Goal: Task Accomplishment & Management: Complete application form

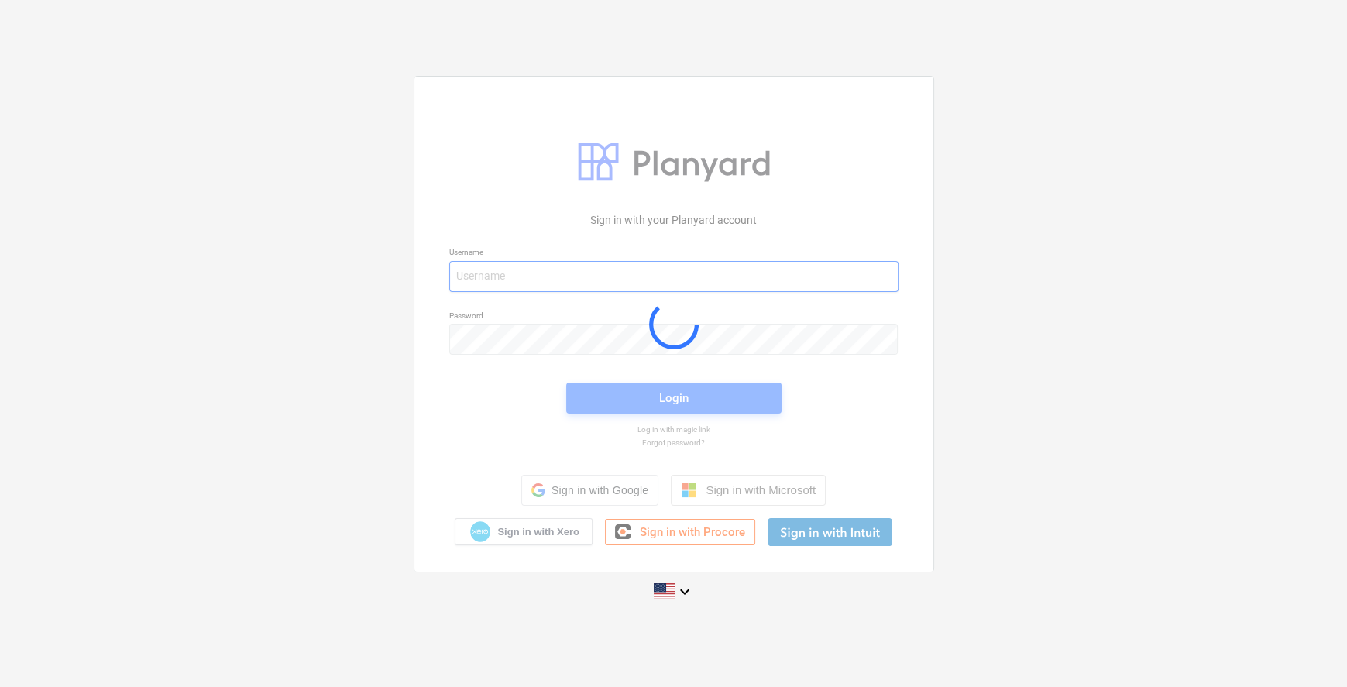
type input "[EMAIL_ADDRESS][PERSON_NAME][DOMAIN_NAME]"
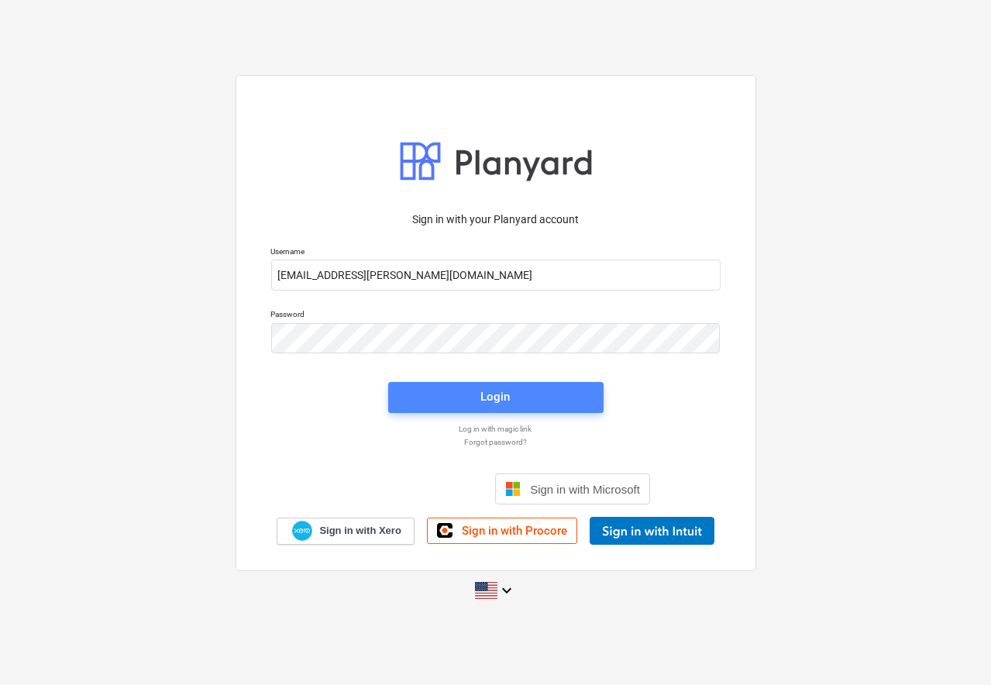
click at [527, 407] on button "Login" at bounding box center [495, 397] width 215 height 31
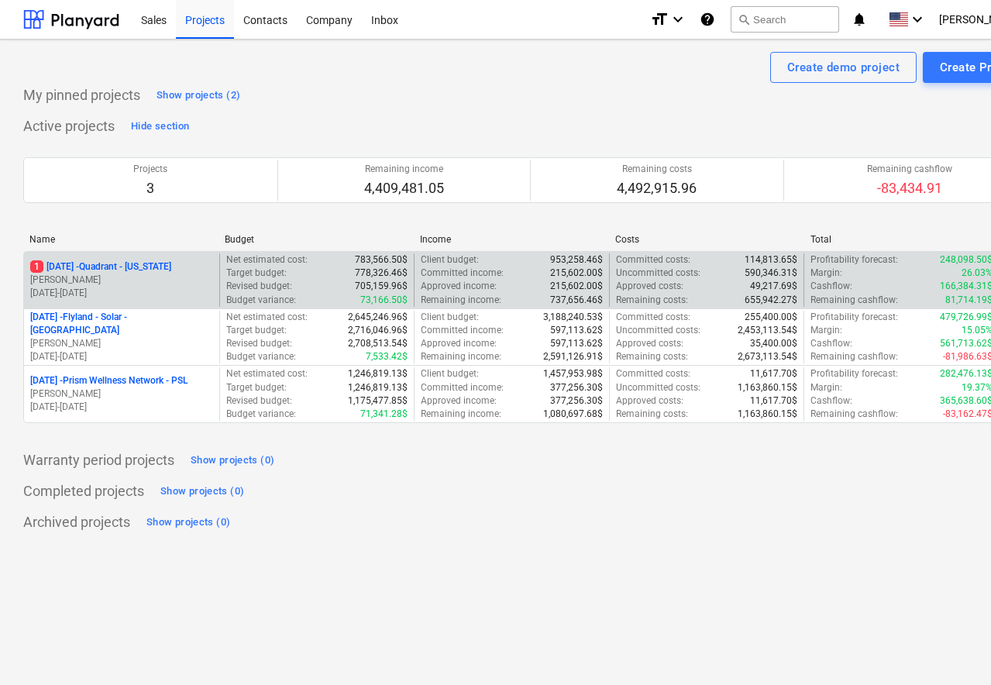
click at [135, 266] on p "1 [DATE] - Quadrant - [US_STATE]" at bounding box center [100, 266] width 141 height 13
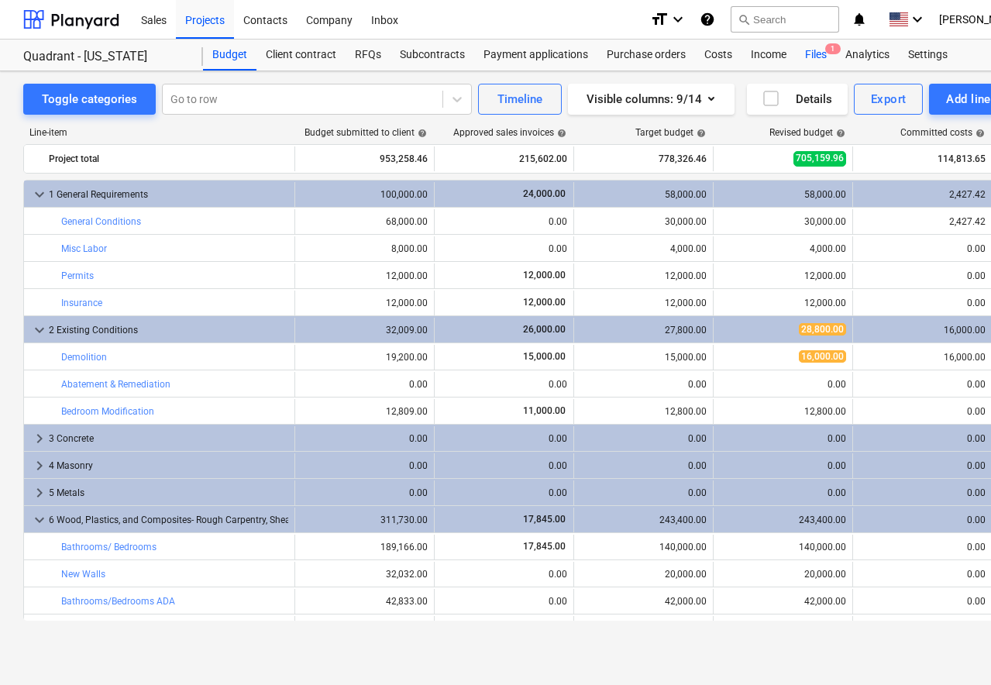
click at [821, 59] on div "Files 1" at bounding box center [815, 54] width 40 height 31
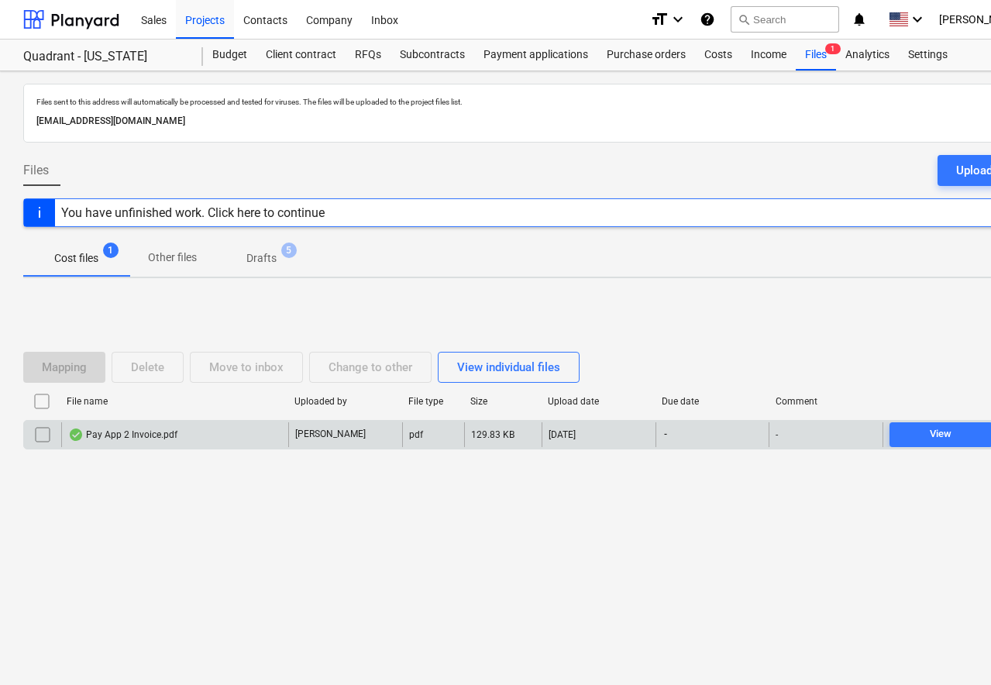
click at [177, 431] on div "Pay App 2 Invoice.pdf" at bounding box center [174, 434] width 227 height 25
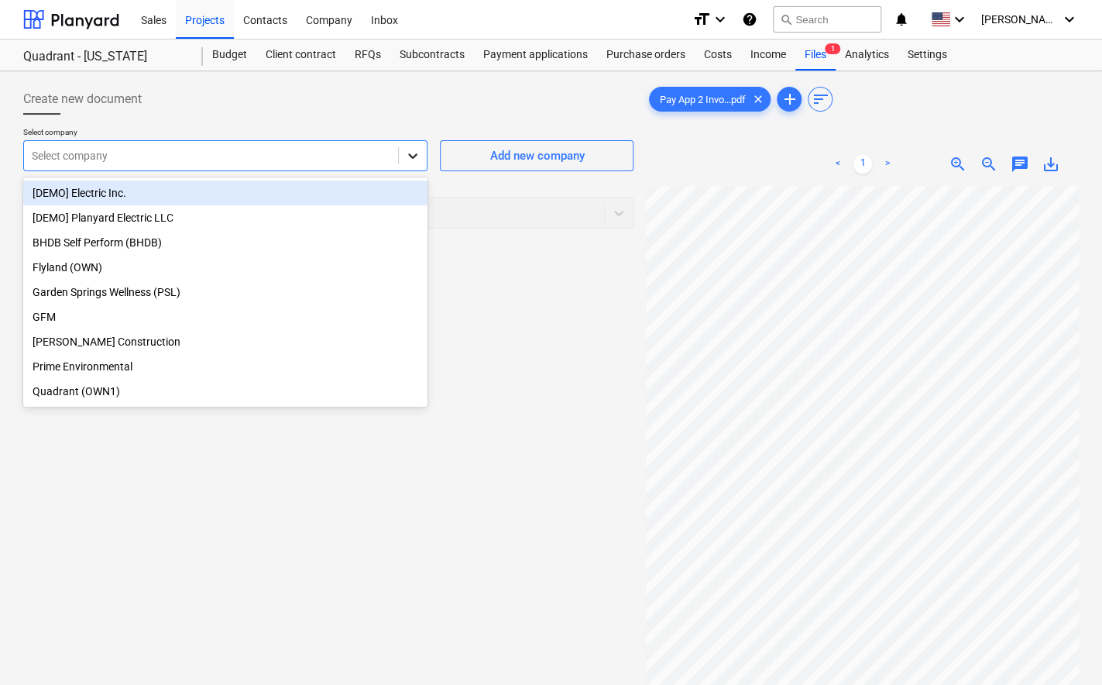
click at [416, 159] on icon at bounding box center [412, 155] width 15 height 15
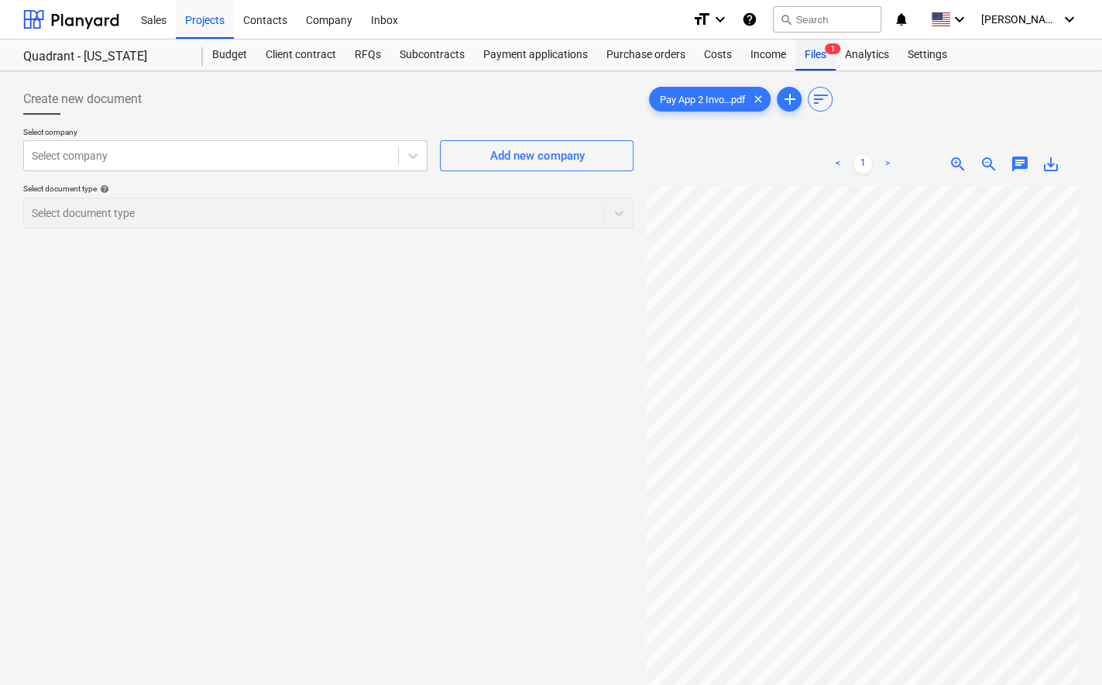
click at [812, 59] on div "Files 1" at bounding box center [815, 54] width 40 height 31
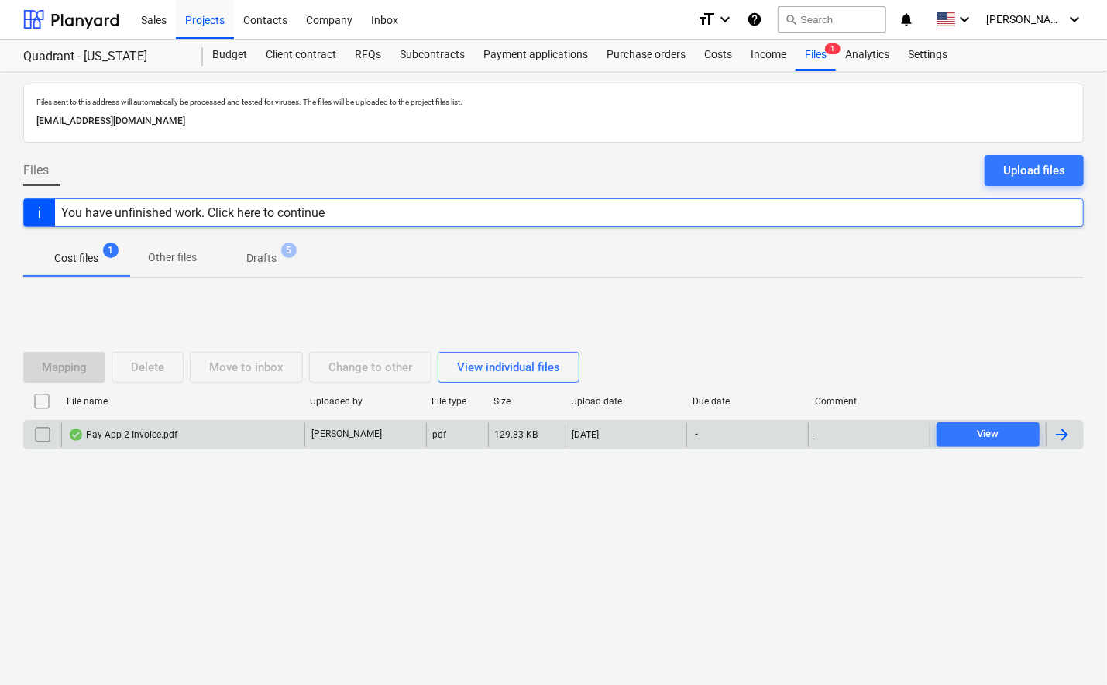
click at [1068, 438] on div at bounding box center [1062, 434] width 19 height 19
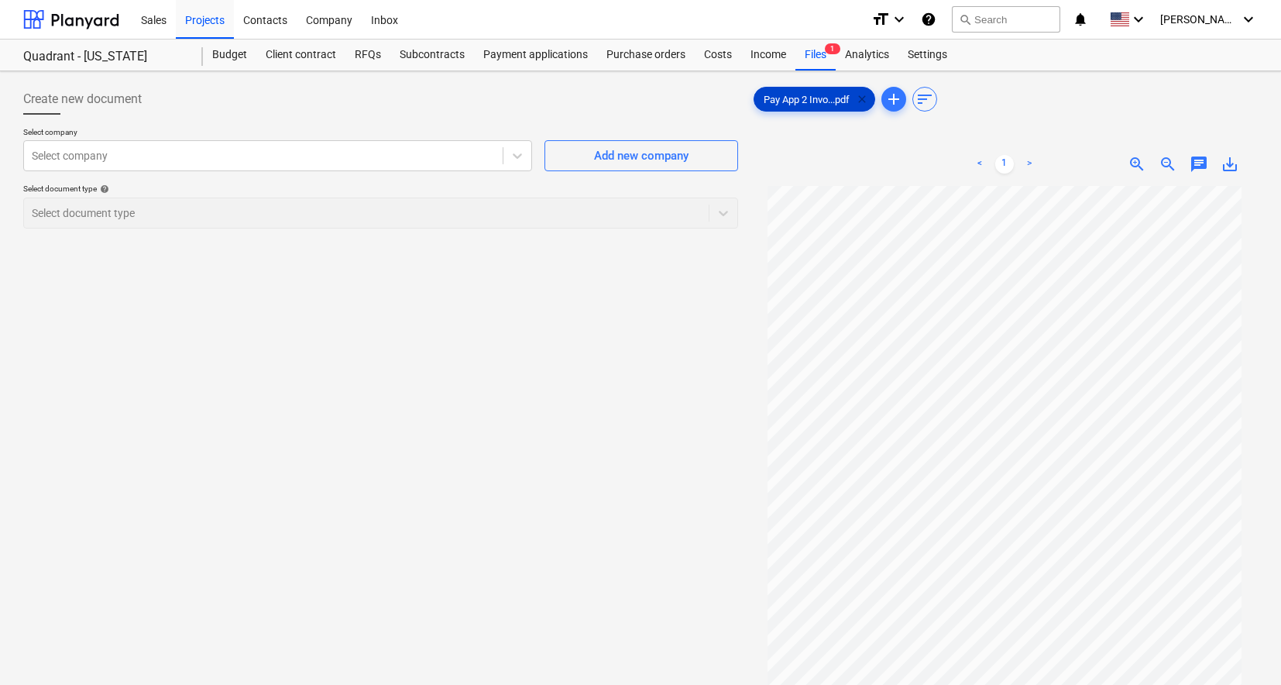
click at [864, 98] on span "clear" at bounding box center [862, 99] width 19 height 19
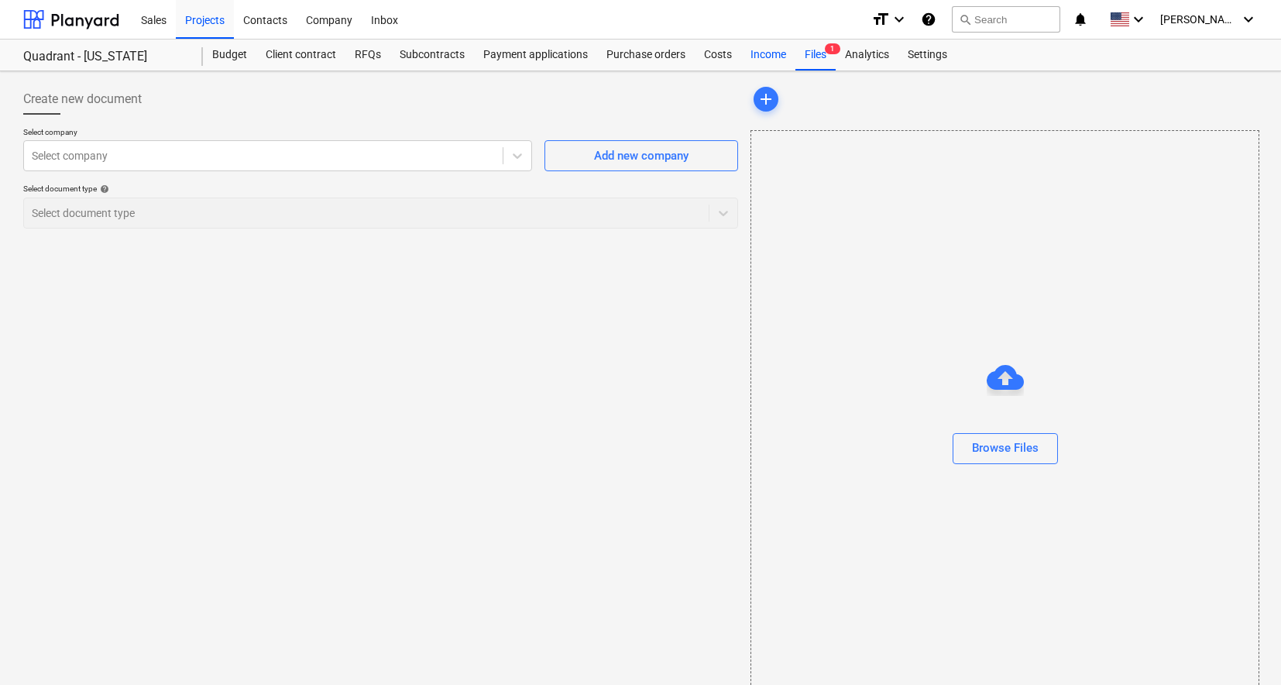
click at [771, 55] on div "Income" at bounding box center [768, 54] width 54 height 31
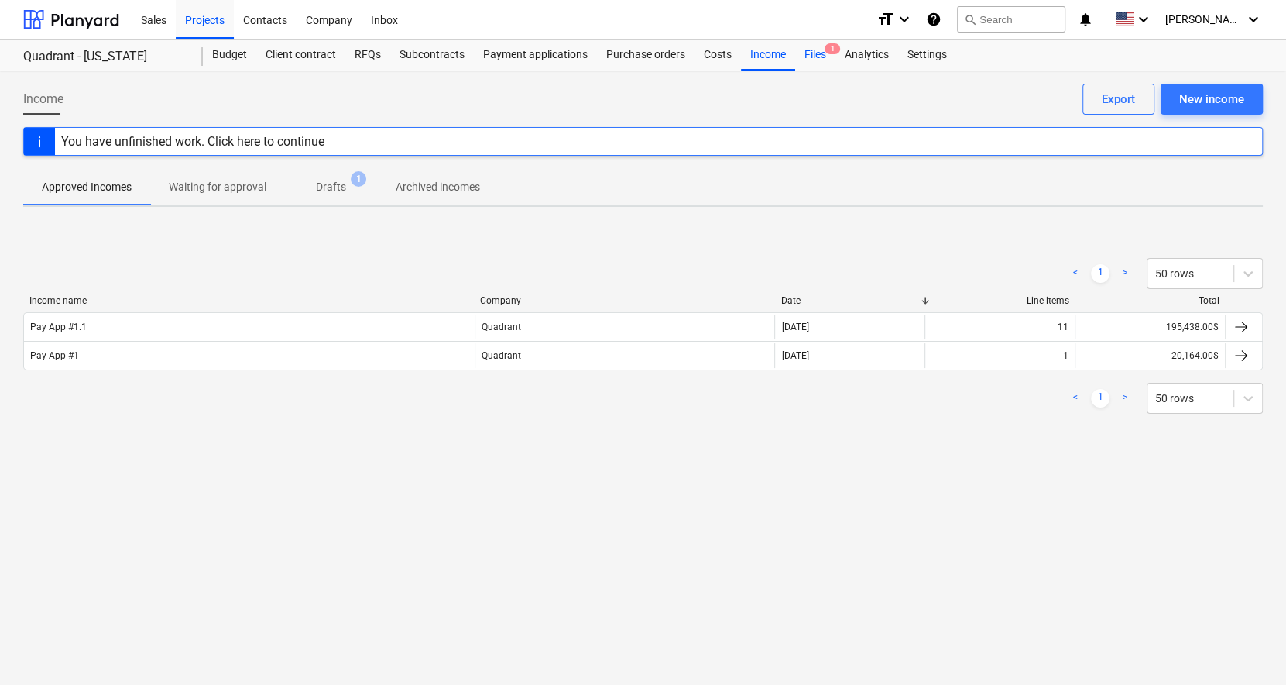
click at [822, 50] on div "Files 1" at bounding box center [815, 54] width 40 height 31
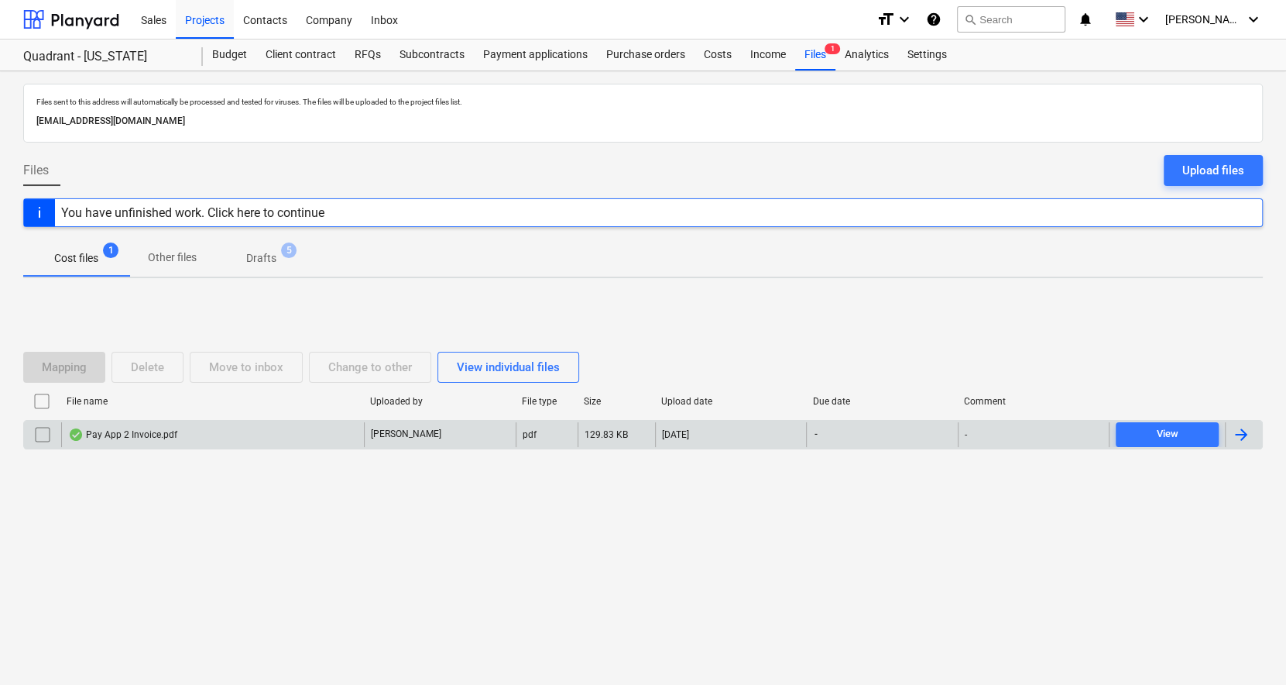
click at [36, 434] on input "checkbox" at bounding box center [42, 434] width 25 height 25
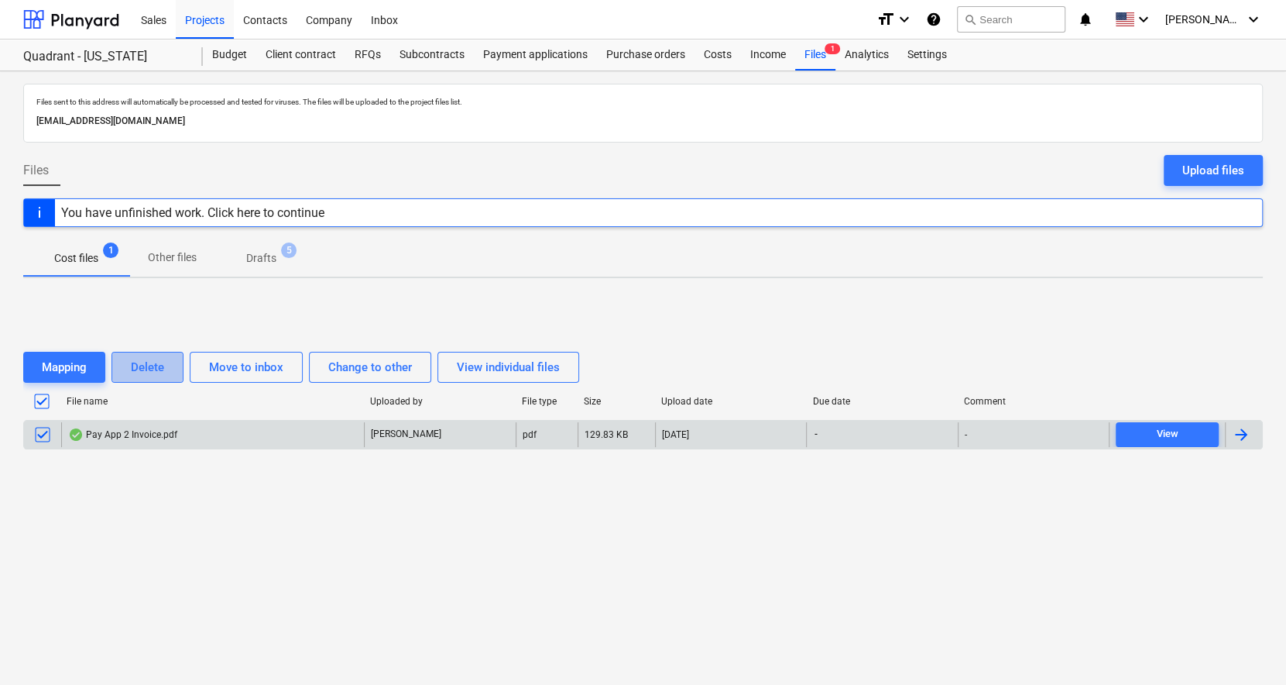
click at [149, 366] on div "Delete" at bounding box center [147, 367] width 33 height 20
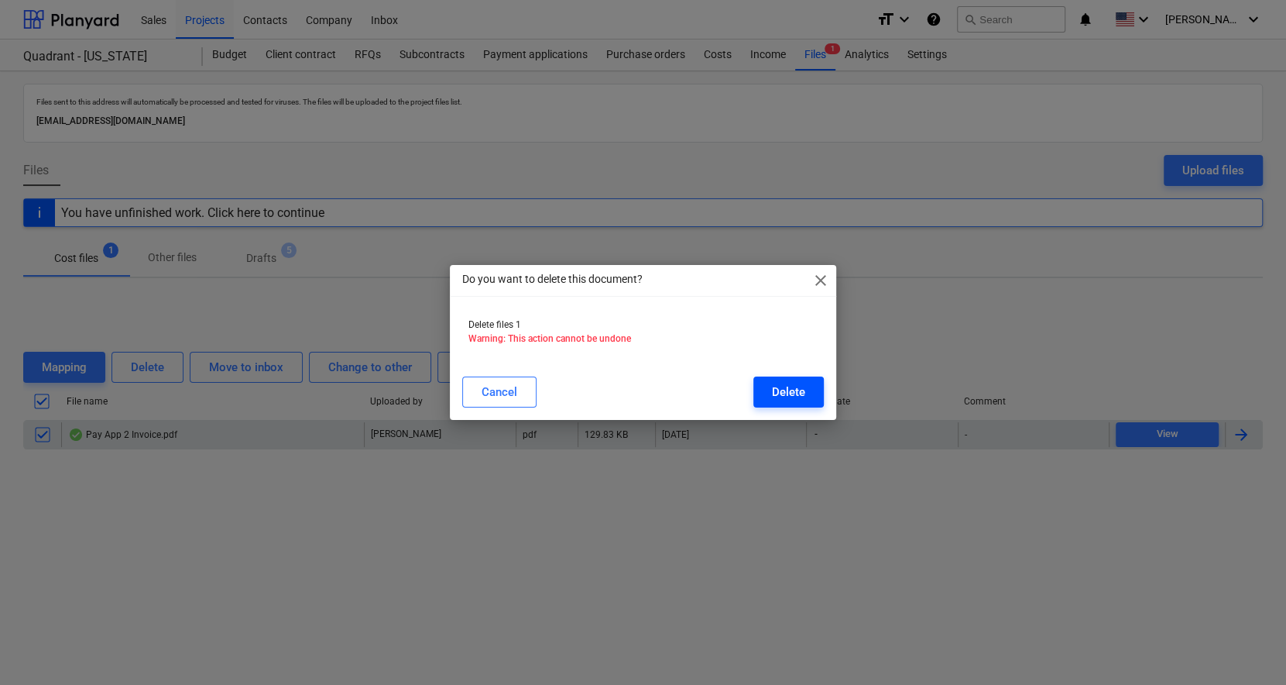
click at [787, 395] on div "Delete" at bounding box center [788, 392] width 33 height 20
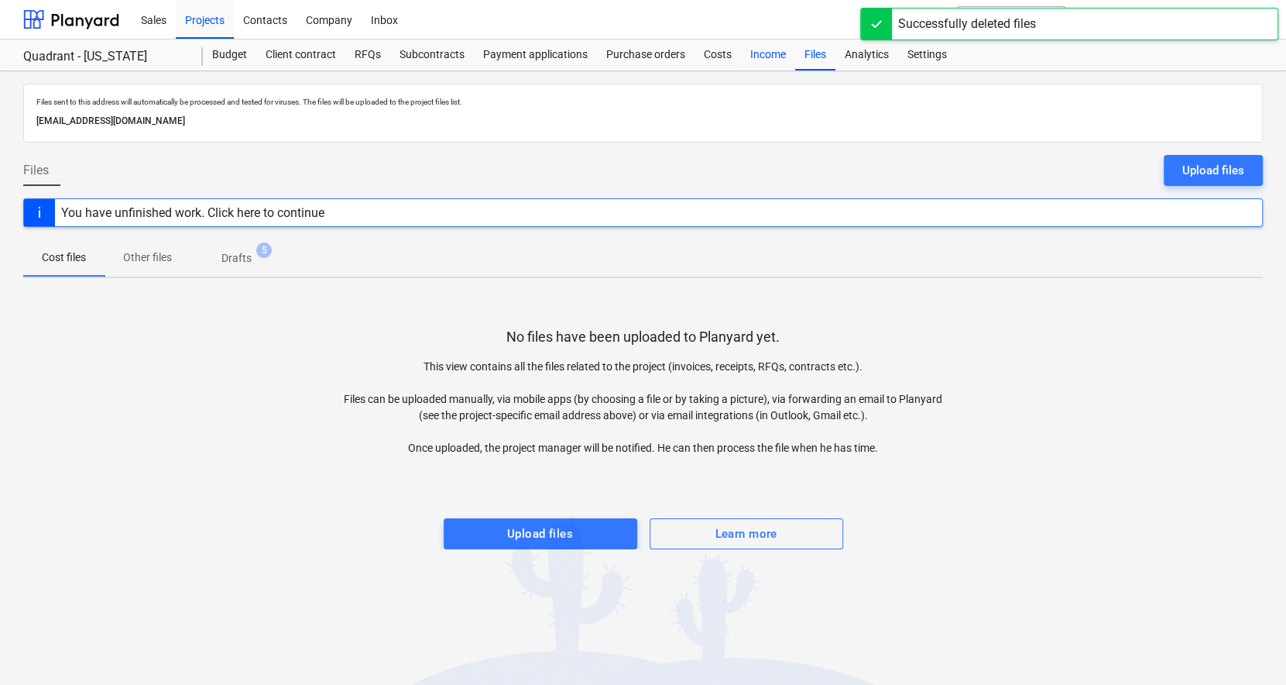
click at [767, 60] on div "Income" at bounding box center [768, 54] width 54 height 31
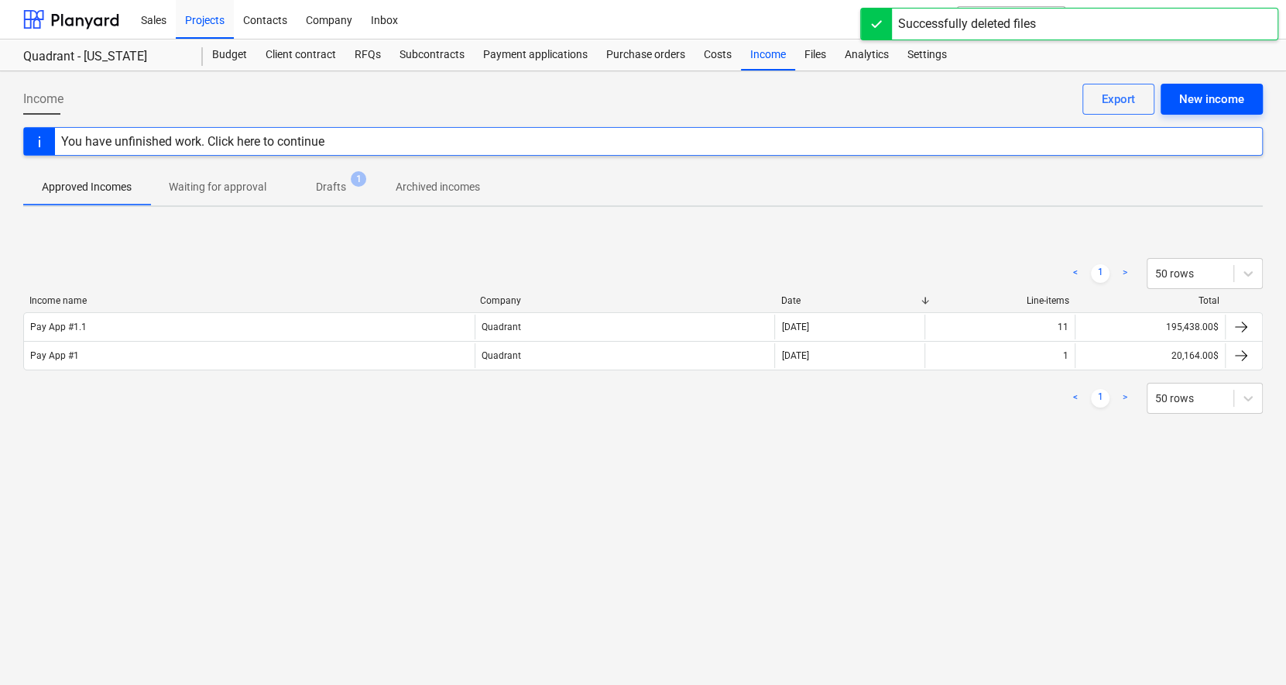
click at [1209, 104] on div "New income" at bounding box center [1212, 99] width 65 height 20
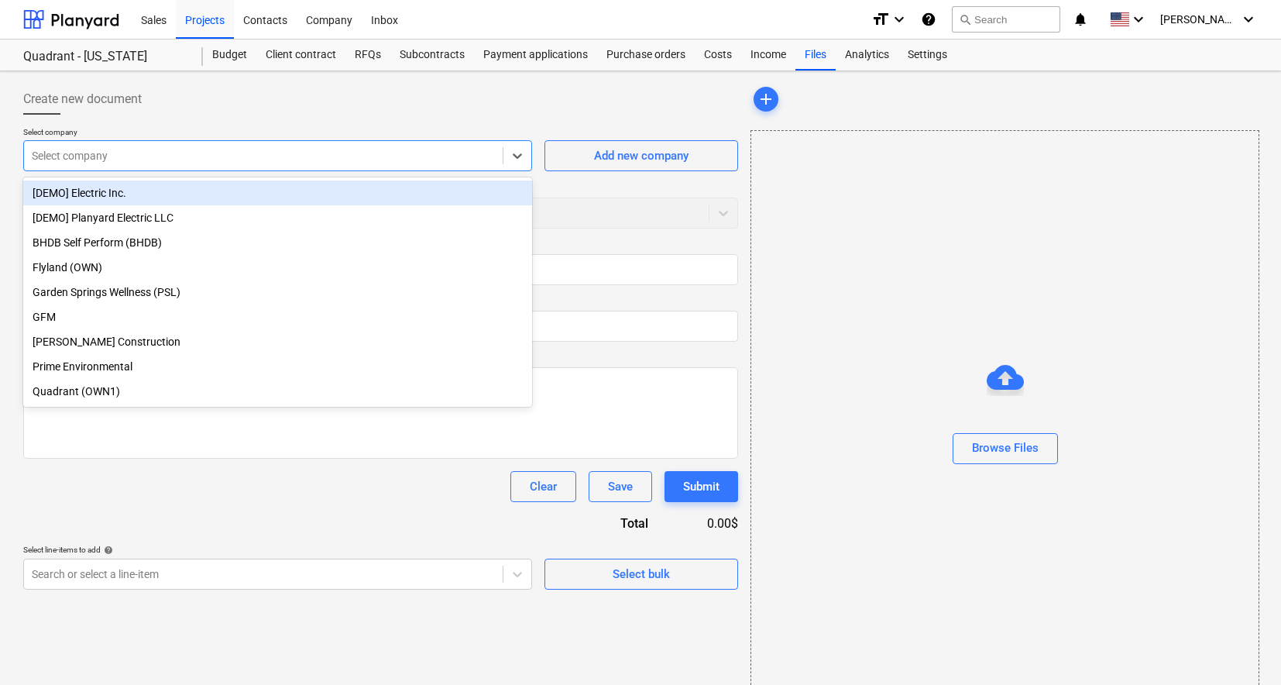
click at [304, 157] on div at bounding box center [263, 155] width 463 height 15
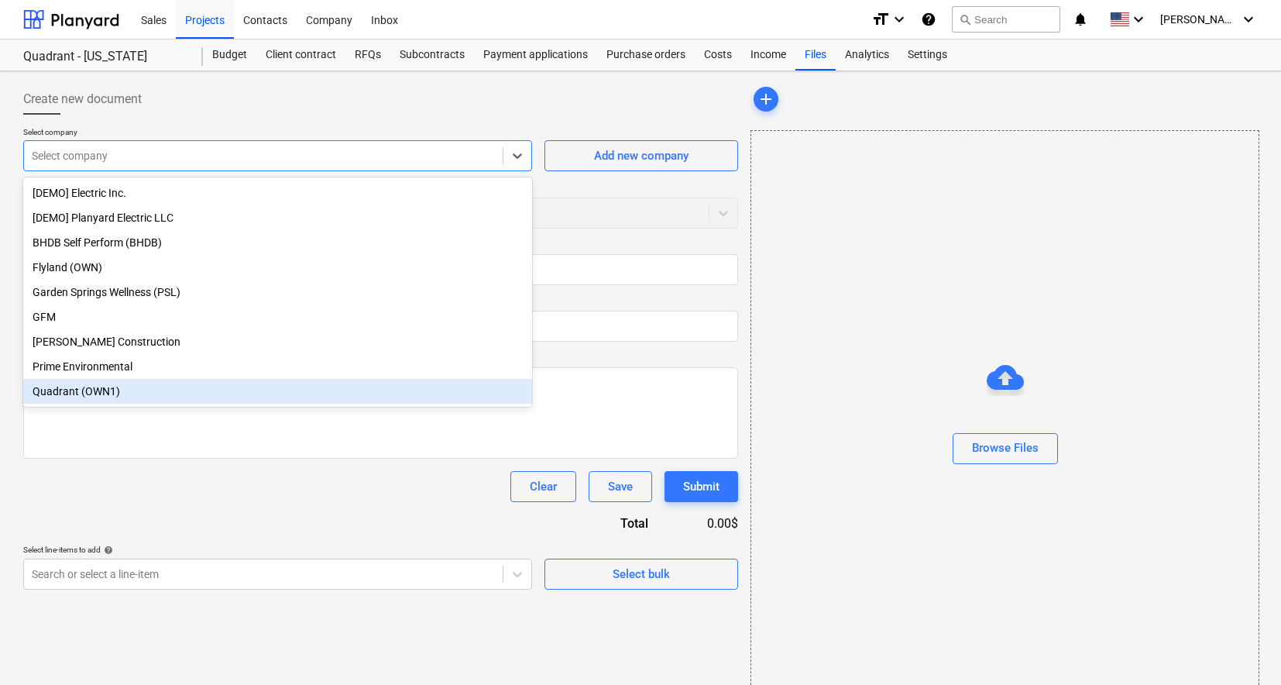
click at [355, 395] on div "Quadrant (OWN1)" at bounding box center [277, 391] width 509 height 25
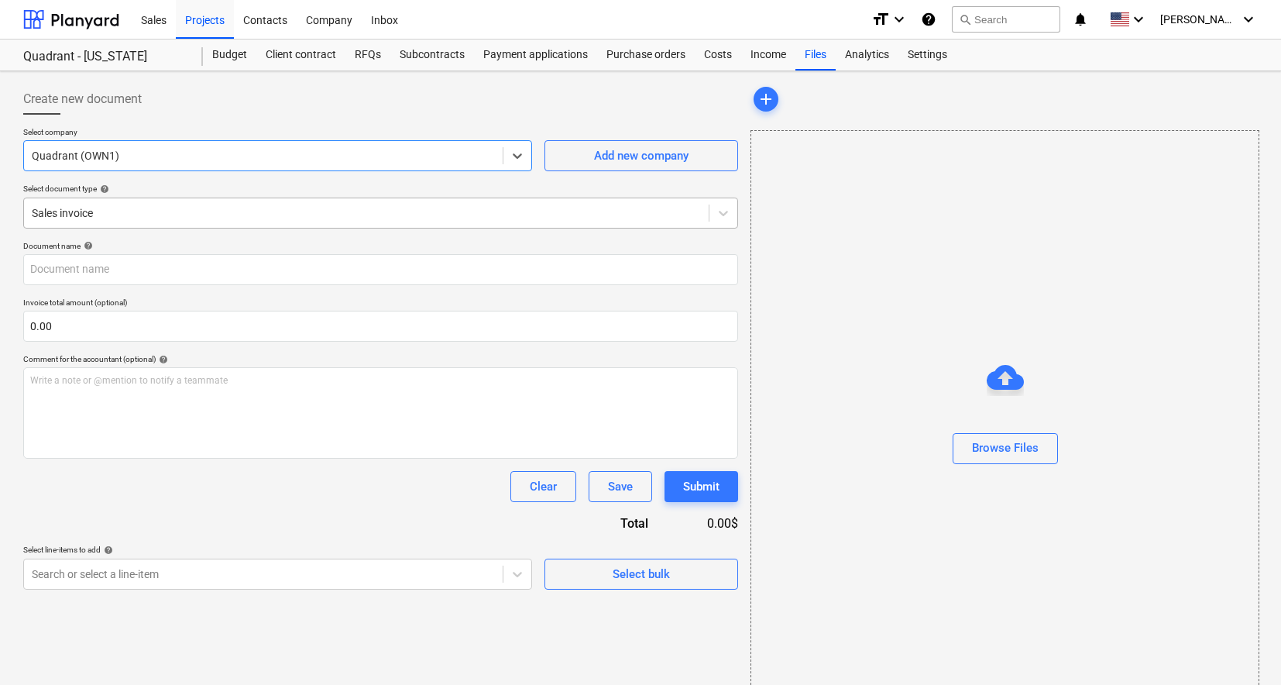
click at [369, 219] on div at bounding box center [366, 212] width 669 height 15
click at [376, 216] on div at bounding box center [366, 212] width 669 height 15
click at [371, 266] on input "text" at bounding box center [380, 269] width 715 height 31
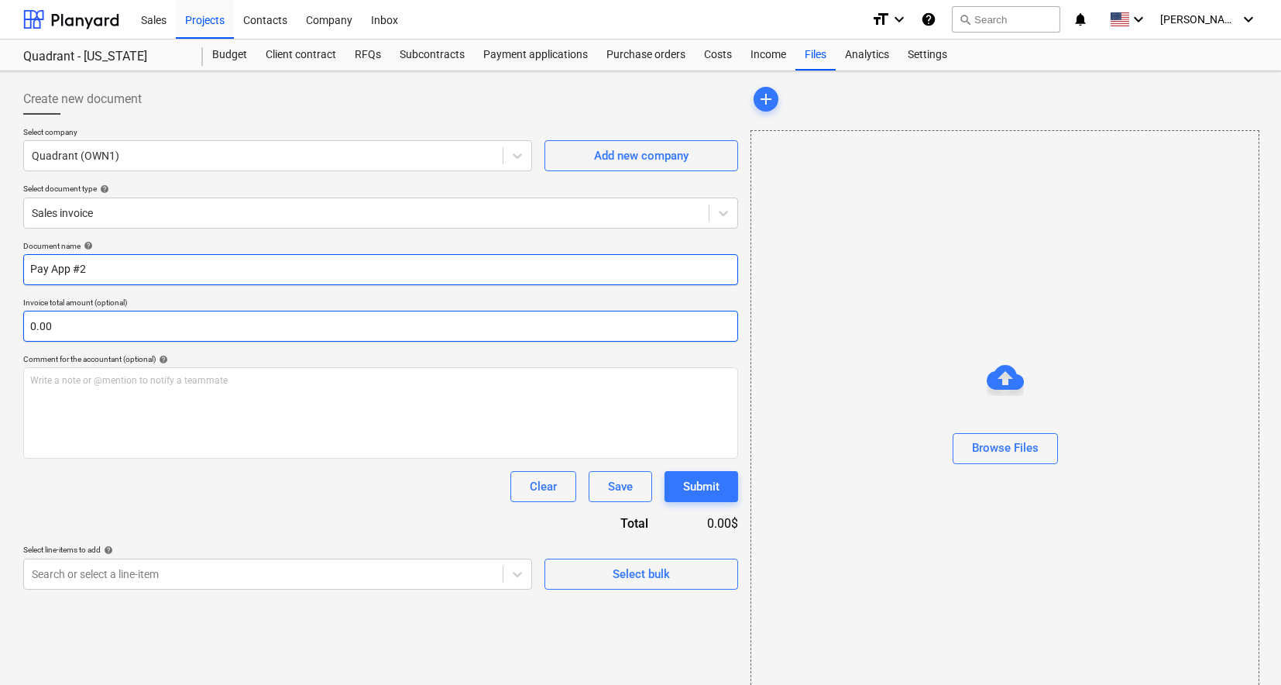
type input "Pay App #2"
click at [383, 325] on input "text" at bounding box center [380, 326] width 715 height 31
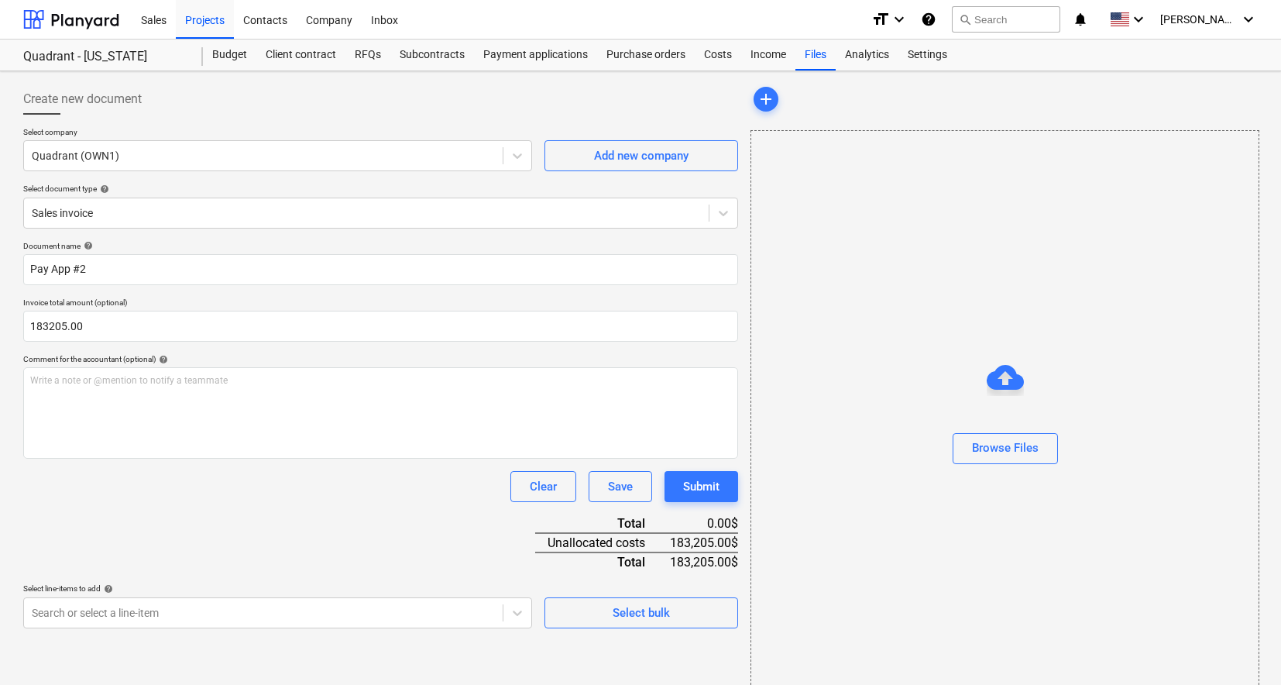
type input "183,205.00"
click at [622, 359] on div "Comment for the accountant (optional) help" at bounding box center [380, 359] width 715 height 10
click at [295, 382] on p "Write a note or @mention to notify a teammate [PERSON_NAME]" at bounding box center [380, 380] width 701 height 13
click at [1016, 447] on div "Browse Files" at bounding box center [1005, 448] width 67 height 20
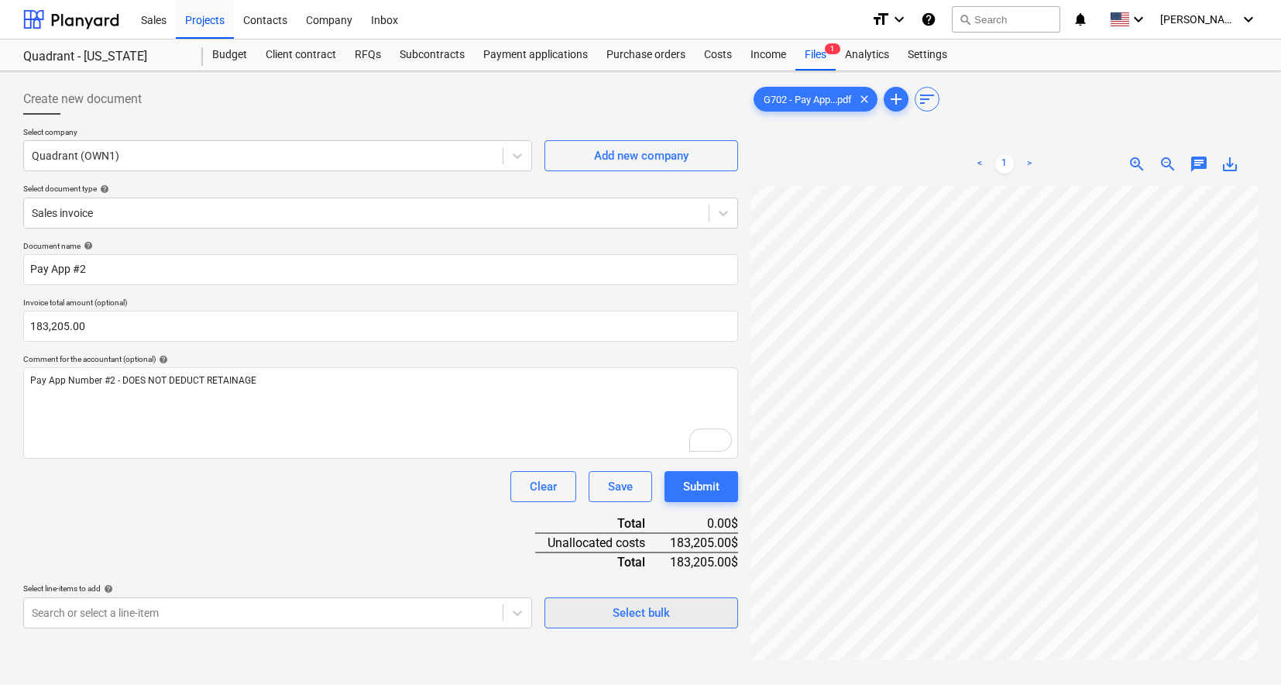
click at [693, 609] on span "Select bulk" at bounding box center [641, 613] width 155 height 20
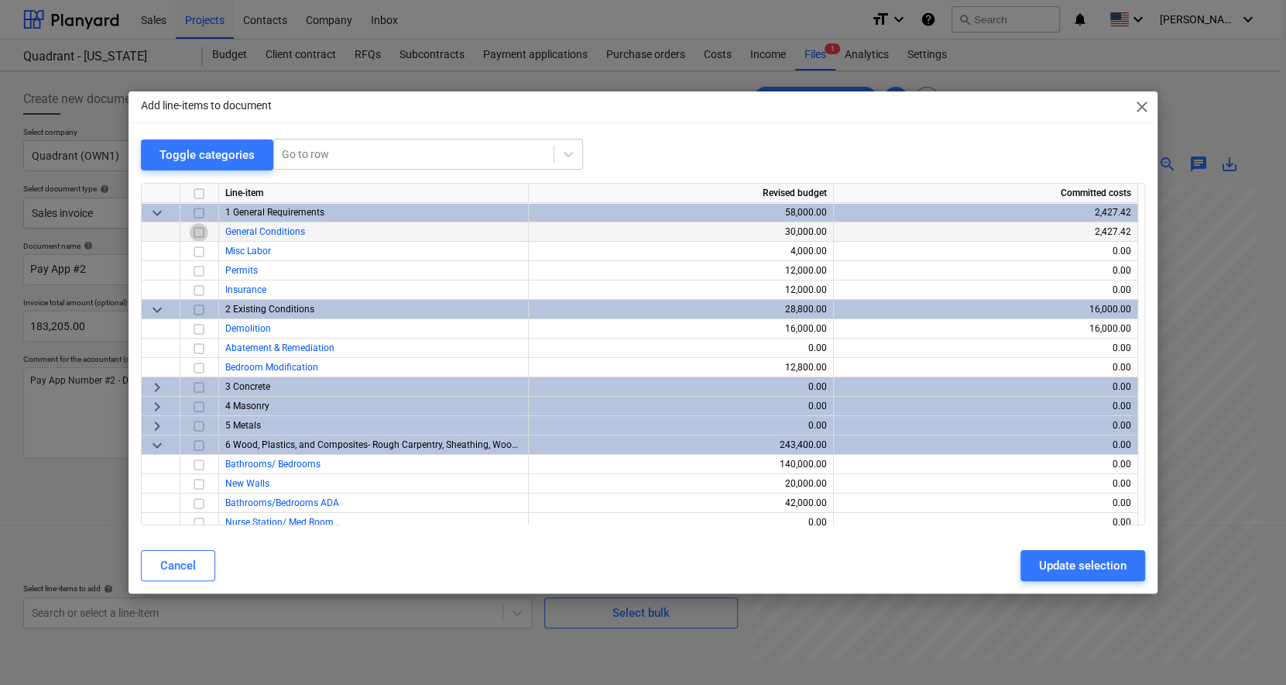
click at [200, 233] on input "checkbox" at bounding box center [199, 232] width 19 height 19
click at [201, 331] on input "checkbox" at bounding box center [199, 329] width 19 height 19
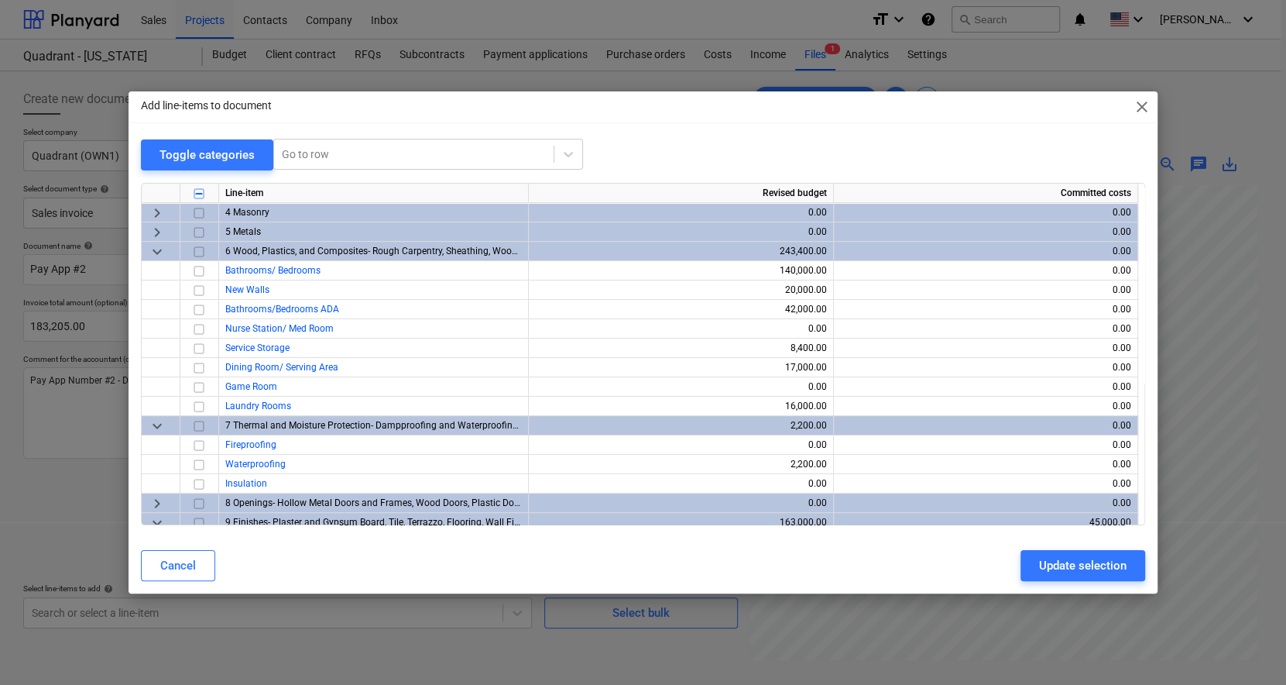
scroll to position [97, 0]
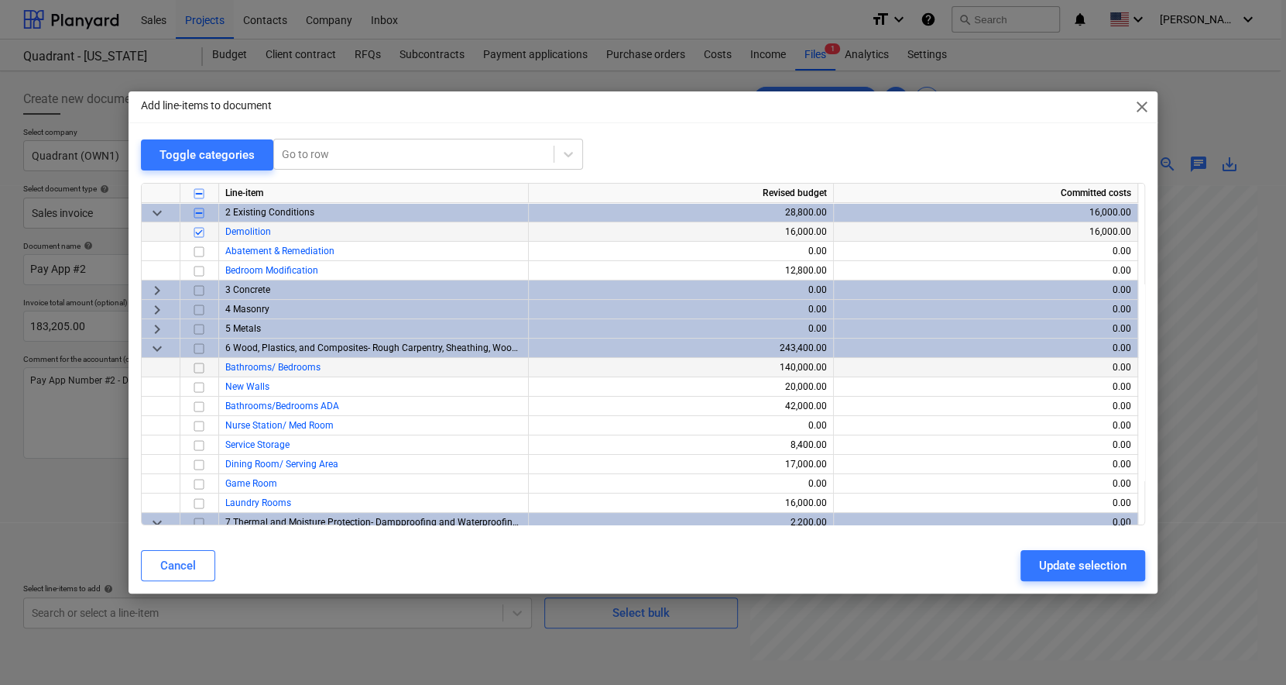
click at [195, 366] on input "checkbox" at bounding box center [199, 368] width 19 height 19
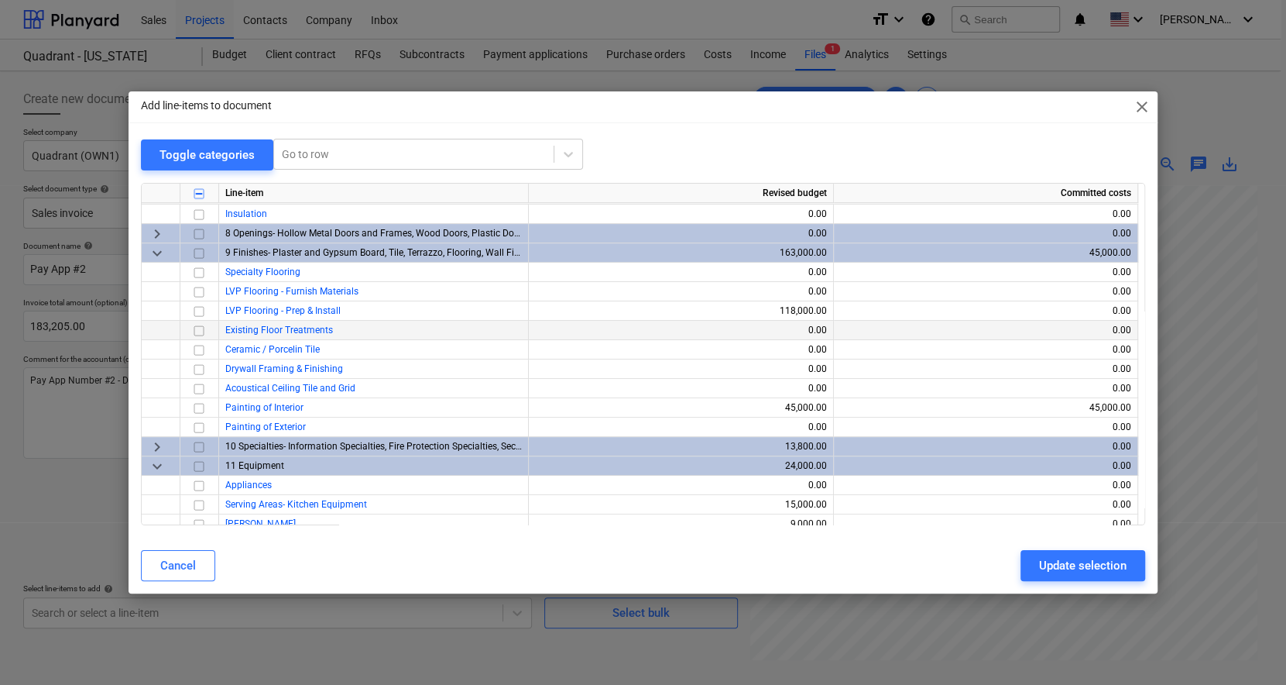
scroll to position [484, 0]
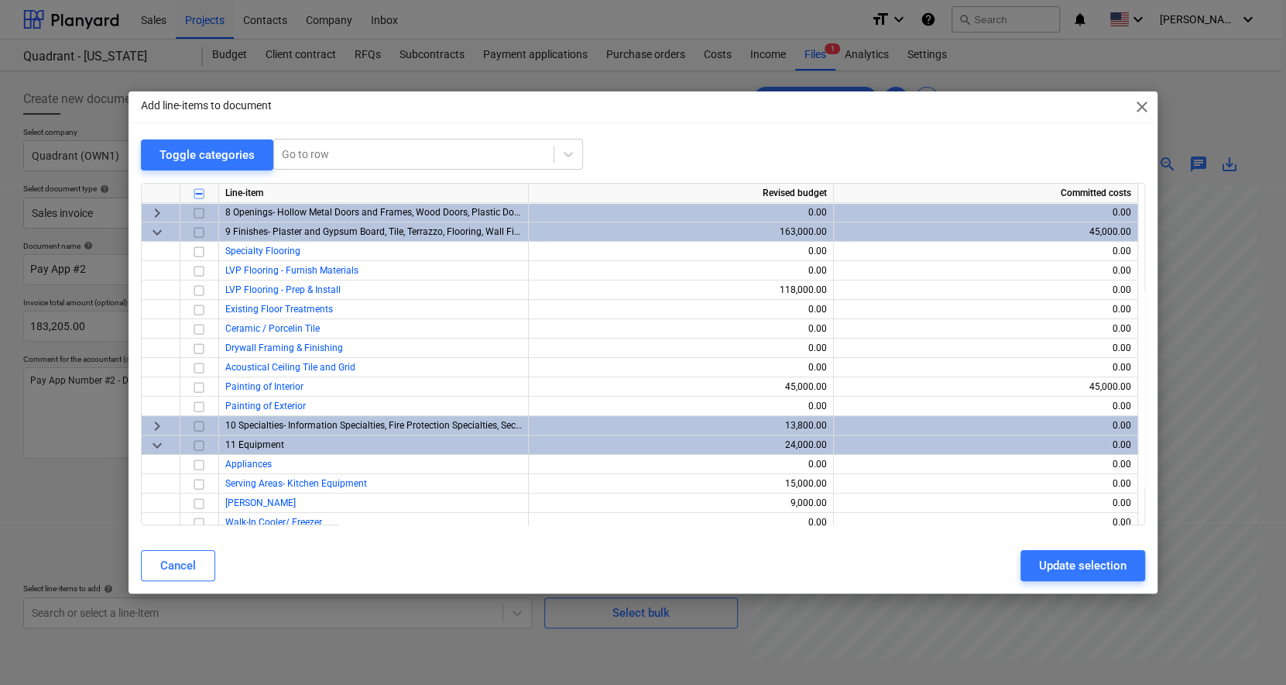
click at [153, 426] on span "keyboard_arrow_right" at bounding box center [157, 426] width 19 height 19
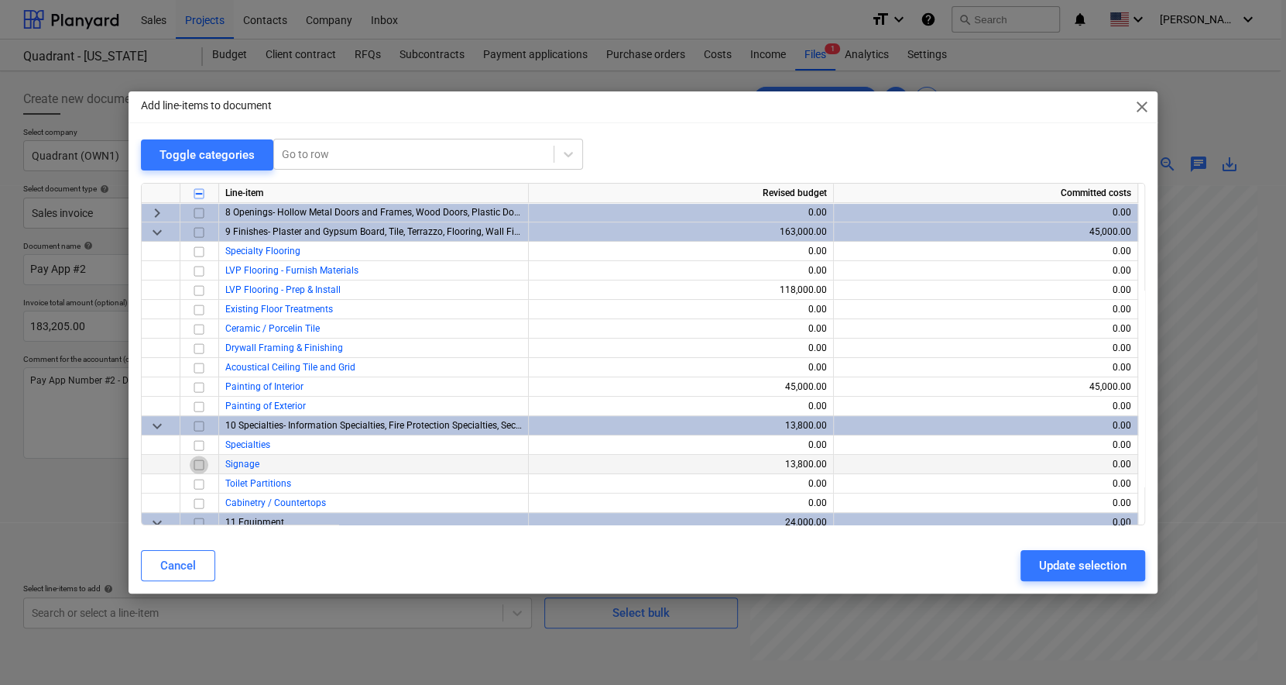
click at [198, 463] on input "checkbox" at bounding box center [199, 464] width 19 height 19
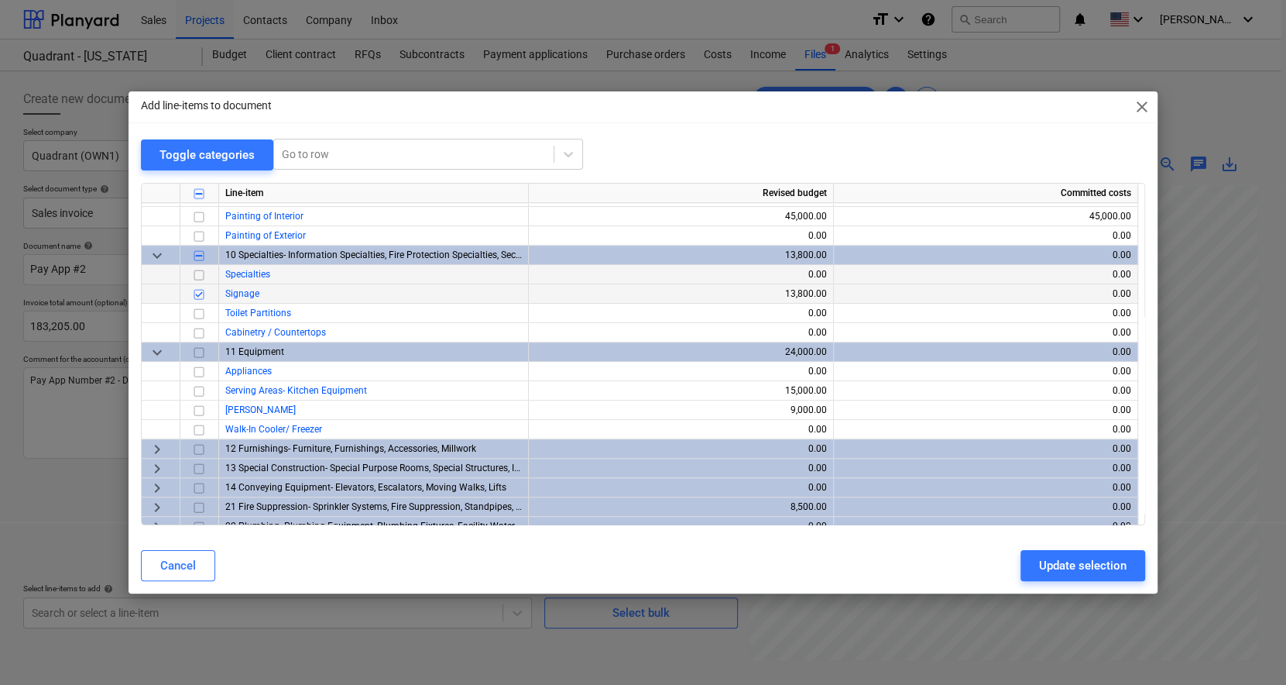
scroll to position [678, 0]
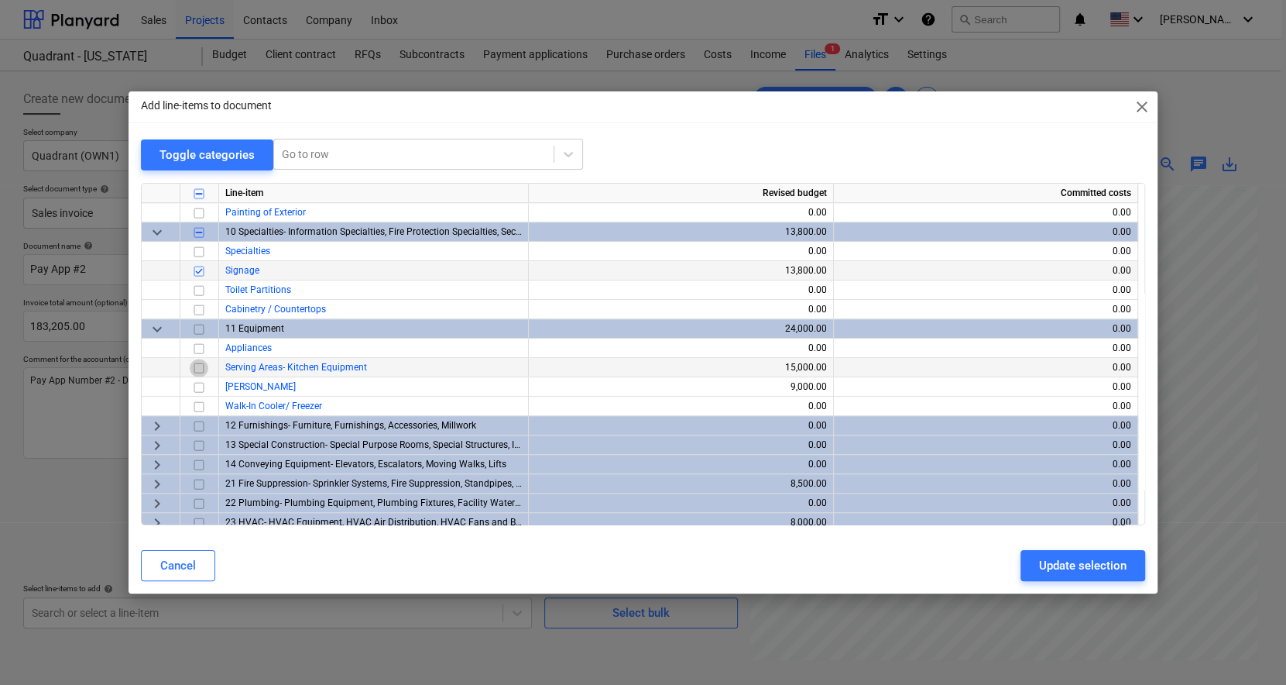
click at [199, 368] on input "checkbox" at bounding box center [199, 368] width 19 height 19
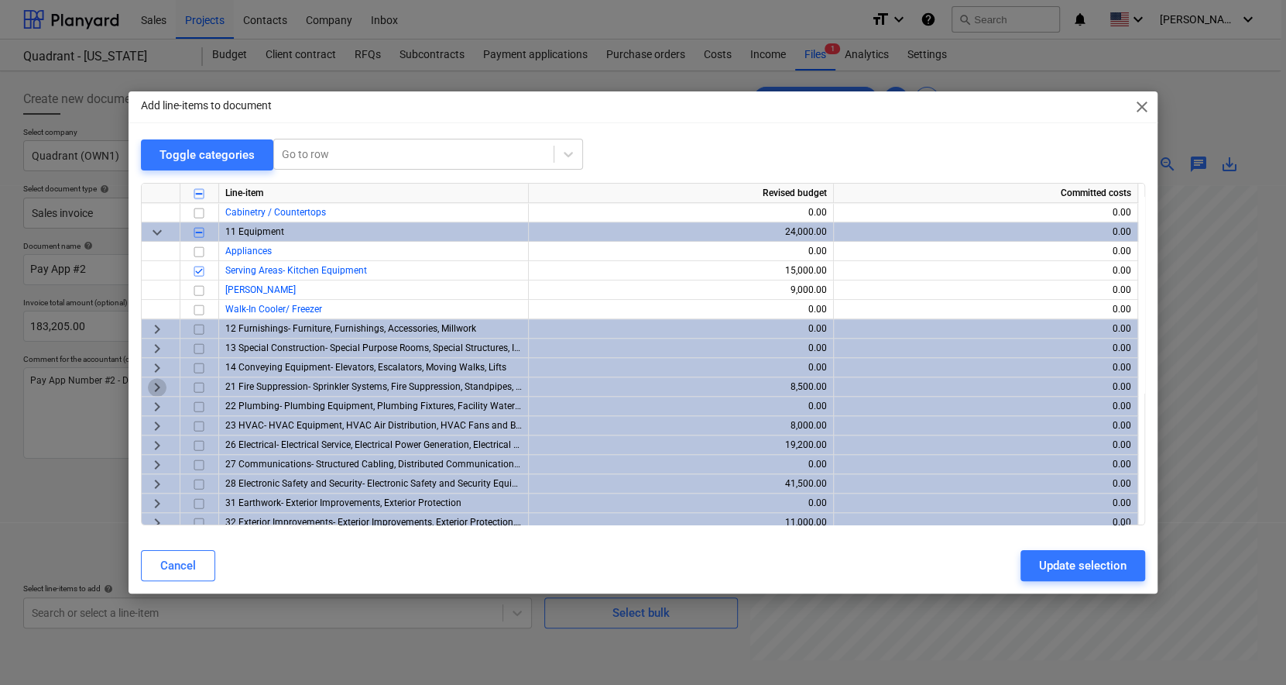
click at [154, 386] on span "keyboard_arrow_right" at bounding box center [157, 387] width 19 height 19
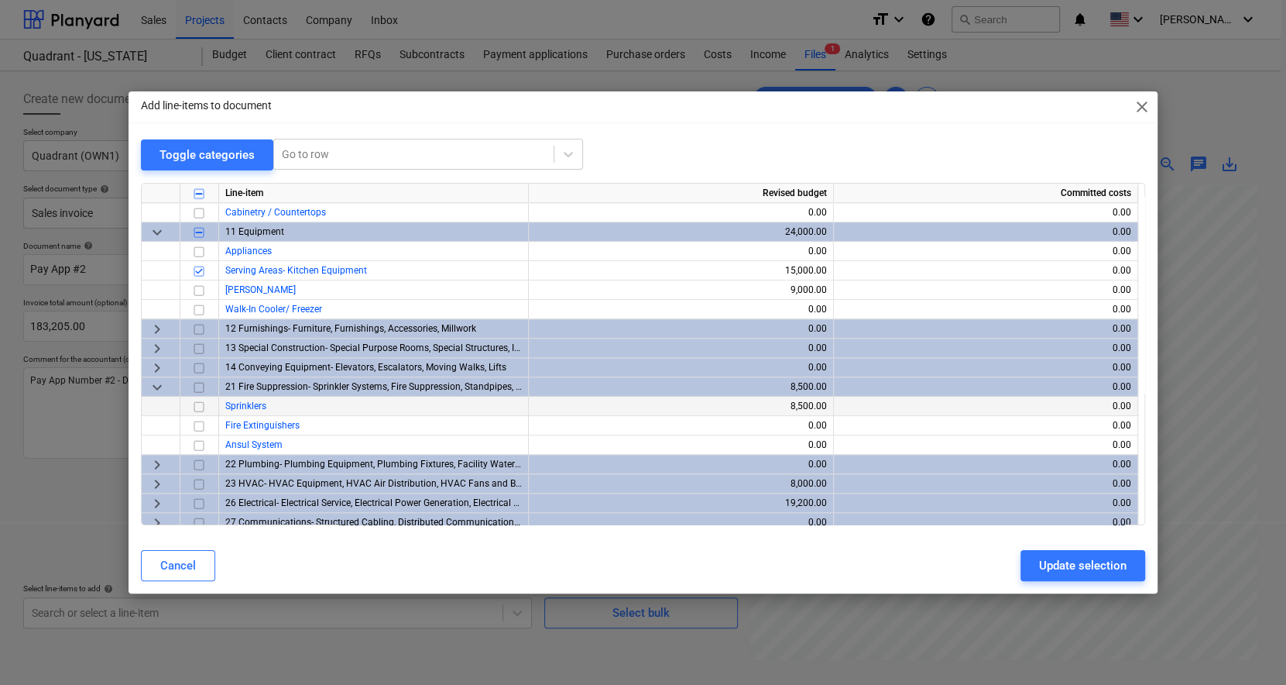
click at [196, 403] on input "checkbox" at bounding box center [199, 406] width 19 height 19
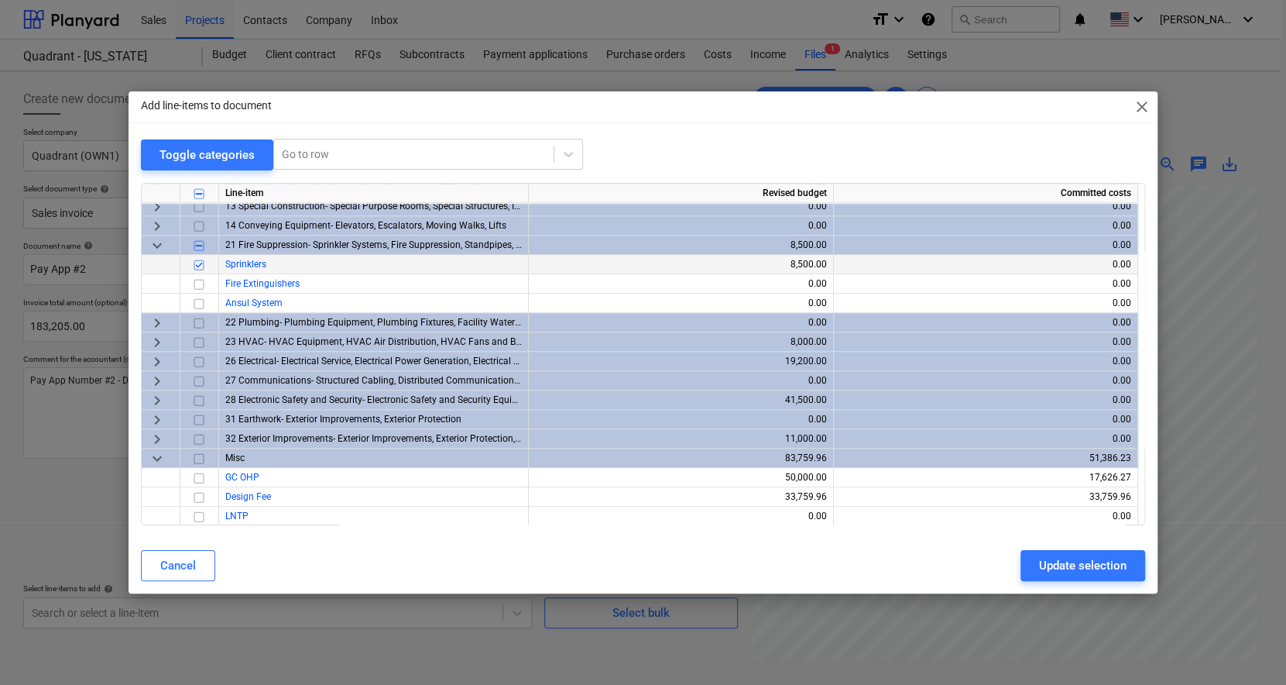
scroll to position [917, 0]
click at [160, 383] on span "keyboard_arrow_right" at bounding box center [157, 380] width 19 height 19
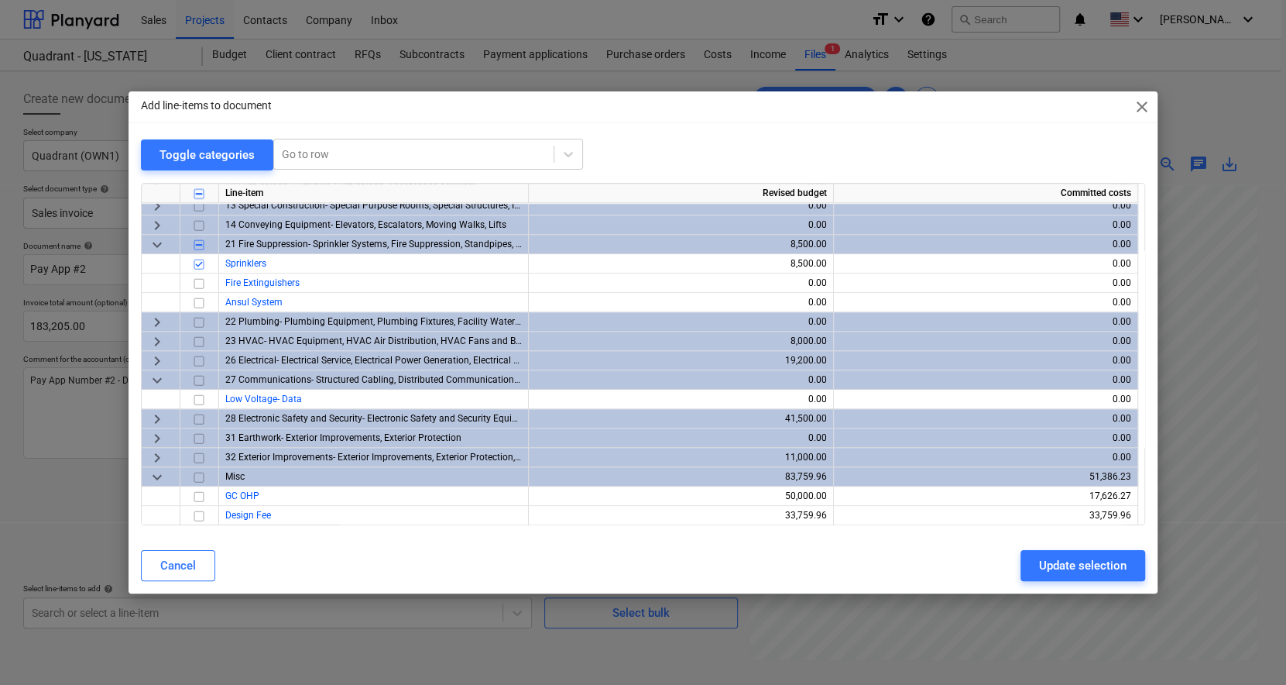
click at [156, 359] on span "keyboard_arrow_right" at bounding box center [157, 361] width 19 height 19
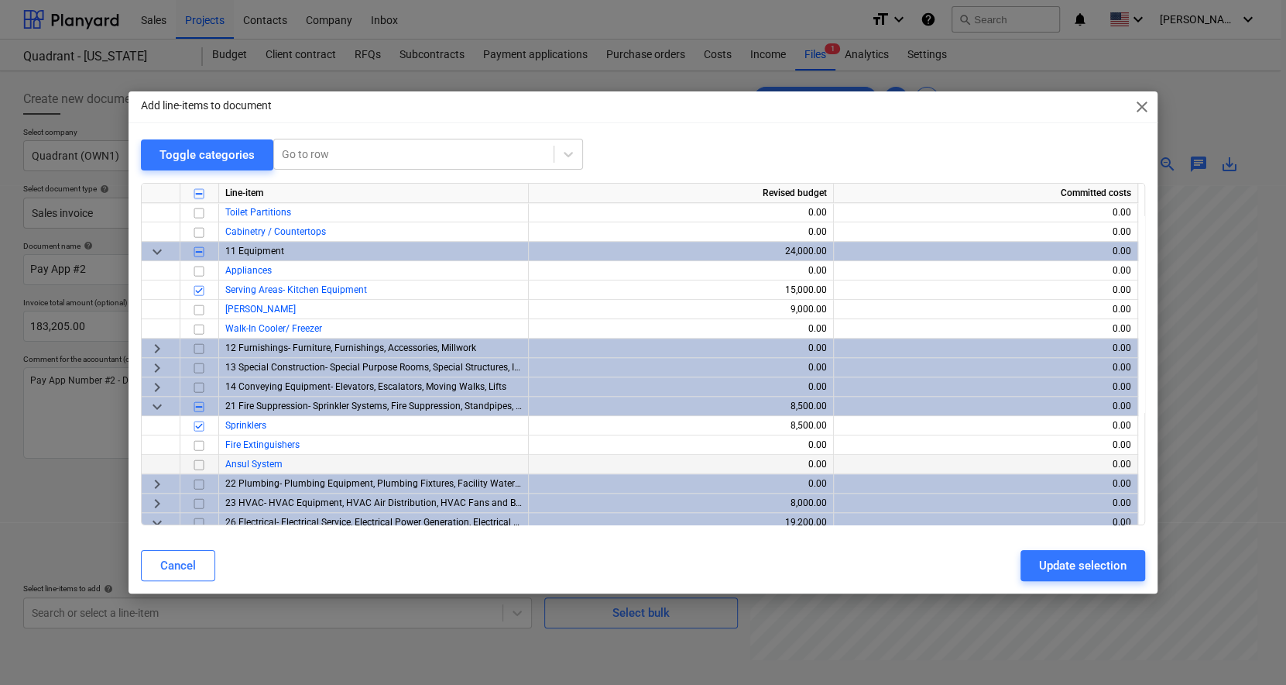
scroll to position [781, 0]
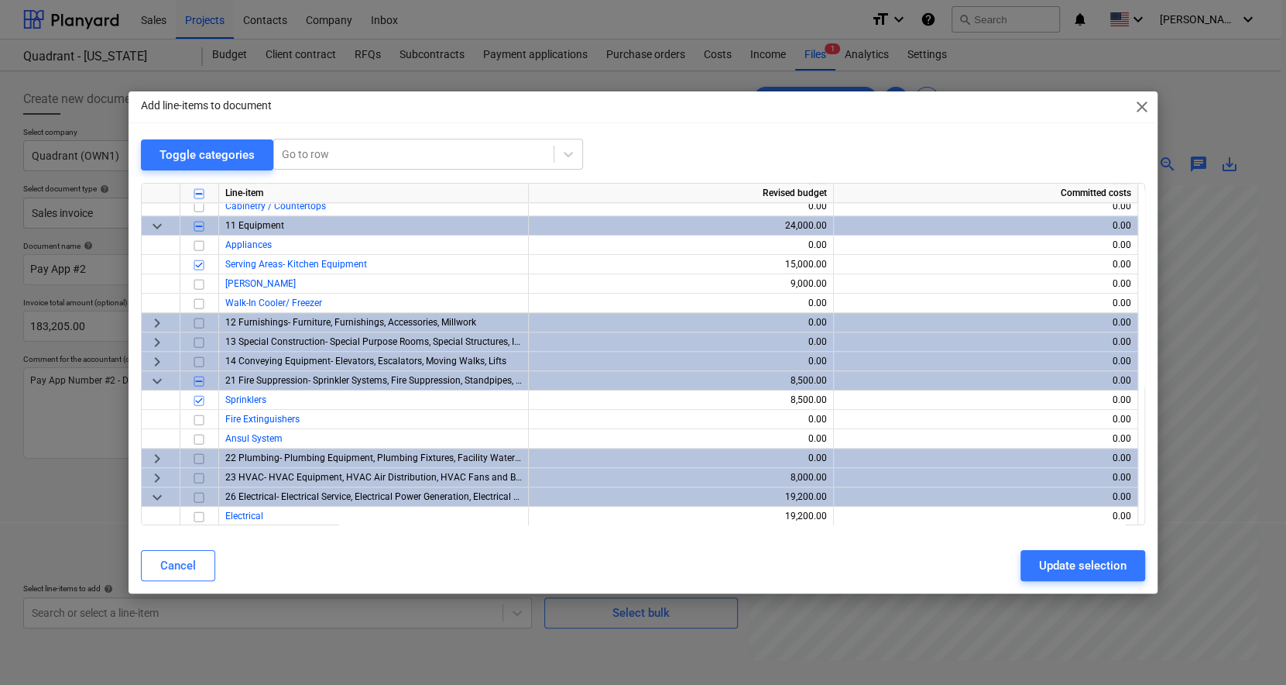
click at [156, 323] on span "keyboard_arrow_right" at bounding box center [157, 323] width 19 height 19
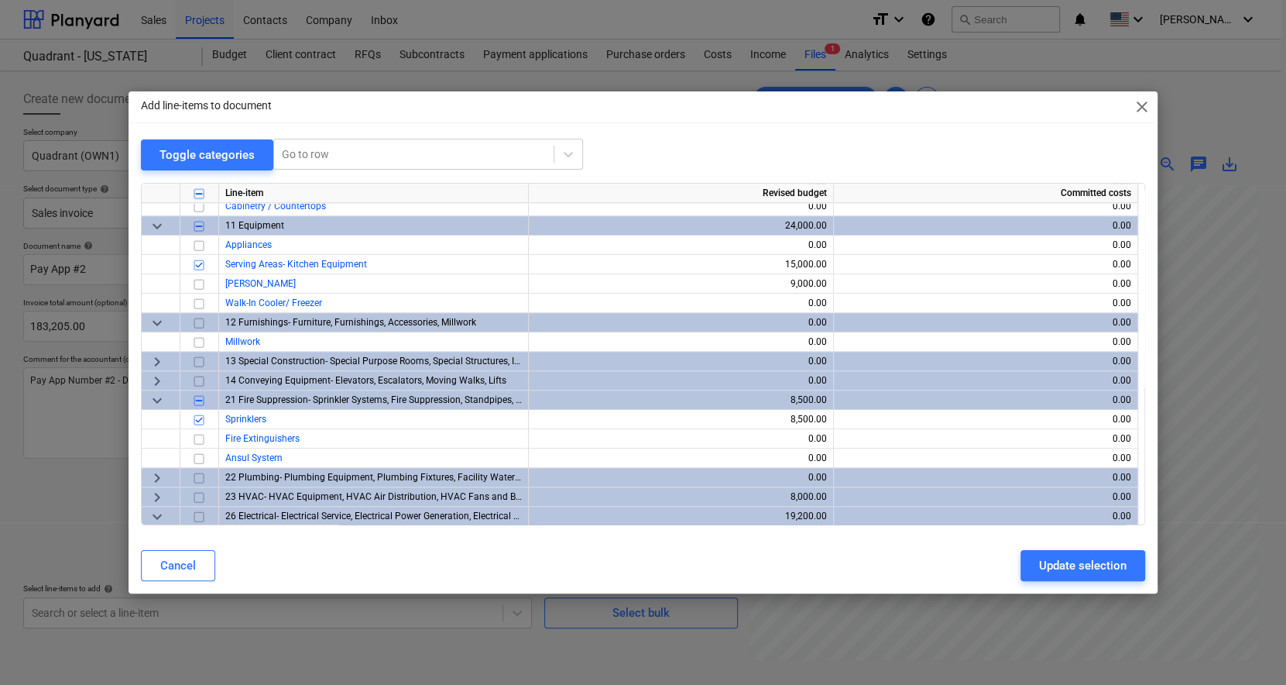
click at [155, 359] on span "keyboard_arrow_right" at bounding box center [157, 361] width 19 height 19
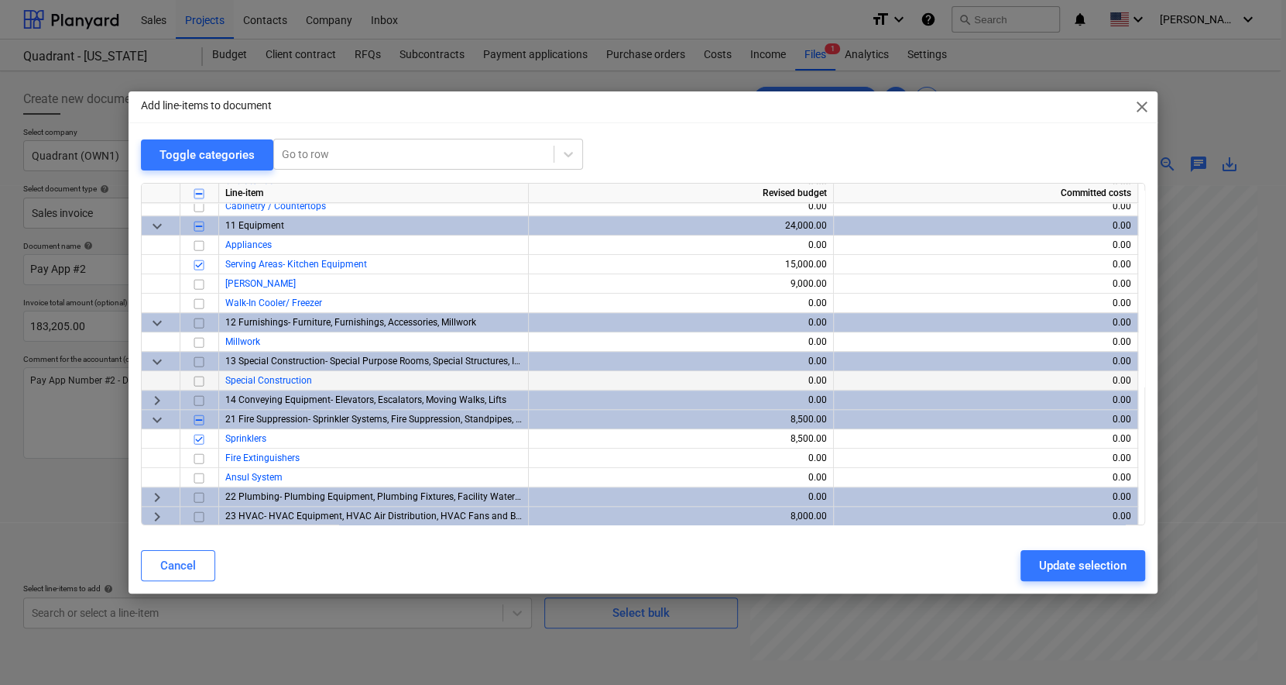
click at [150, 398] on span "keyboard_arrow_right" at bounding box center [157, 400] width 19 height 19
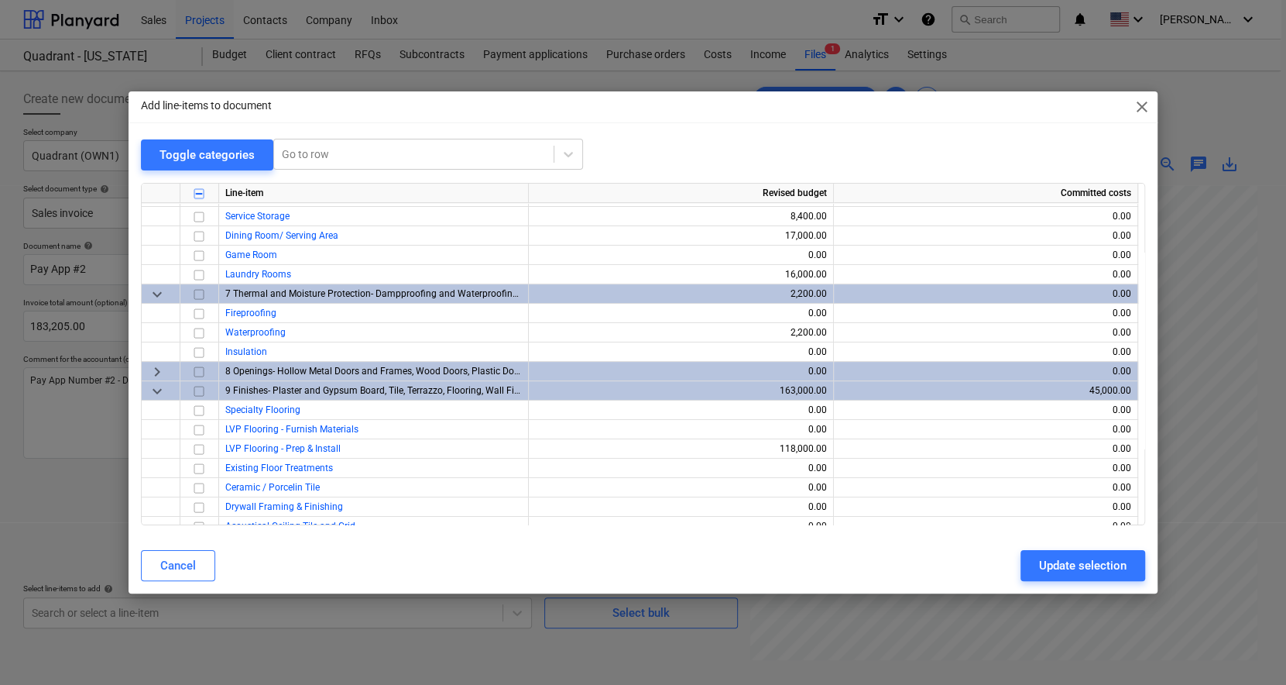
scroll to position [297, 0]
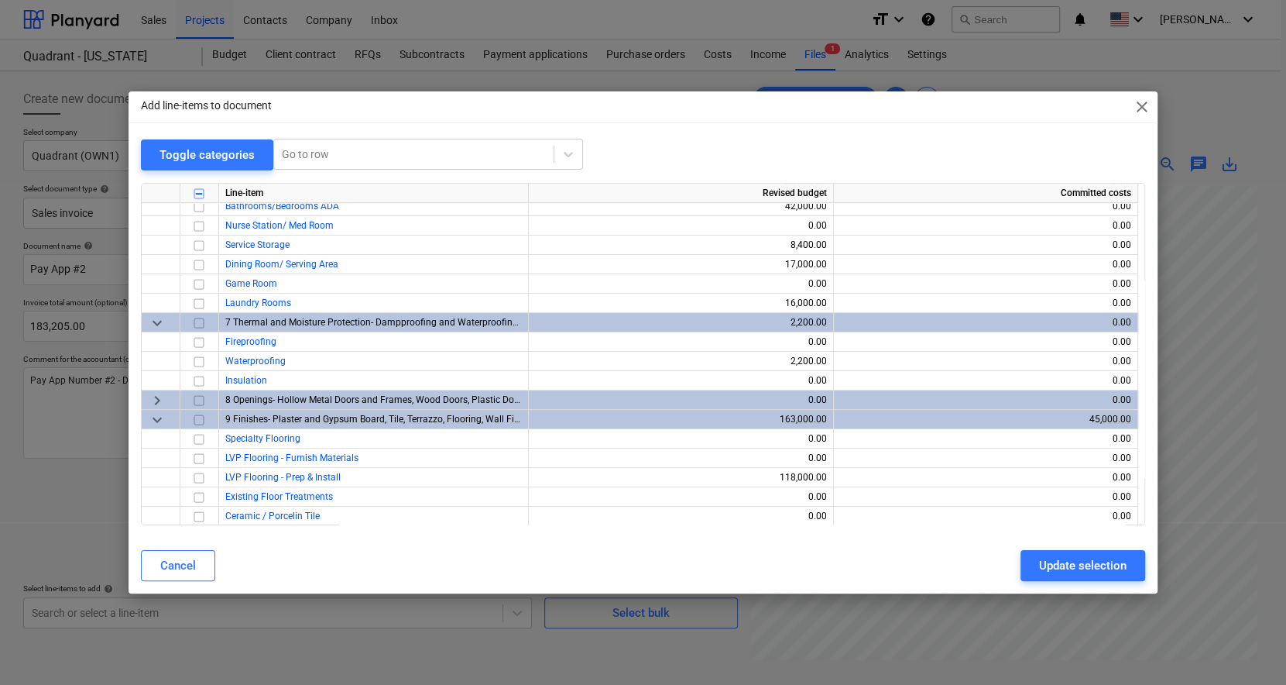
click at [155, 398] on span "keyboard_arrow_right" at bounding box center [157, 400] width 19 height 19
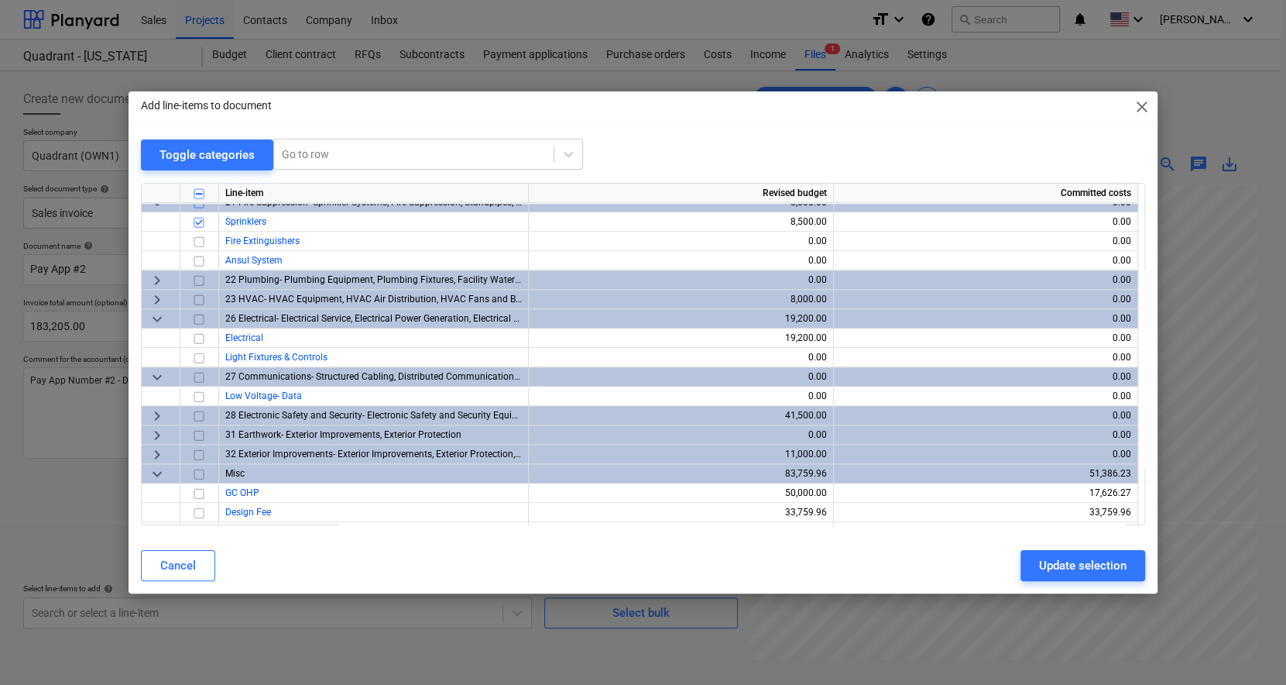
scroll to position [1111, 0]
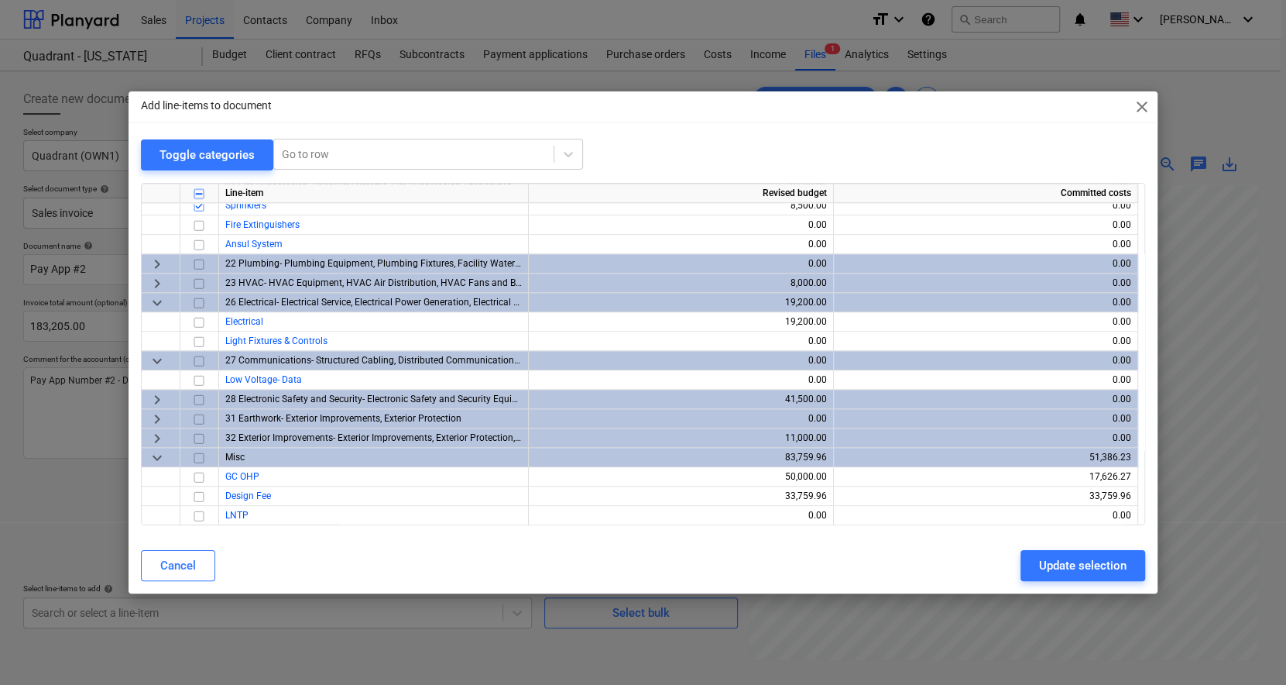
click at [160, 400] on span "keyboard_arrow_right" at bounding box center [157, 399] width 19 height 19
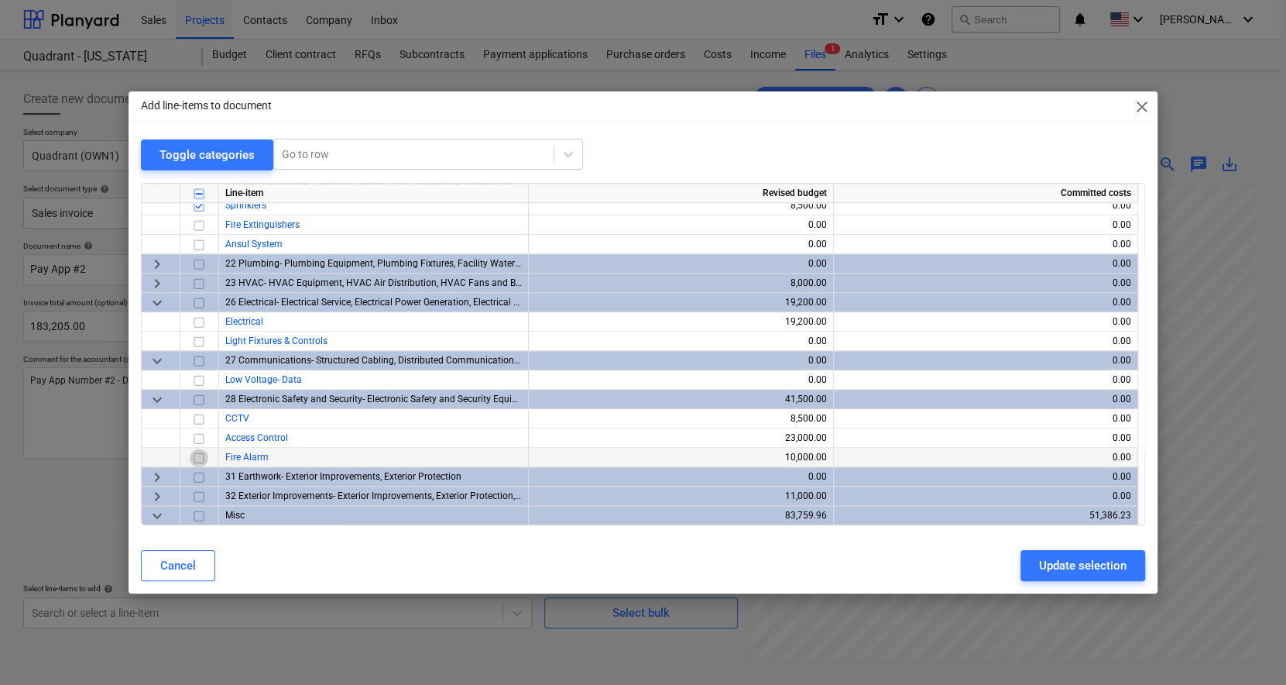
click at [194, 457] on input "checkbox" at bounding box center [199, 457] width 19 height 19
click at [194, 417] on input "checkbox" at bounding box center [199, 419] width 19 height 19
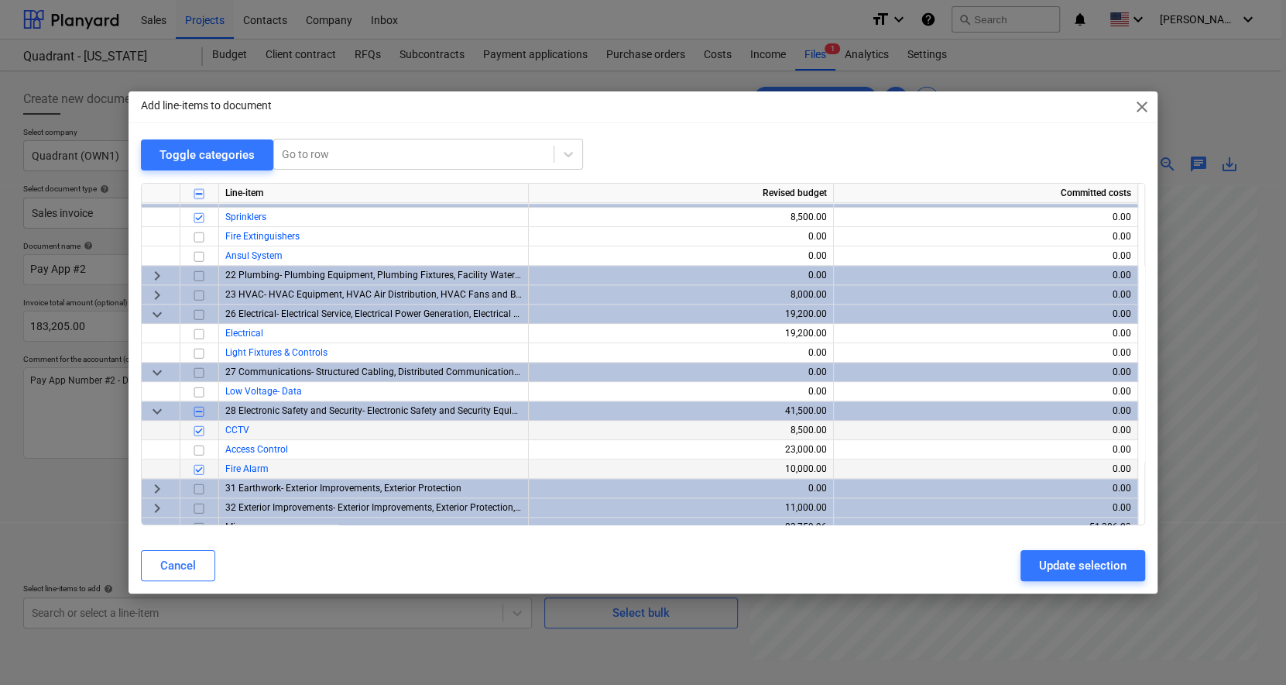
scroll to position [1071, 0]
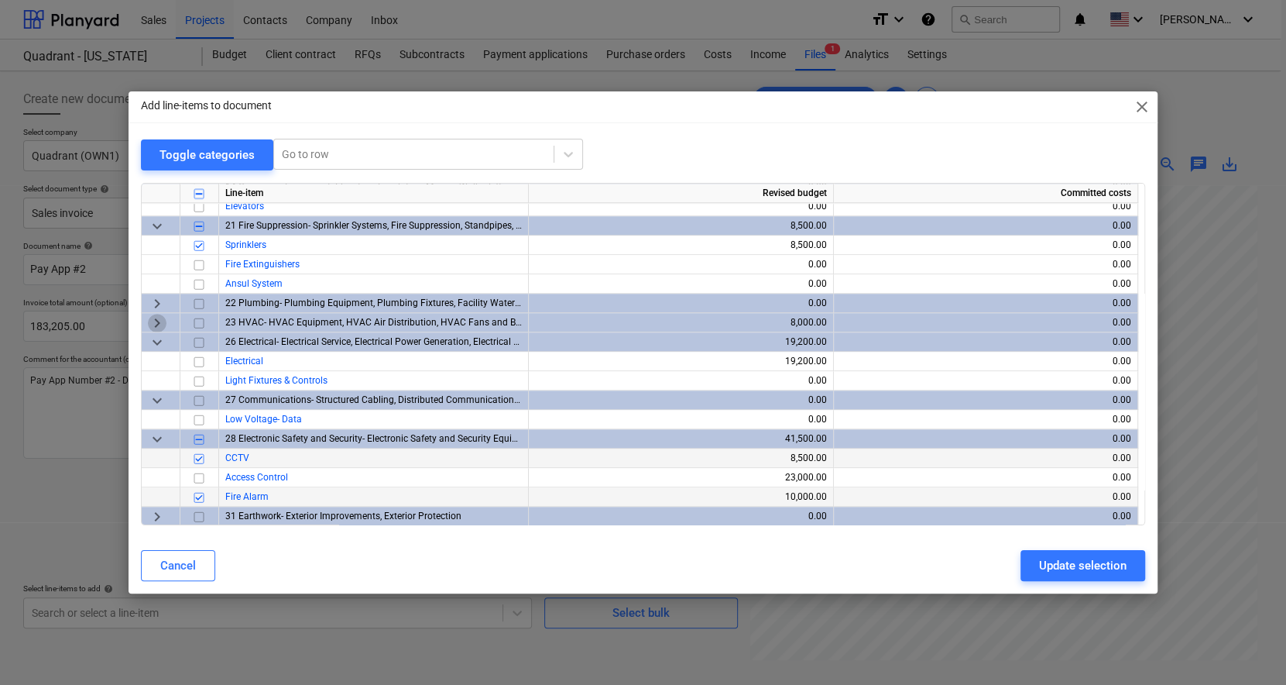
click at [160, 324] on span "keyboard_arrow_right" at bounding box center [157, 323] width 19 height 19
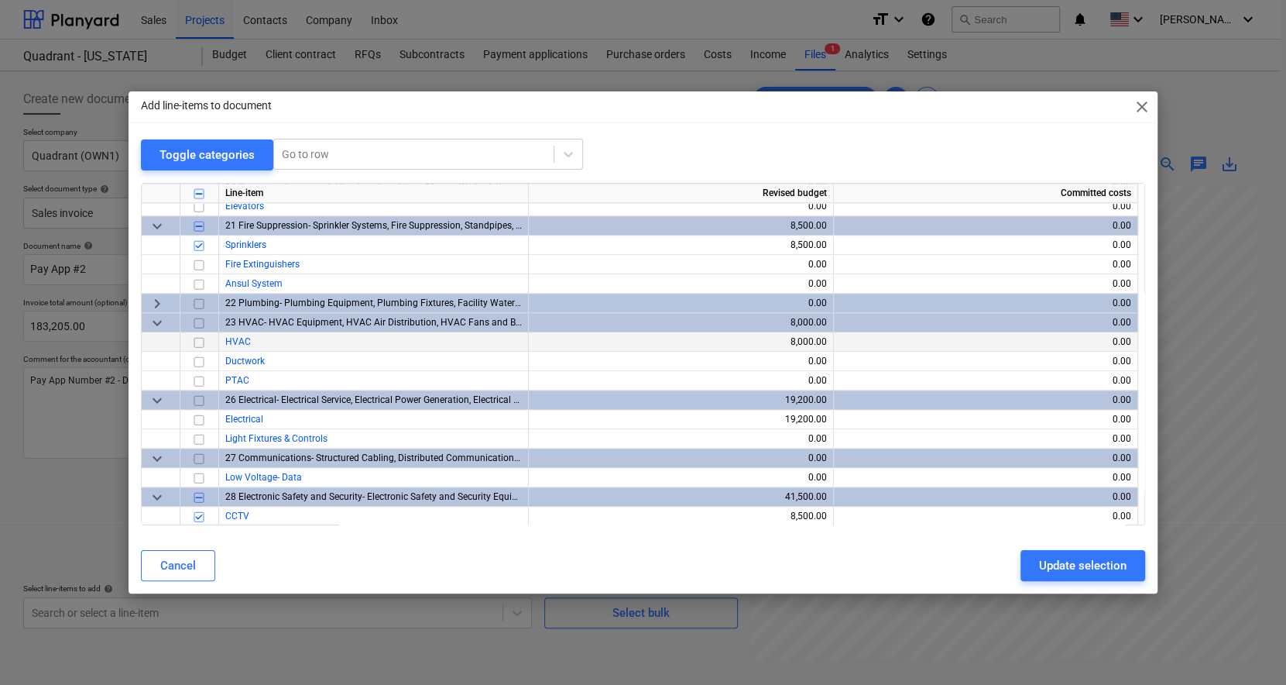
click at [197, 342] on input "checkbox" at bounding box center [199, 342] width 19 height 19
click at [196, 420] on input "checkbox" at bounding box center [199, 419] width 19 height 19
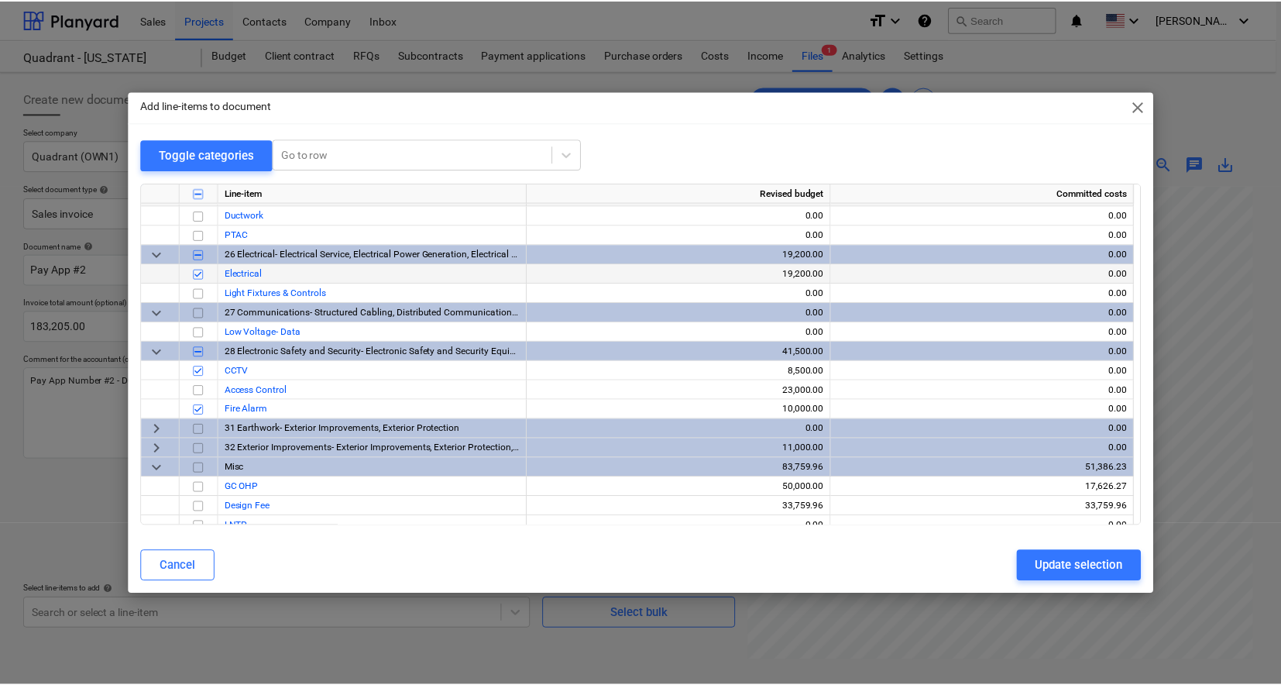
scroll to position [1227, 0]
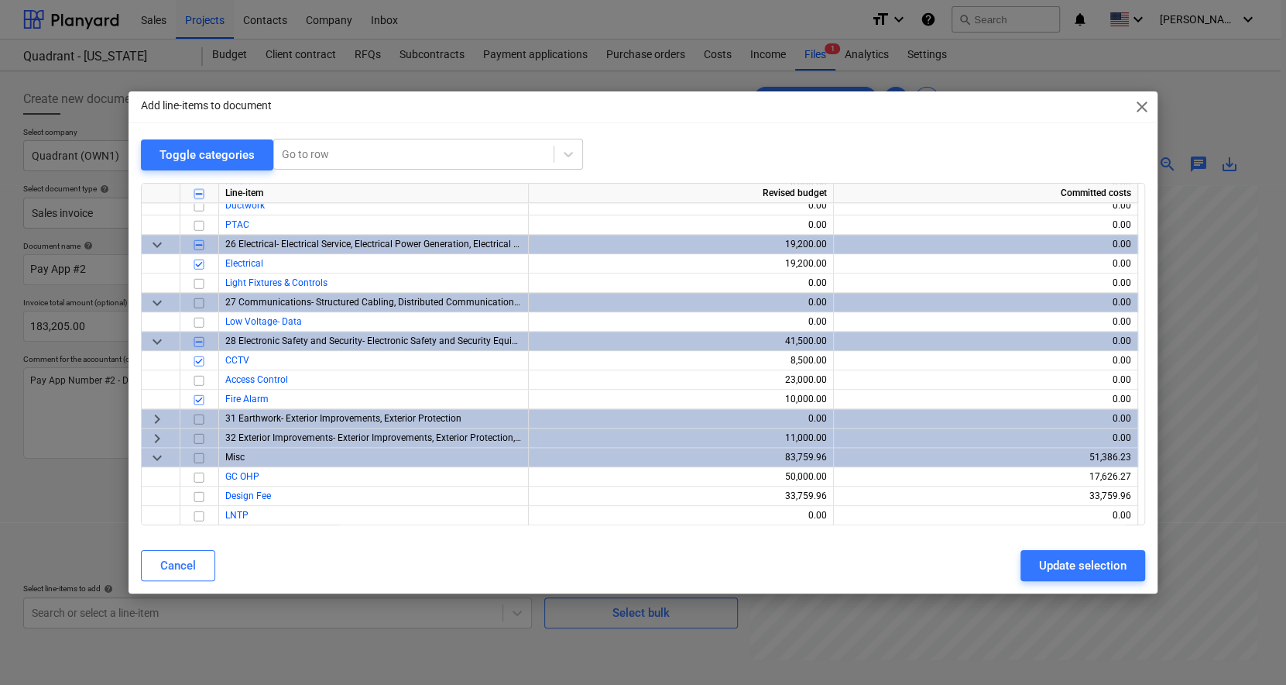
click at [158, 440] on span "keyboard_arrow_right" at bounding box center [157, 438] width 19 height 19
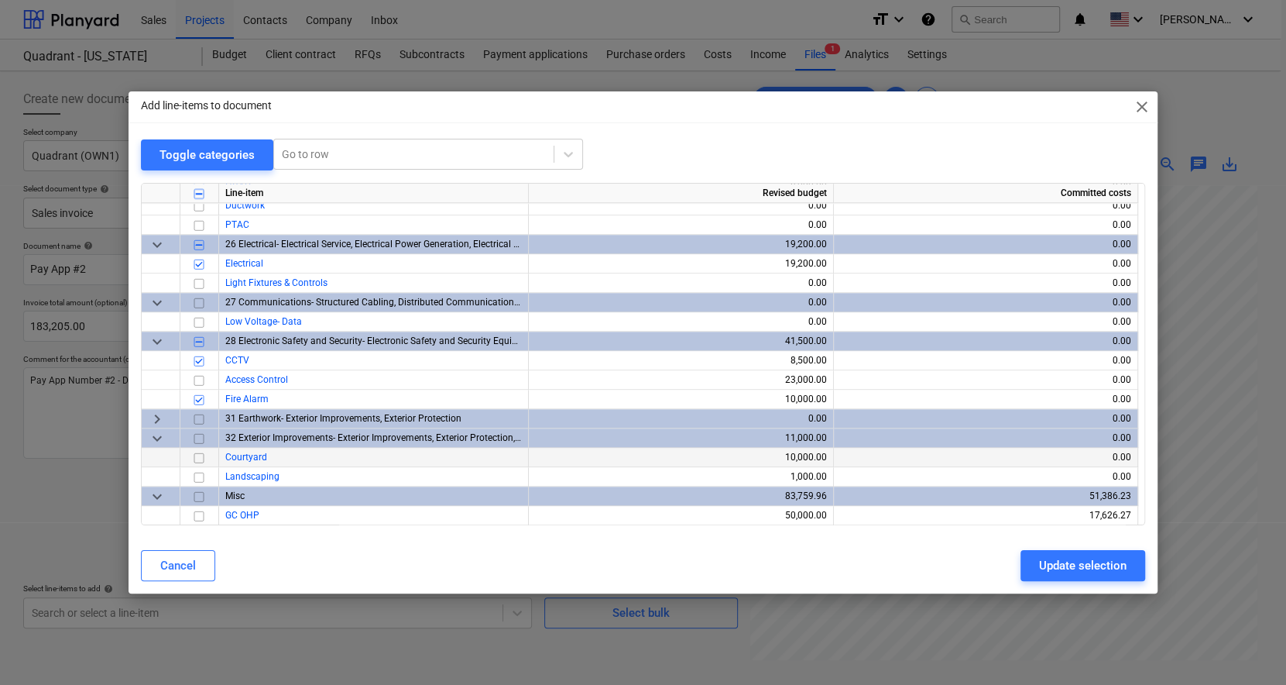
click at [199, 458] on input "checkbox" at bounding box center [199, 457] width 19 height 19
click at [197, 476] on input "checkbox" at bounding box center [199, 477] width 19 height 19
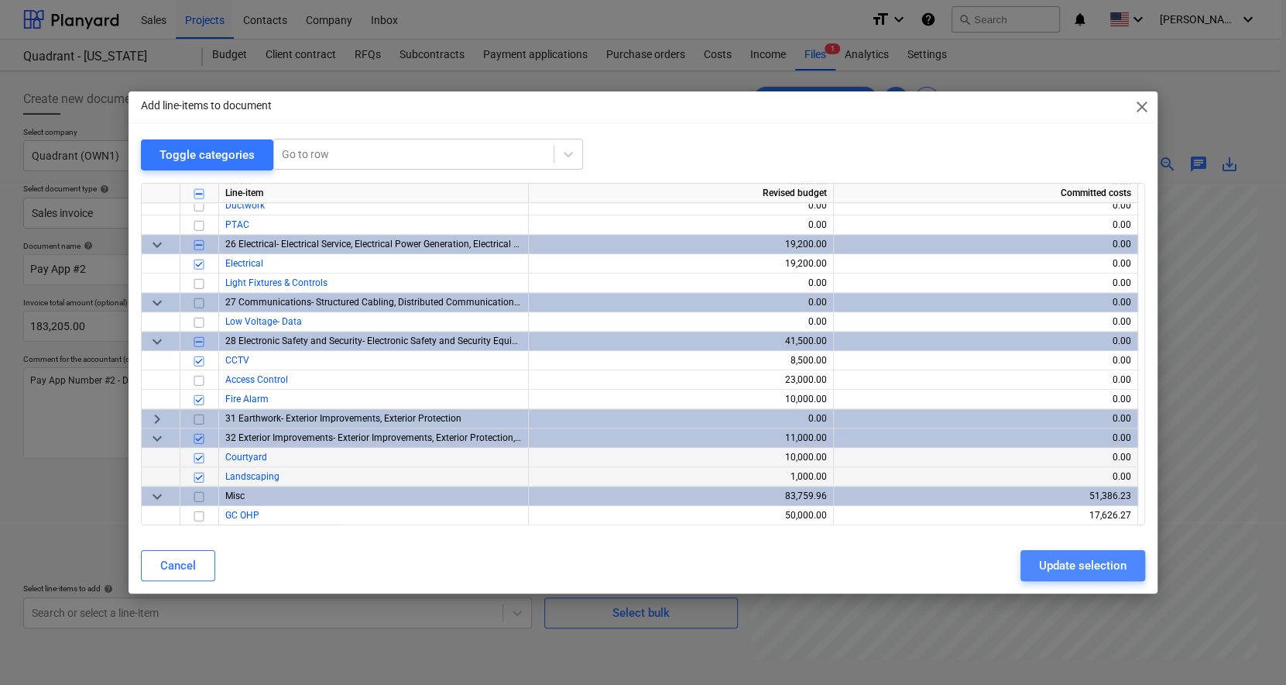
click at [1071, 566] on div "Update selection" at bounding box center [1083, 565] width 88 height 20
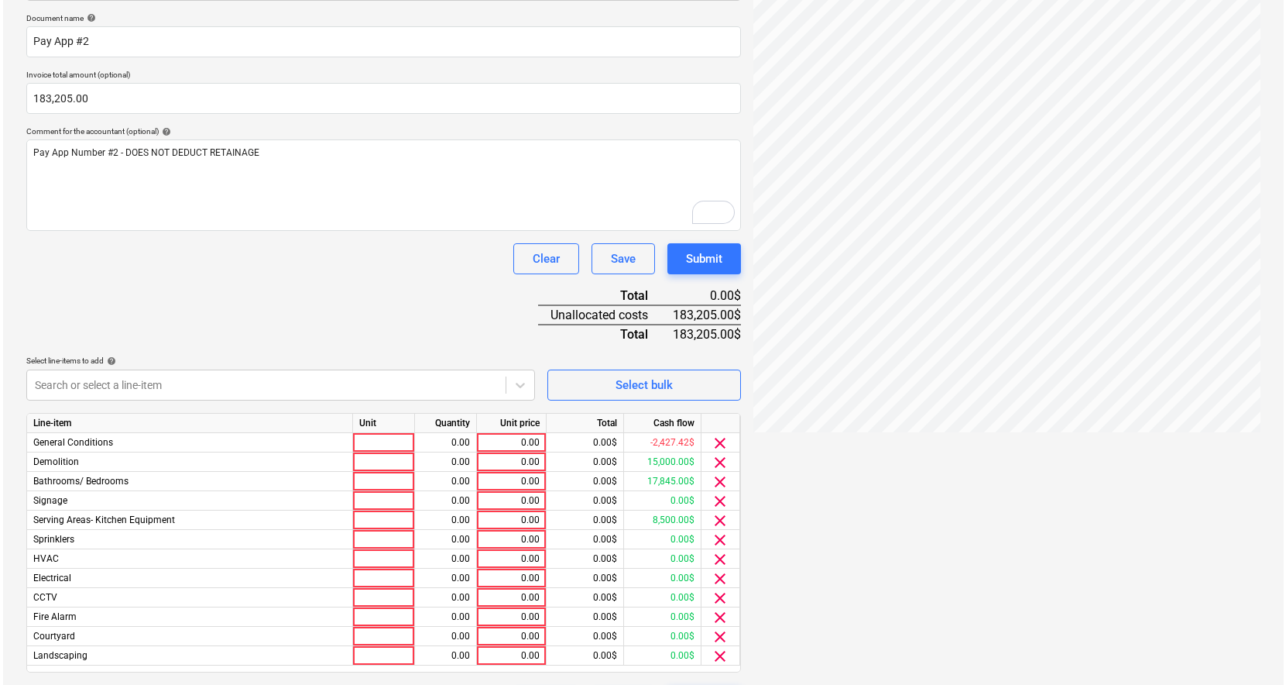
scroll to position [268, 0]
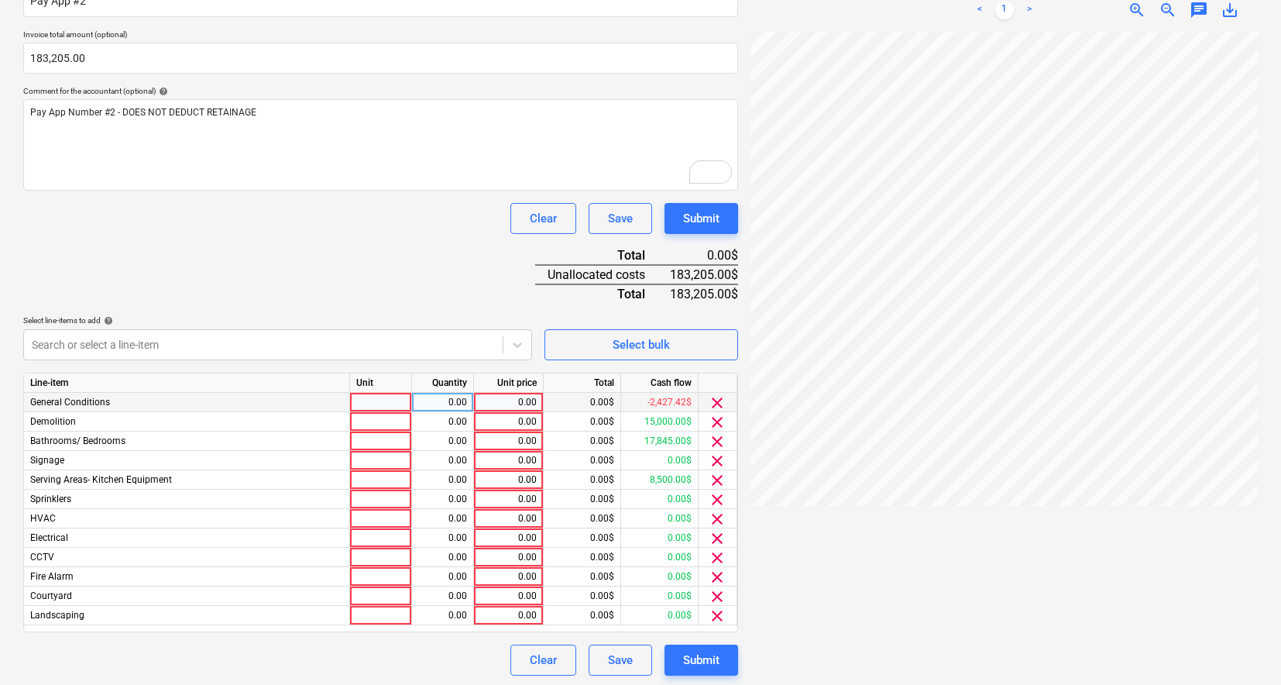
click at [505, 397] on div "0.00" at bounding box center [508, 402] width 57 height 19
type input "8000"
click at [511, 420] on div "0.00" at bounding box center [508, 421] width 57 height 19
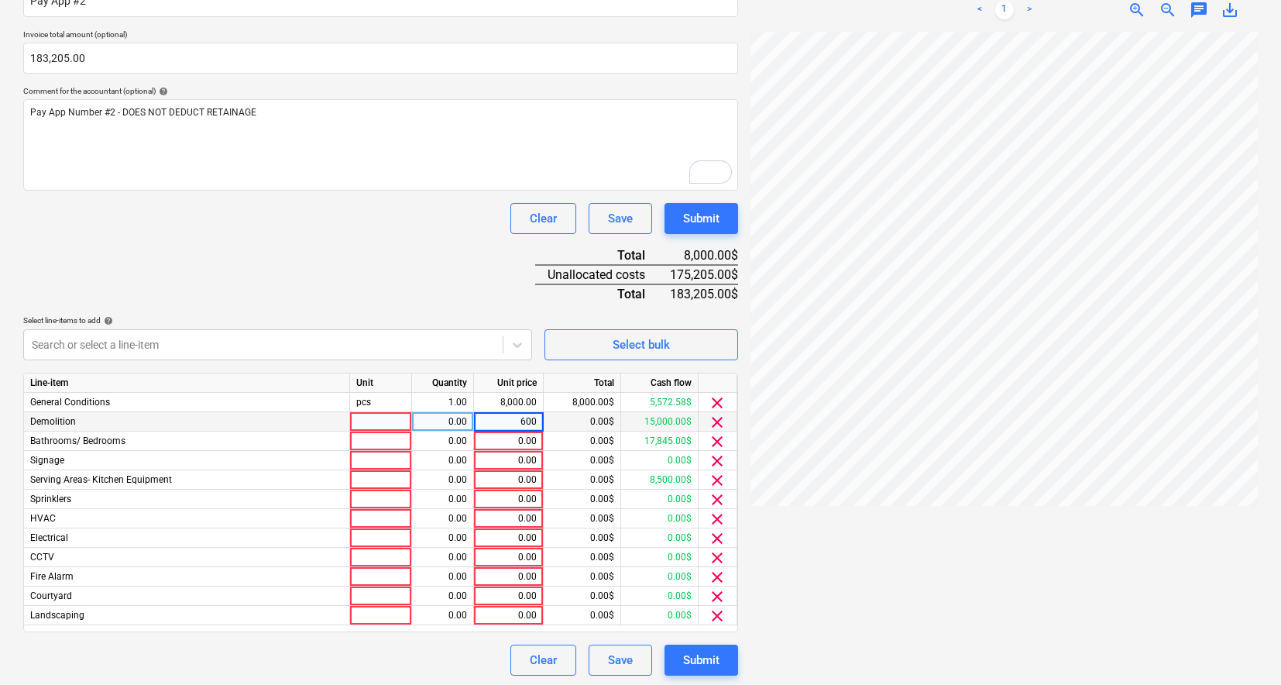
type input "6009"
click at [504, 431] on div "0.00" at bounding box center [508, 440] width 57 height 19
type input "90000"
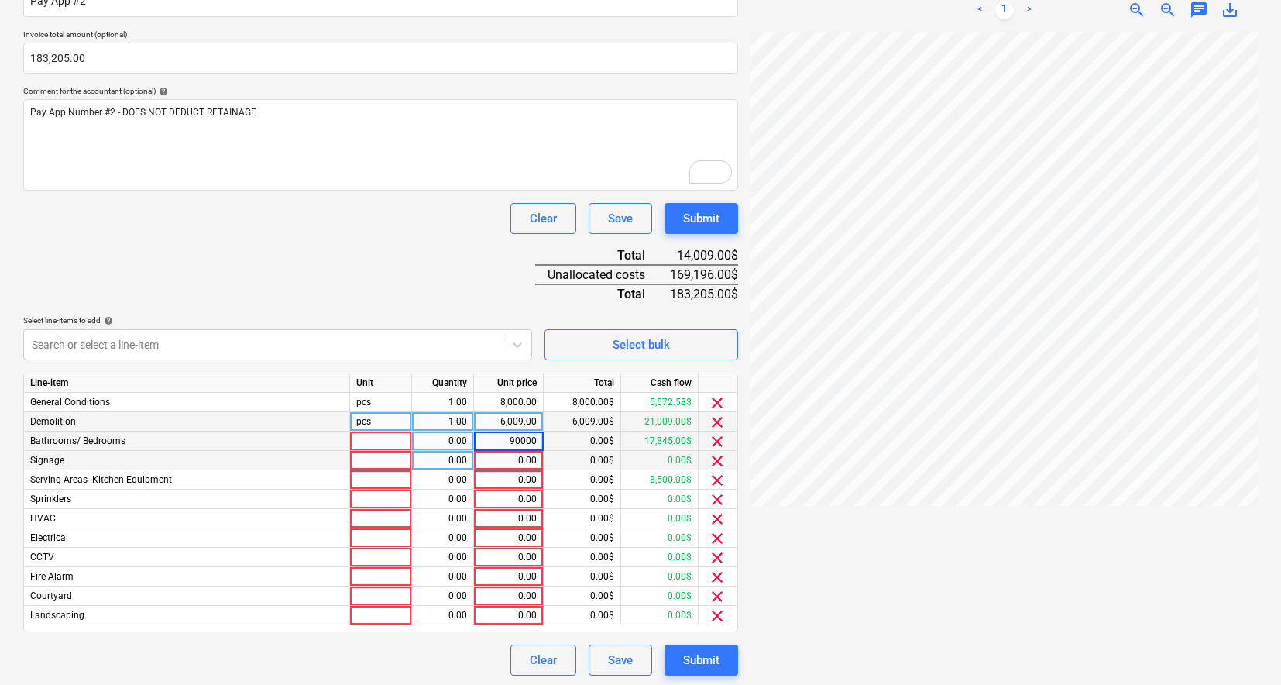
click at [510, 452] on div "0.00" at bounding box center [508, 460] width 57 height 19
type input "4630"
click at [510, 472] on div "0.00" at bounding box center [508, 479] width 57 height 19
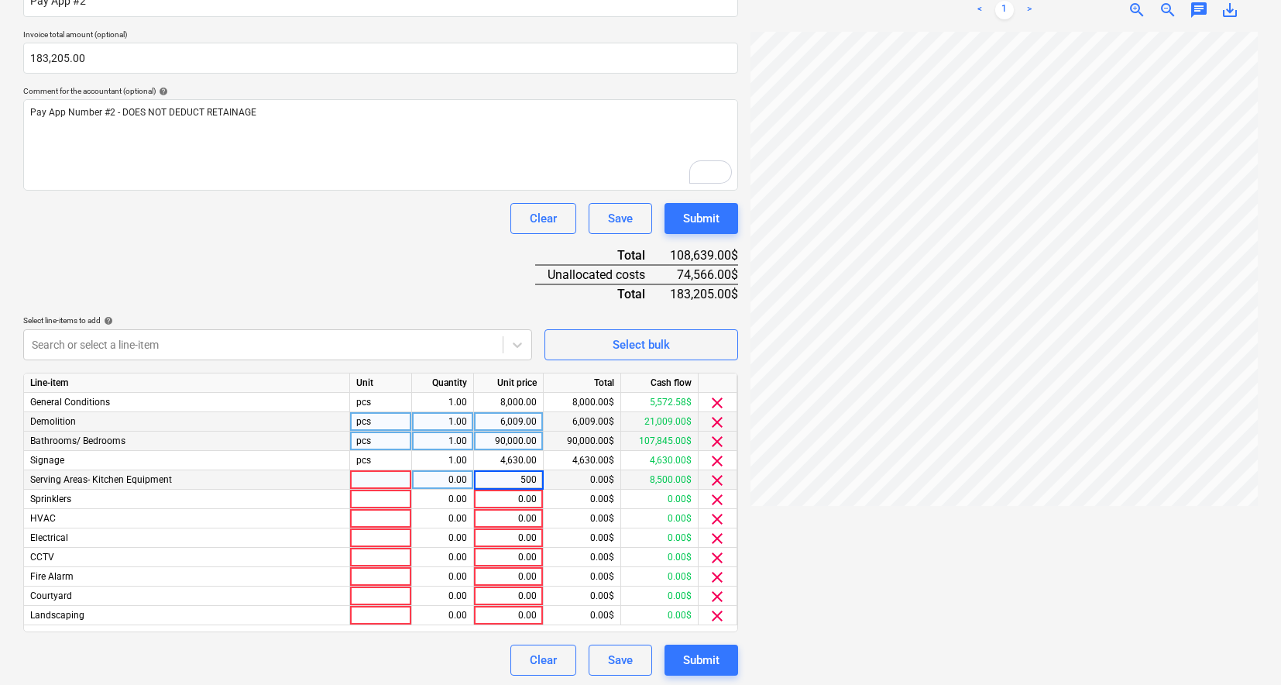
type input "5000"
click at [515, 494] on div "0.00" at bounding box center [508, 498] width 57 height 19
type input "3040.20"
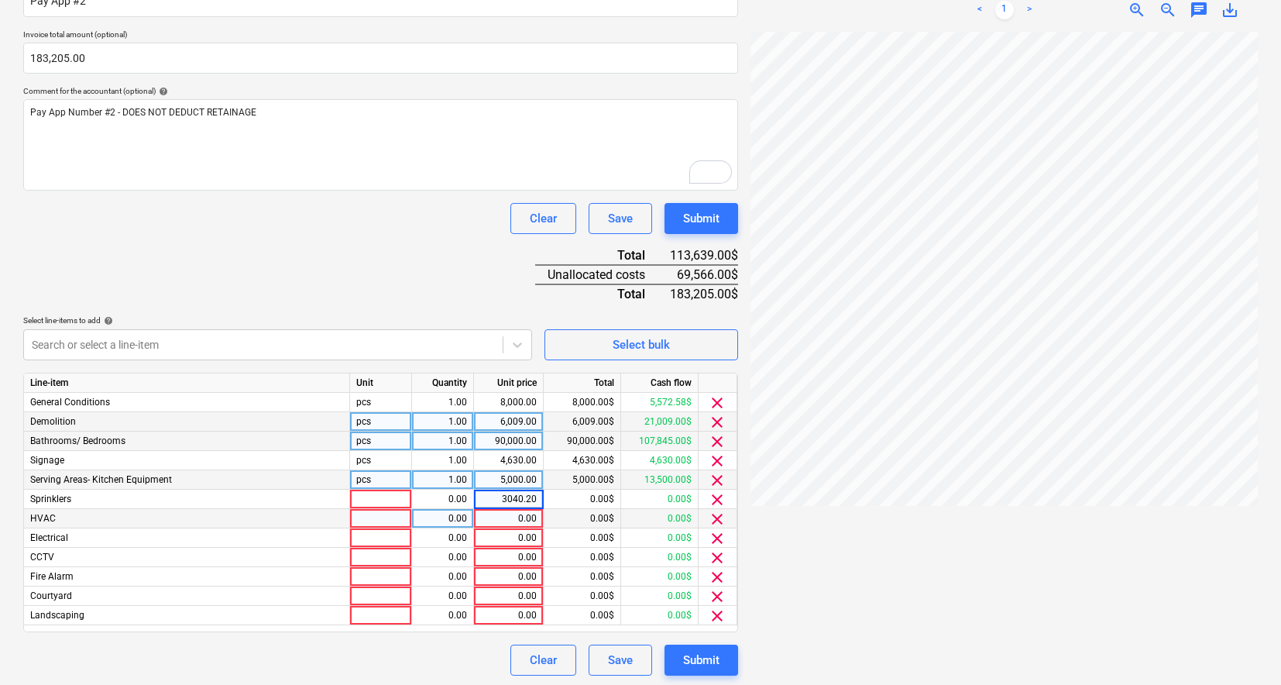
click at [510, 512] on div "0.00" at bounding box center [508, 518] width 57 height 19
type input "8000"
click at [512, 534] on div "0.00" at bounding box center [508, 537] width 57 height 19
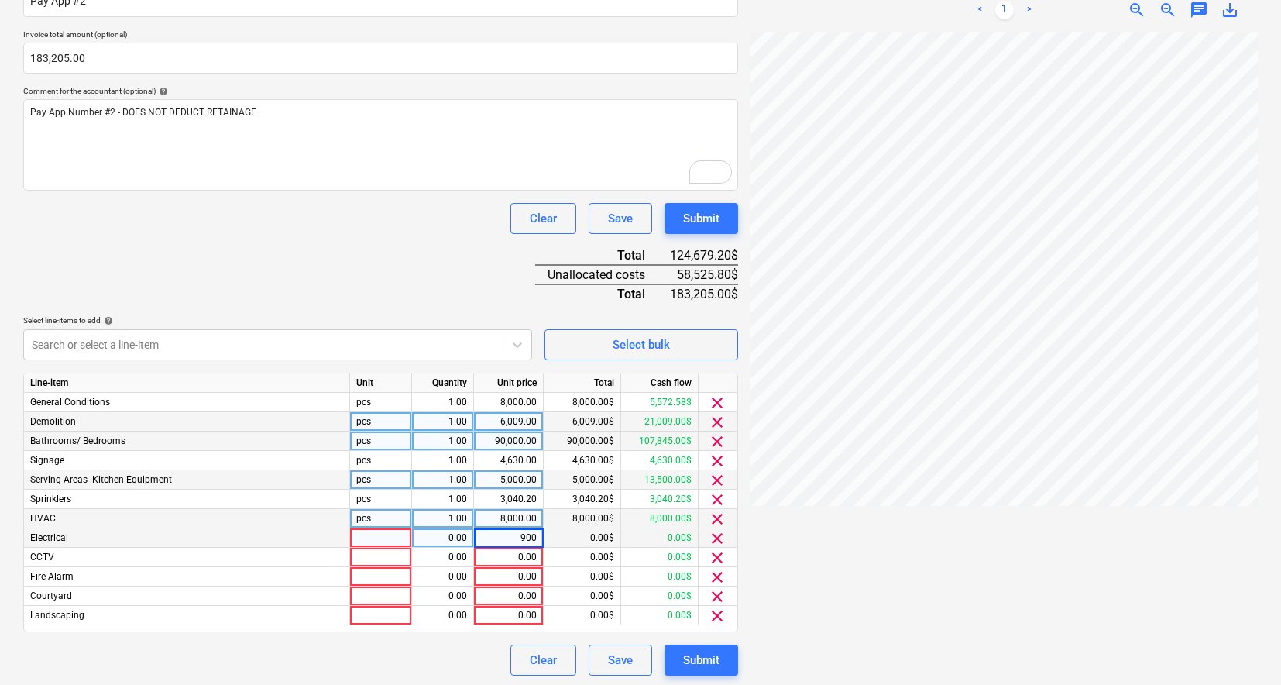
type input "9000"
click at [508, 551] on div "0.00" at bounding box center [508, 557] width 57 height 19
type input "6525.80"
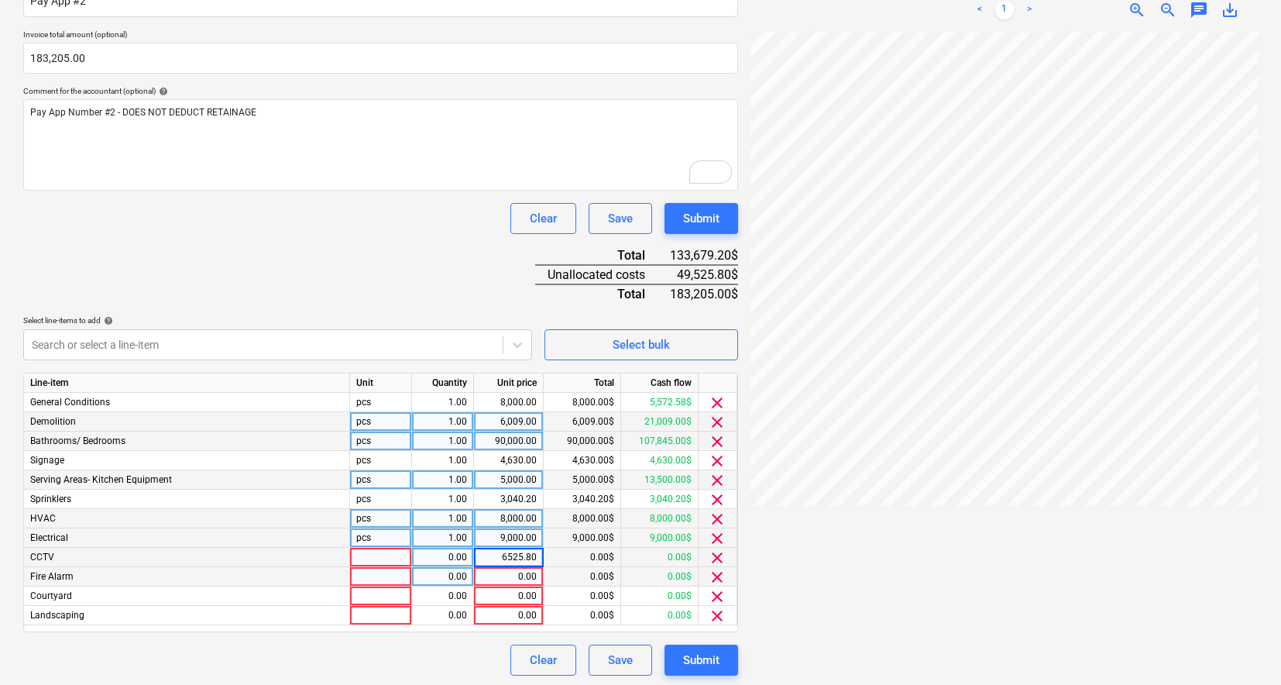
click at [510, 568] on div "0.00" at bounding box center [508, 576] width 57 height 19
type input "5000"
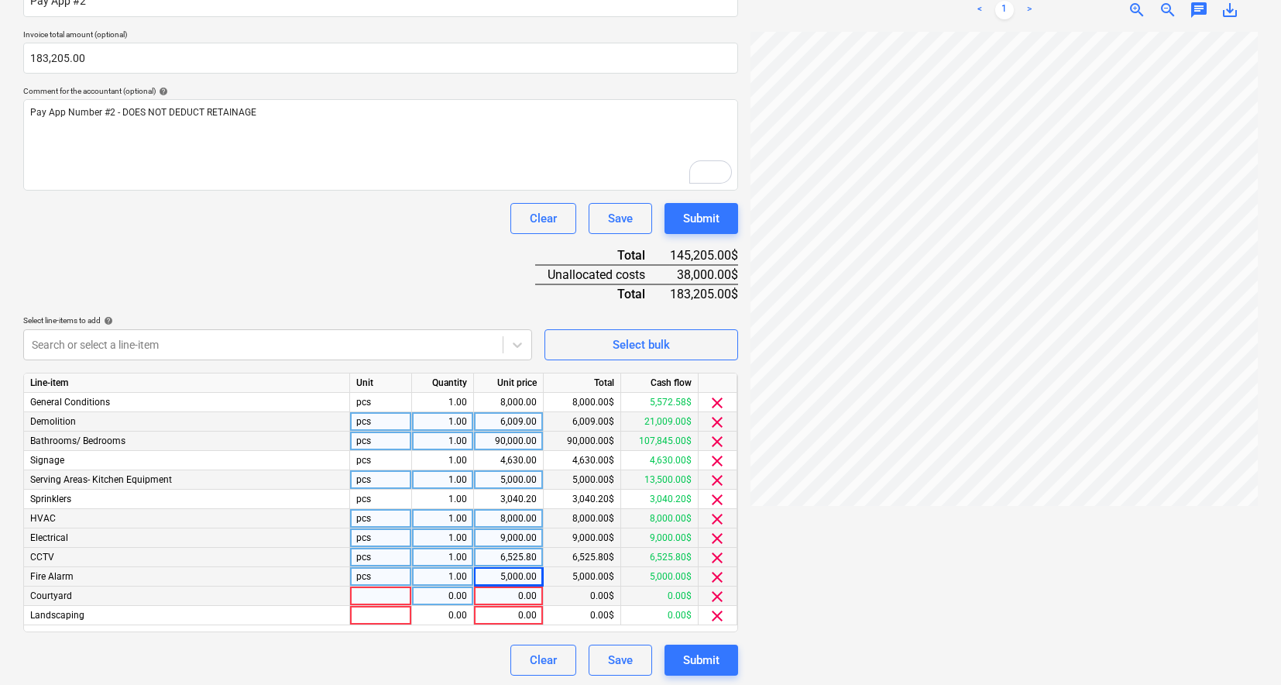
click at [513, 586] on div "0.00" at bounding box center [508, 595] width 57 height 19
type input "6000"
click at [511, 609] on div "0.00" at bounding box center [508, 615] width 57 height 19
type input "3000"
click at [857, 564] on div at bounding box center [1003, 352] width 507 height 641
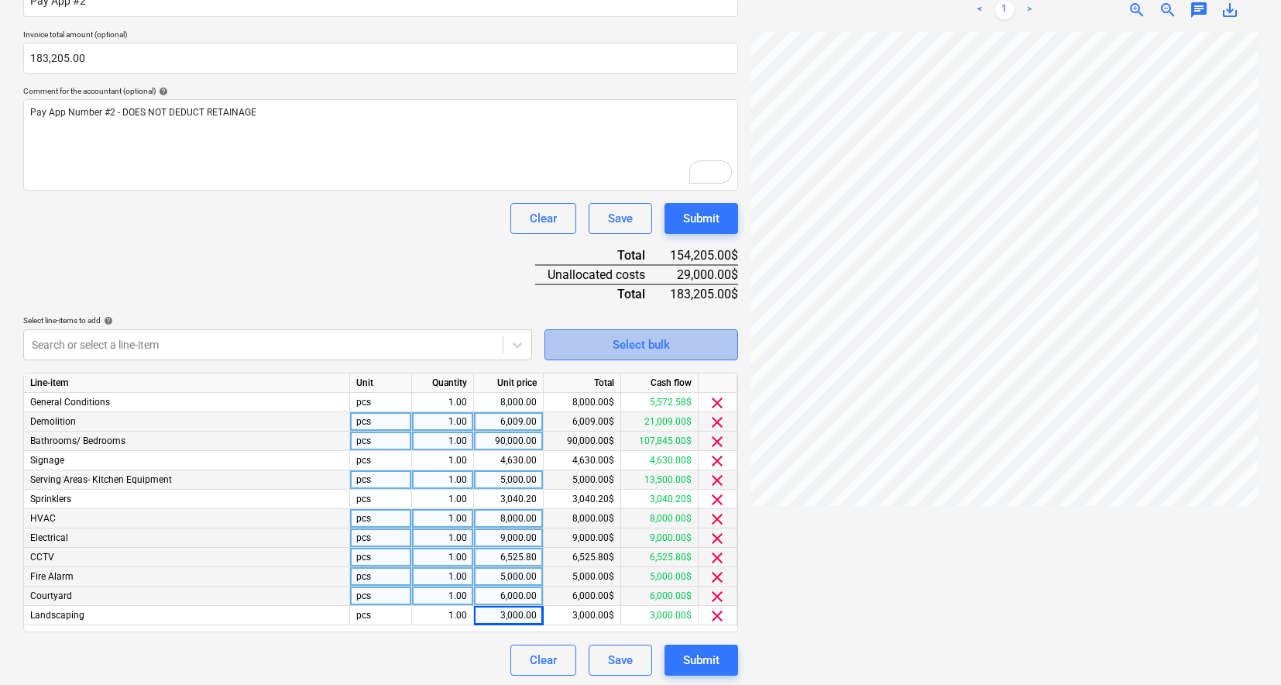
click at [664, 339] on div "Select bulk" at bounding box center [641, 345] width 57 height 20
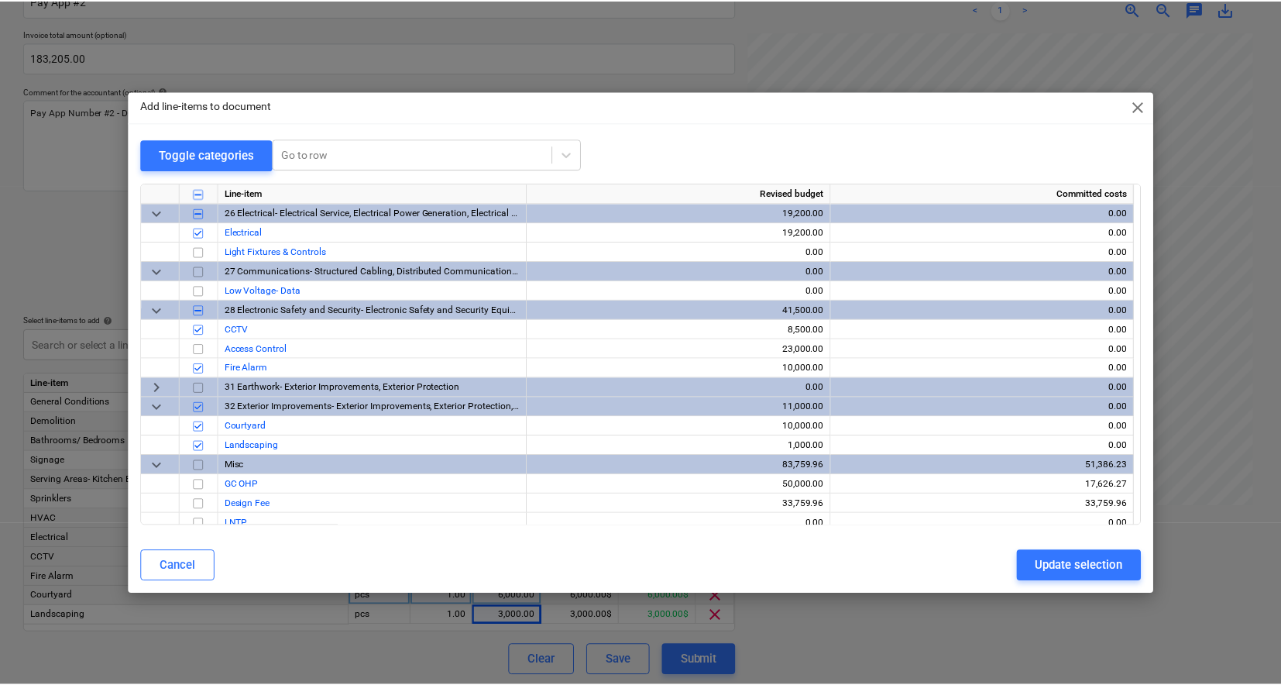
scroll to position [1265, 0]
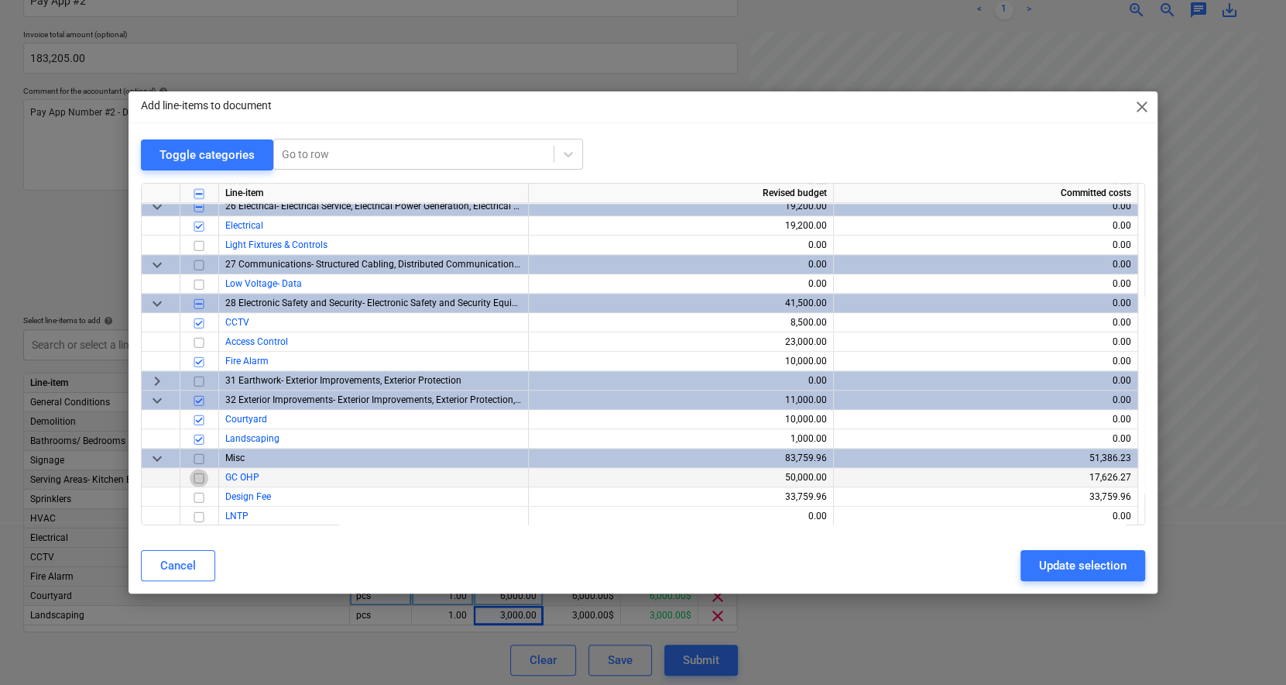
click at [200, 475] on input "checkbox" at bounding box center [199, 478] width 19 height 19
click at [197, 490] on input "checkbox" at bounding box center [199, 497] width 19 height 19
click at [1085, 572] on div "Update selection" at bounding box center [1083, 565] width 88 height 20
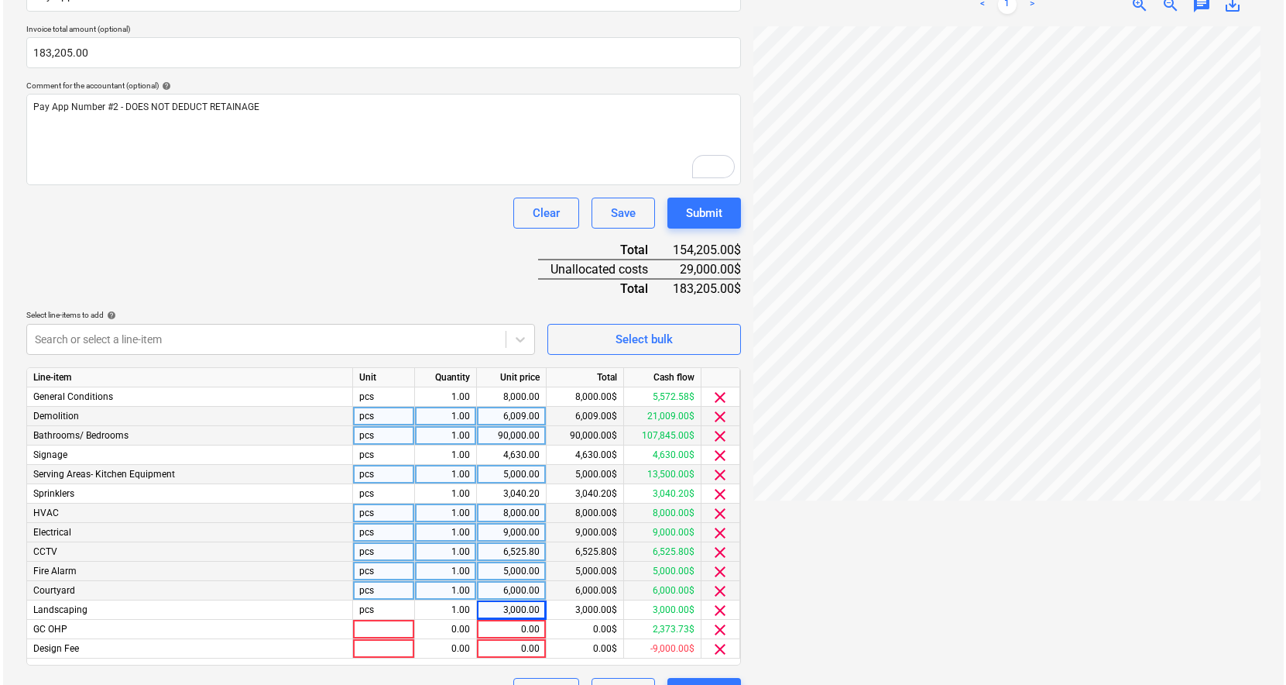
scroll to position [307, 0]
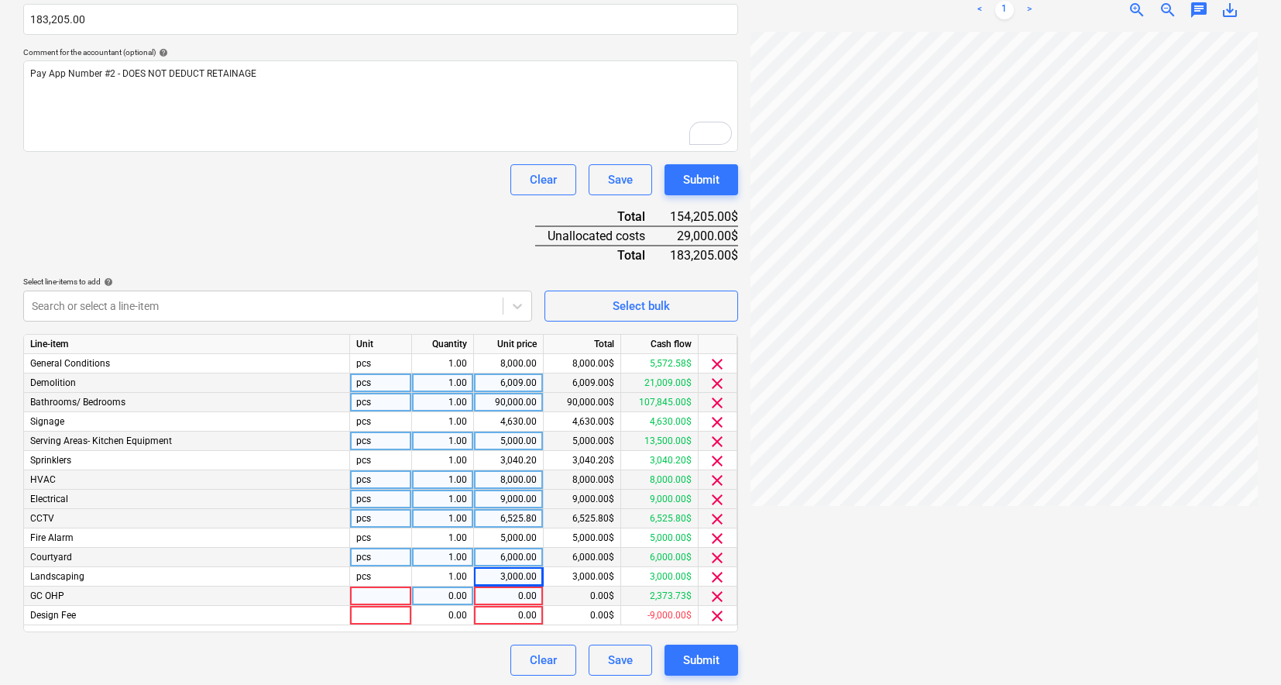
click at [510, 589] on div "0.00" at bounding box center [508, 595] width 57 height 19
type input "20000"
click at [515, 607] on div "0.00" at bounding box center [508, 615] width 57 height 19
type input "9000"
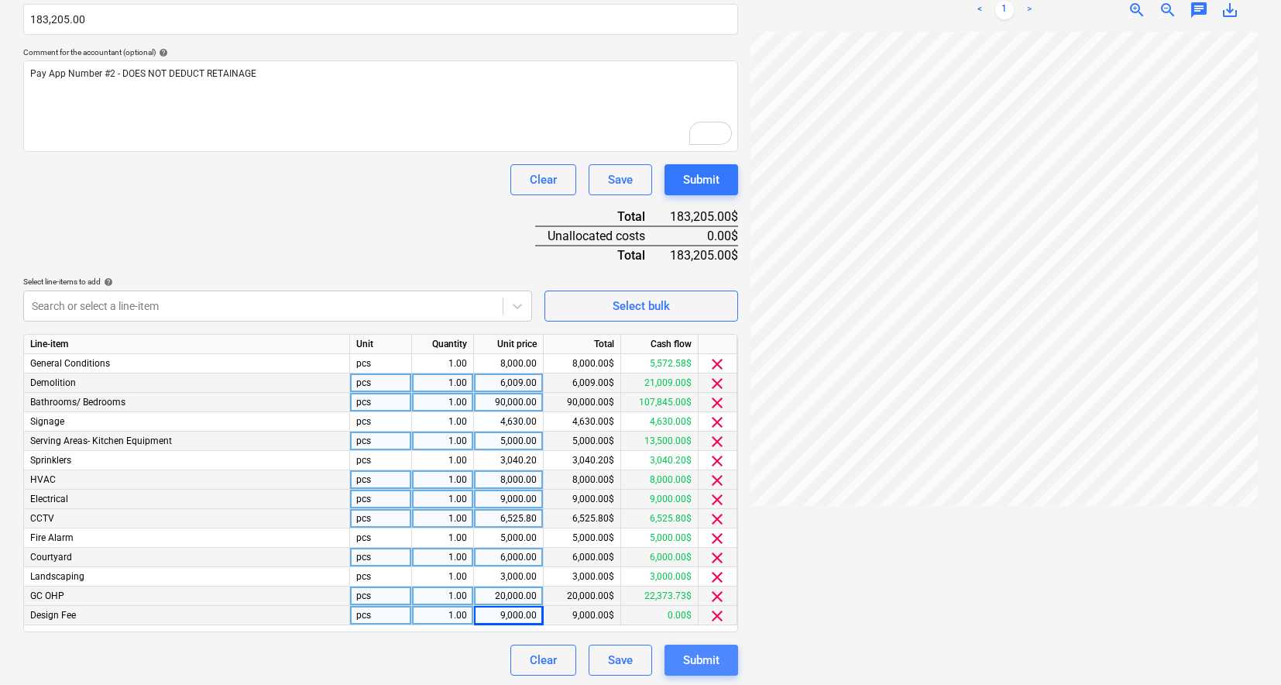
click at [690, 655] on div "Submit" at bounding box center [701, 660] width 36 height 20
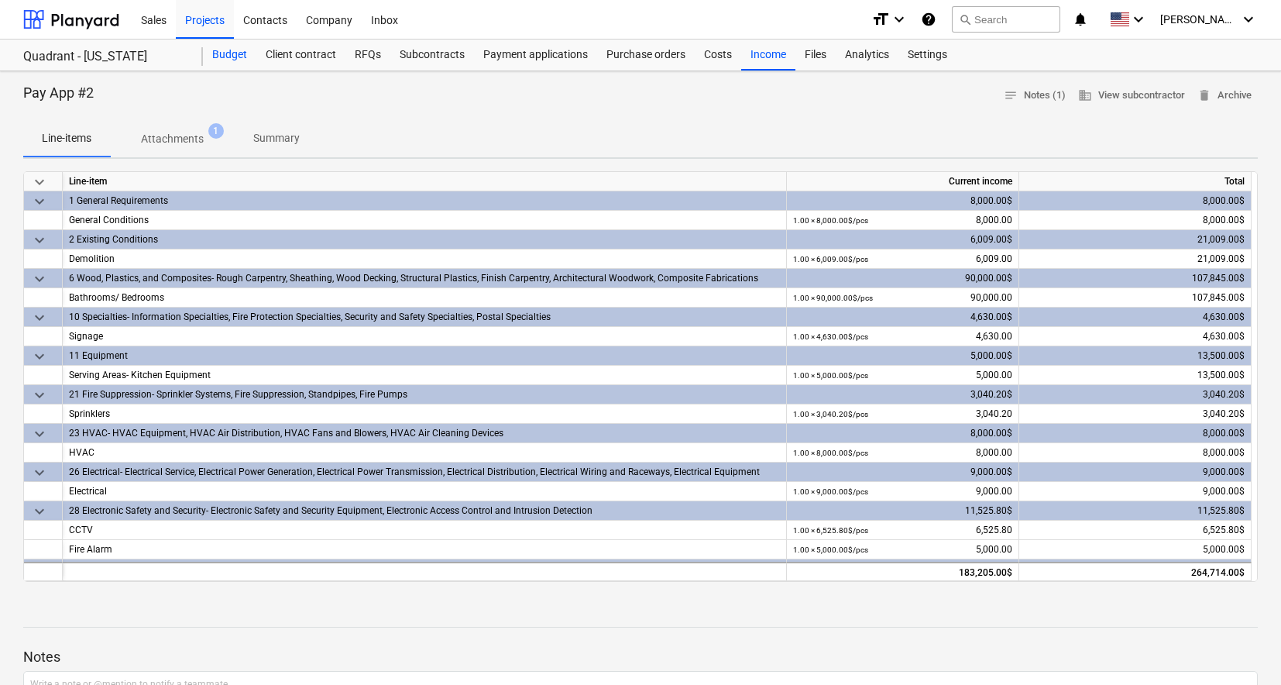
click at [228, 49] on div "Budget" at bounding box center [229, 54] width 53 height 31
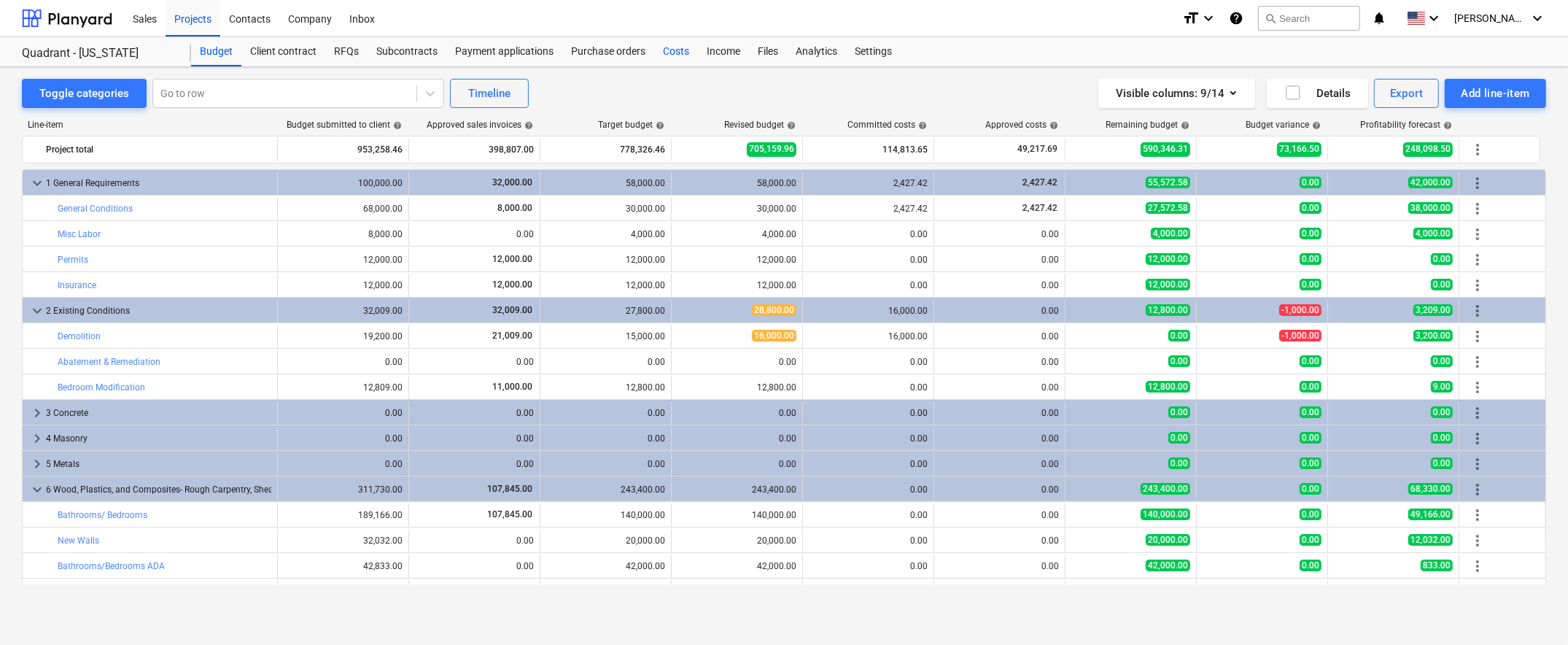
click at [668, 51] on div "Costs" at bounding box center [676, 51] width 43 height 29
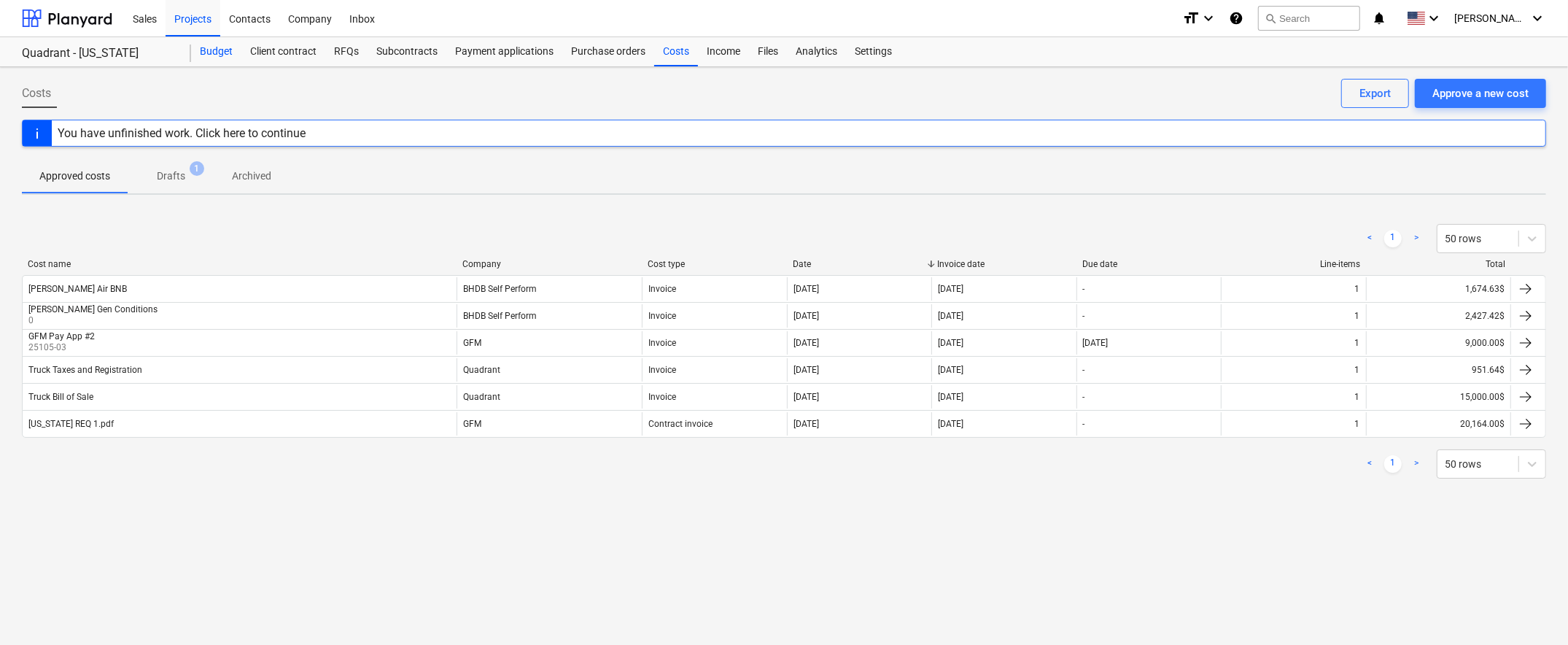
click at [218, 55] on div "Budget" at bounding box center [216, 51] width 50 height 29
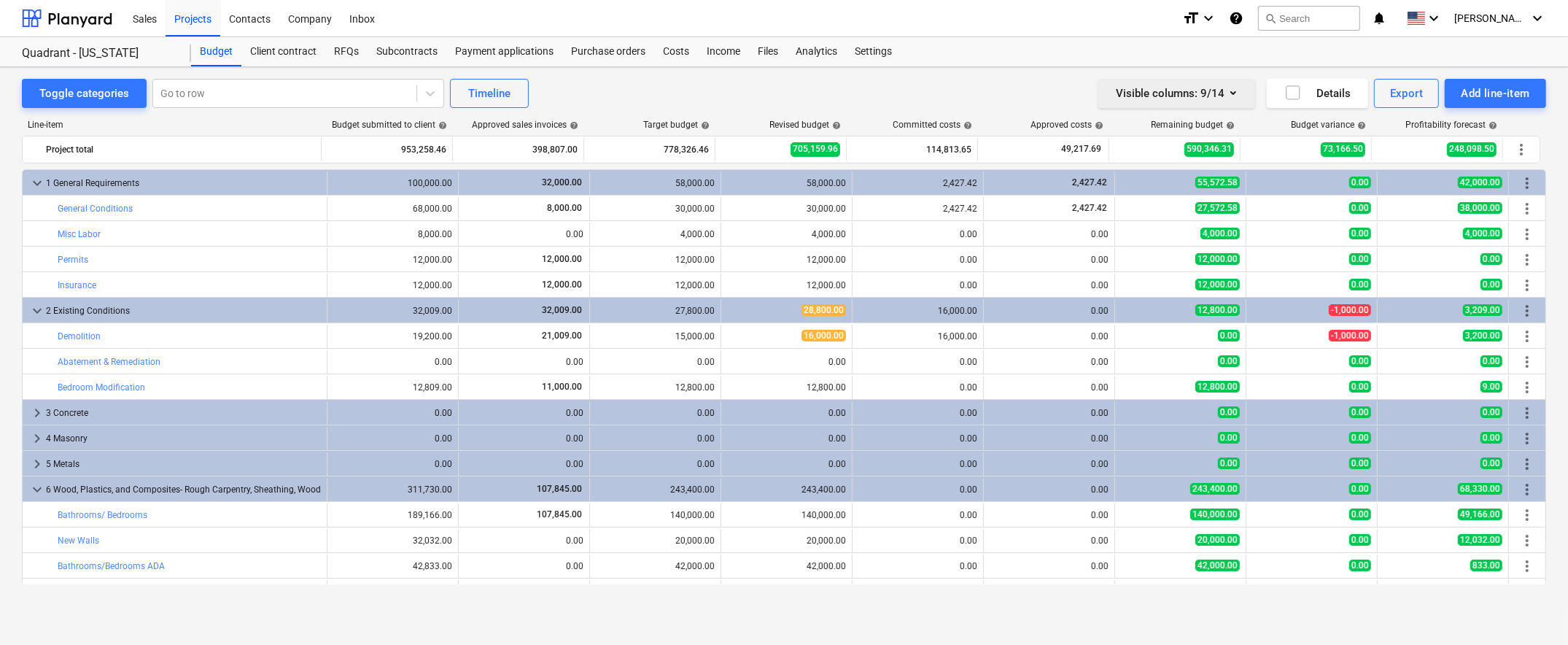
click at [1231, 95] on icon "button" at bounding box center [1233, 92] width 18 height 18
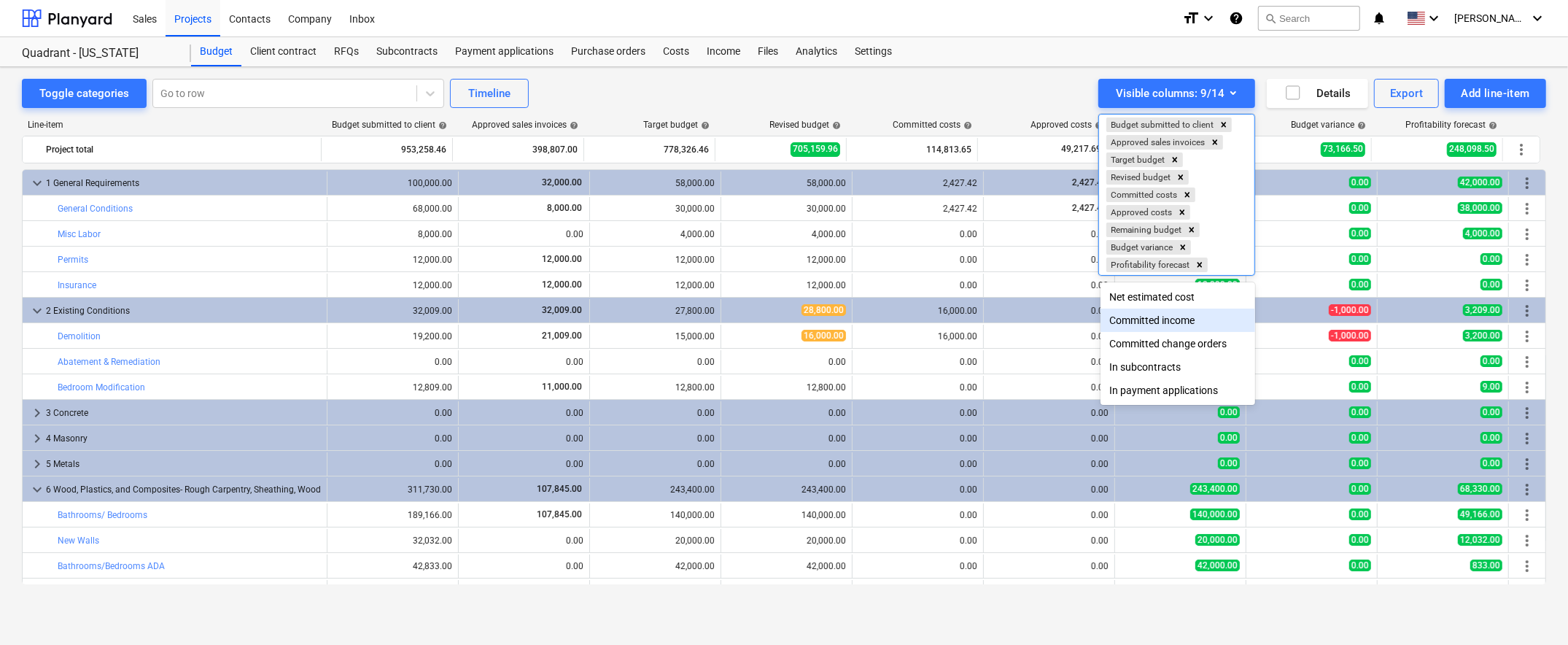
click at [1163, 323] on div "Committed income" at bounding box center [1178, 320] width 154 height 24
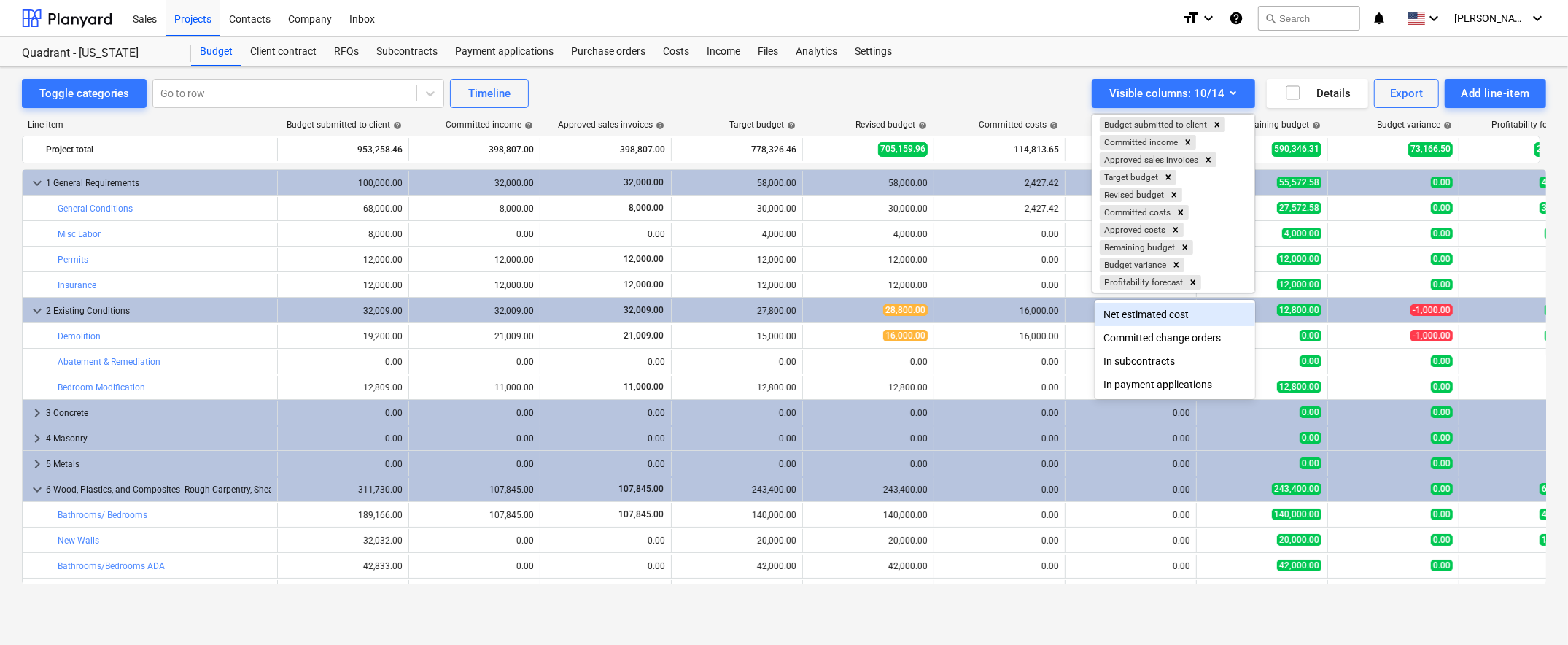
click at [1059, 89] on div at bounding box center [784, 322] width 1568 height 645
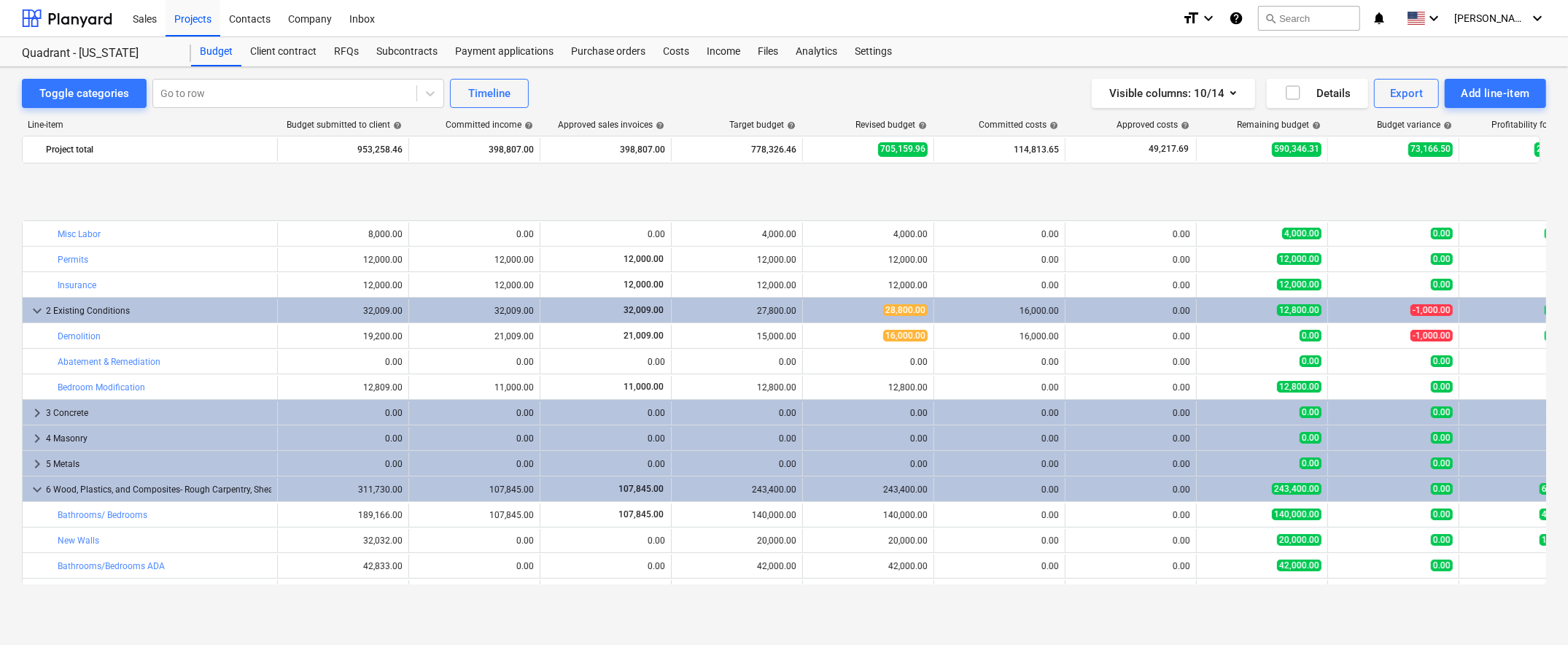
scroll to position [91, 0]
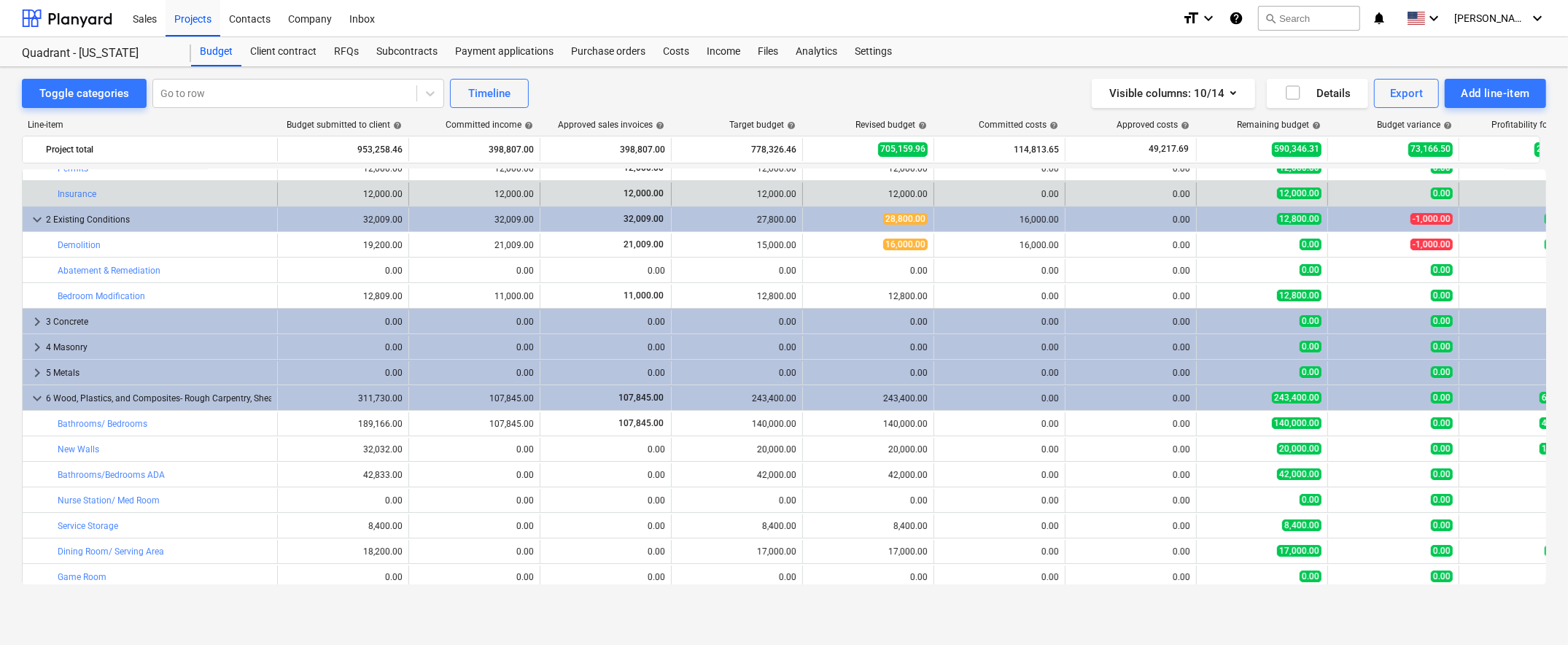
click at [484, 189] on div "12,000.00" at bounding box center [475, 194] width 119 height 10
click at [617, 193] on div "12,000.00" at bounding box center [606, 193] width 119 height 12
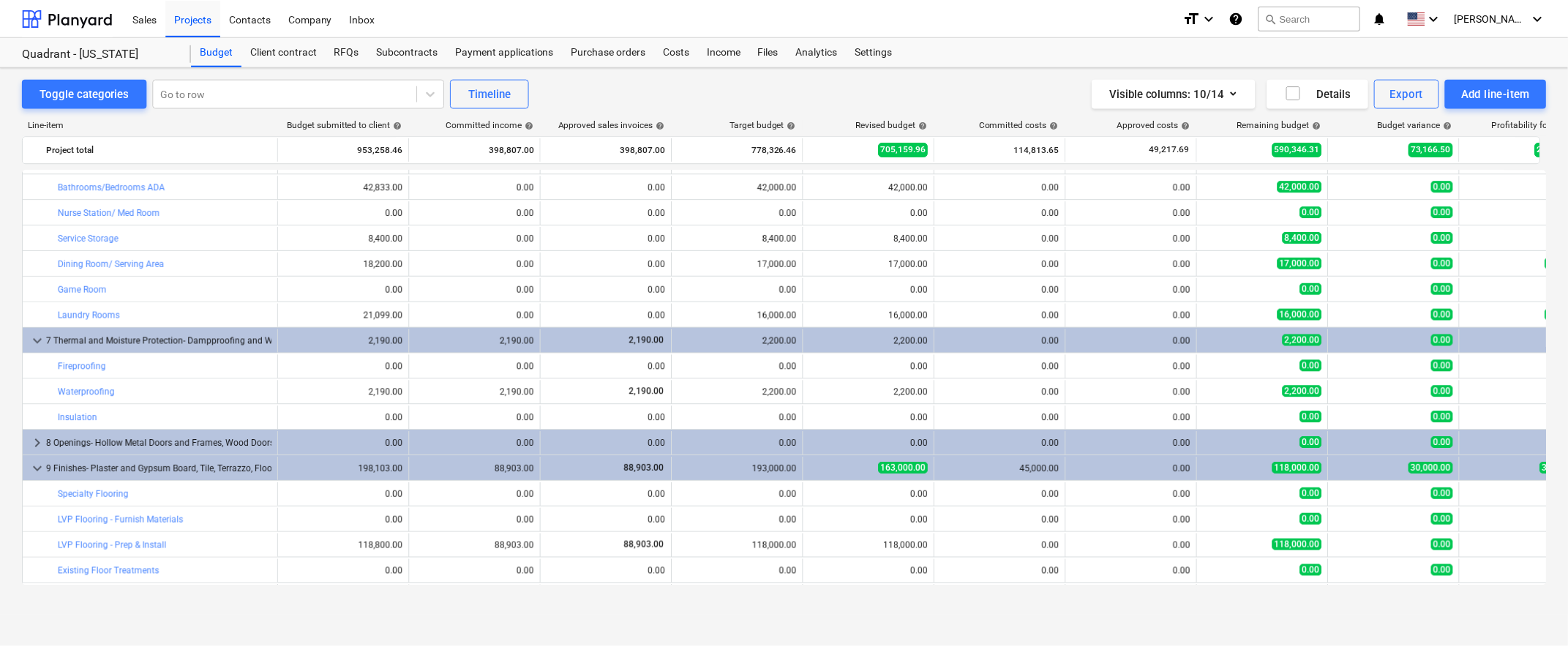
scroll to position [0, 0]
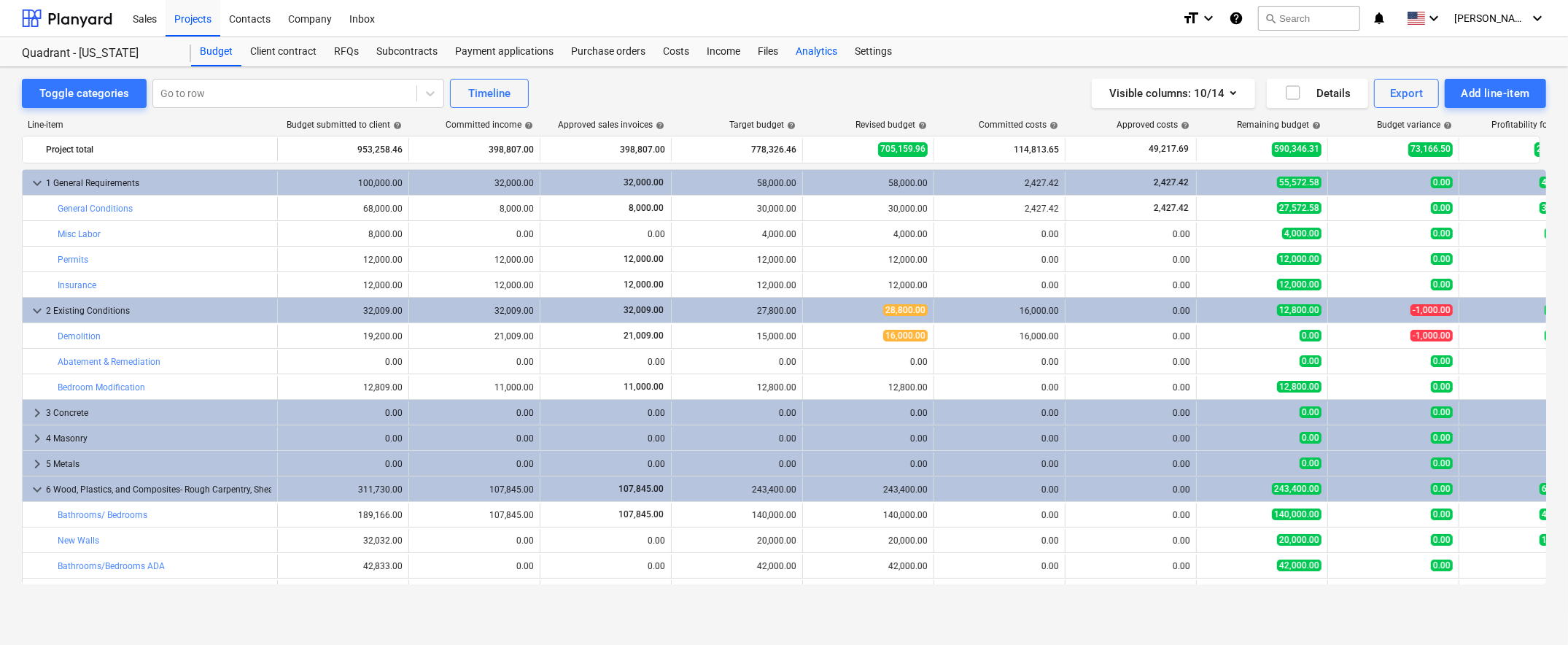
click at [823, 41] on div "Analytics" at bounding box center [816, 51] width 59 height 29
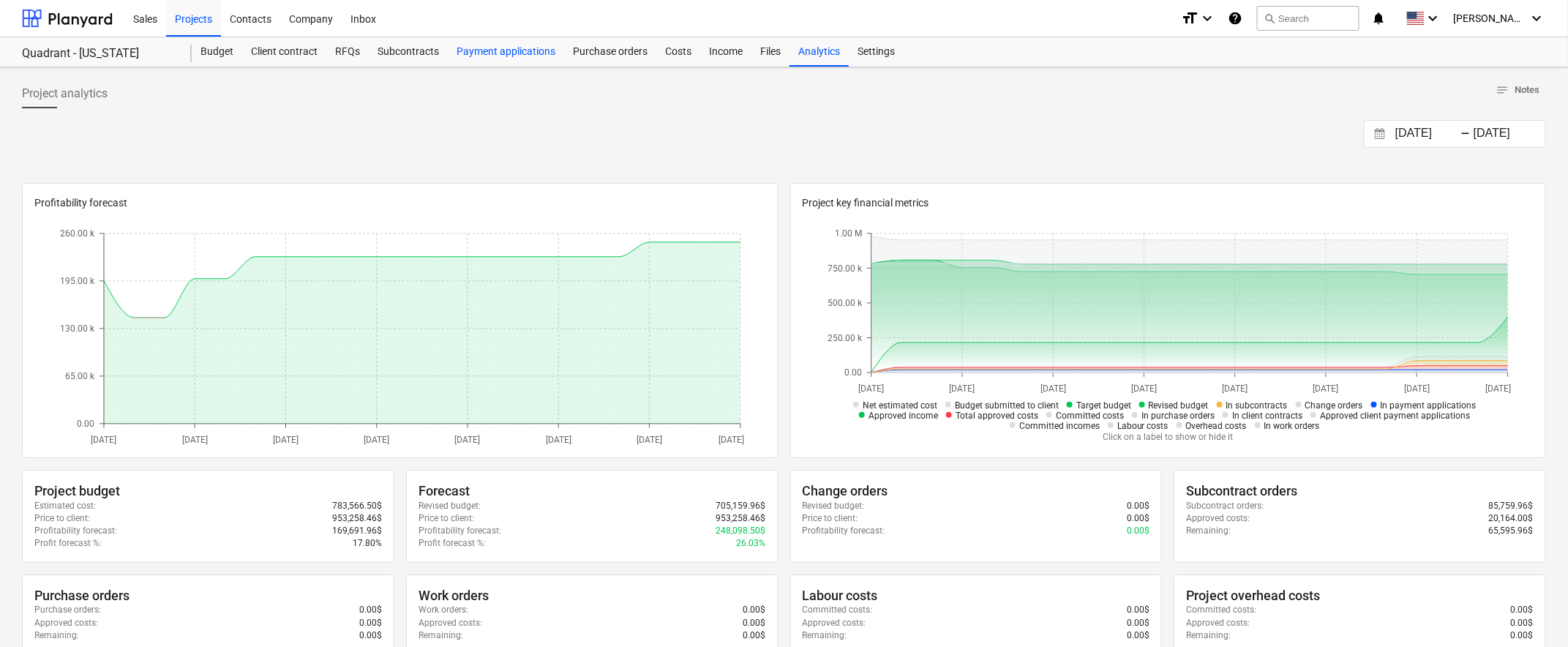
click at [503, 50] on div "Payment applications" at bounding box center [505, 51] width 116 height 29
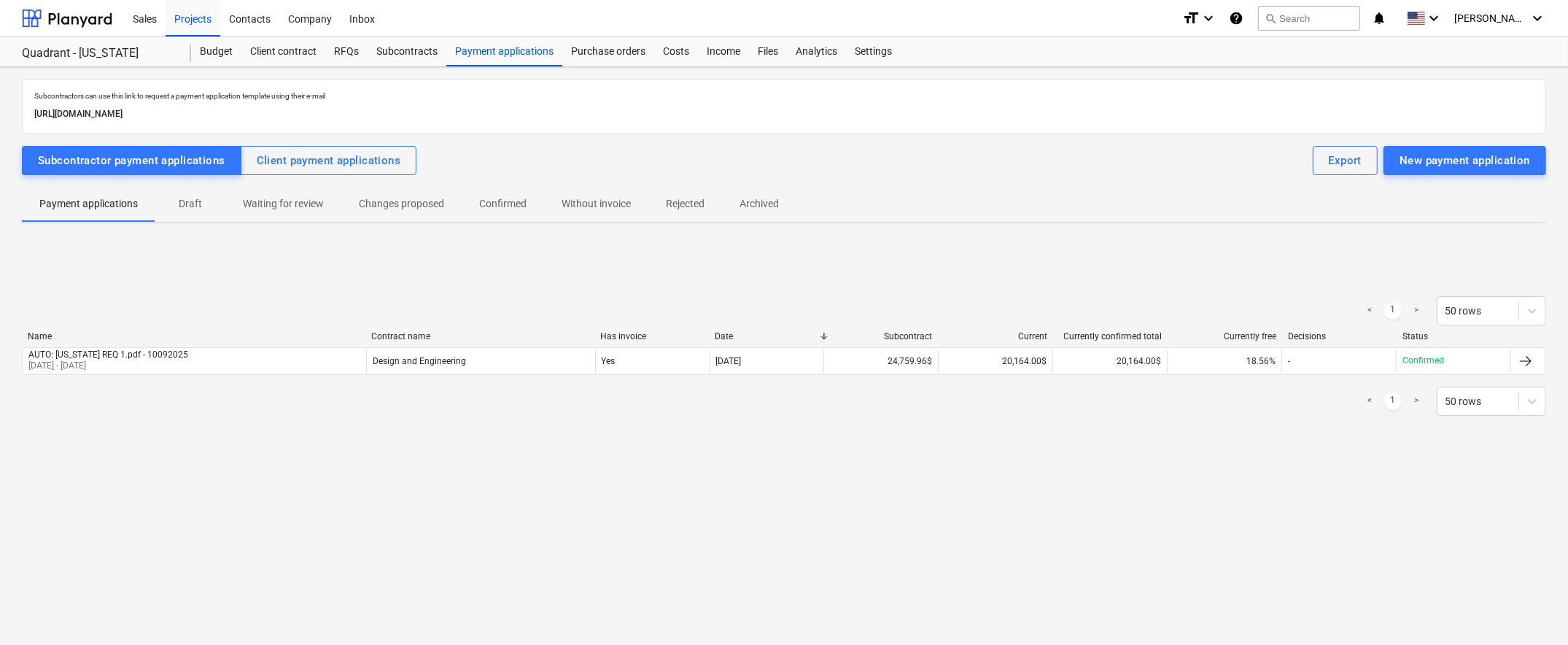
drag, startPoint x: 188, startPoint y: 352, endPoint x: 135, endPoint y: 294, distance: 78.6
click at [135, 294] on div "< 1 > 50 rows" at bounding box center [784, 310] width 1525 height 40
click at [91, 21] on div at bounding box center [67, 18] width 90 height 37
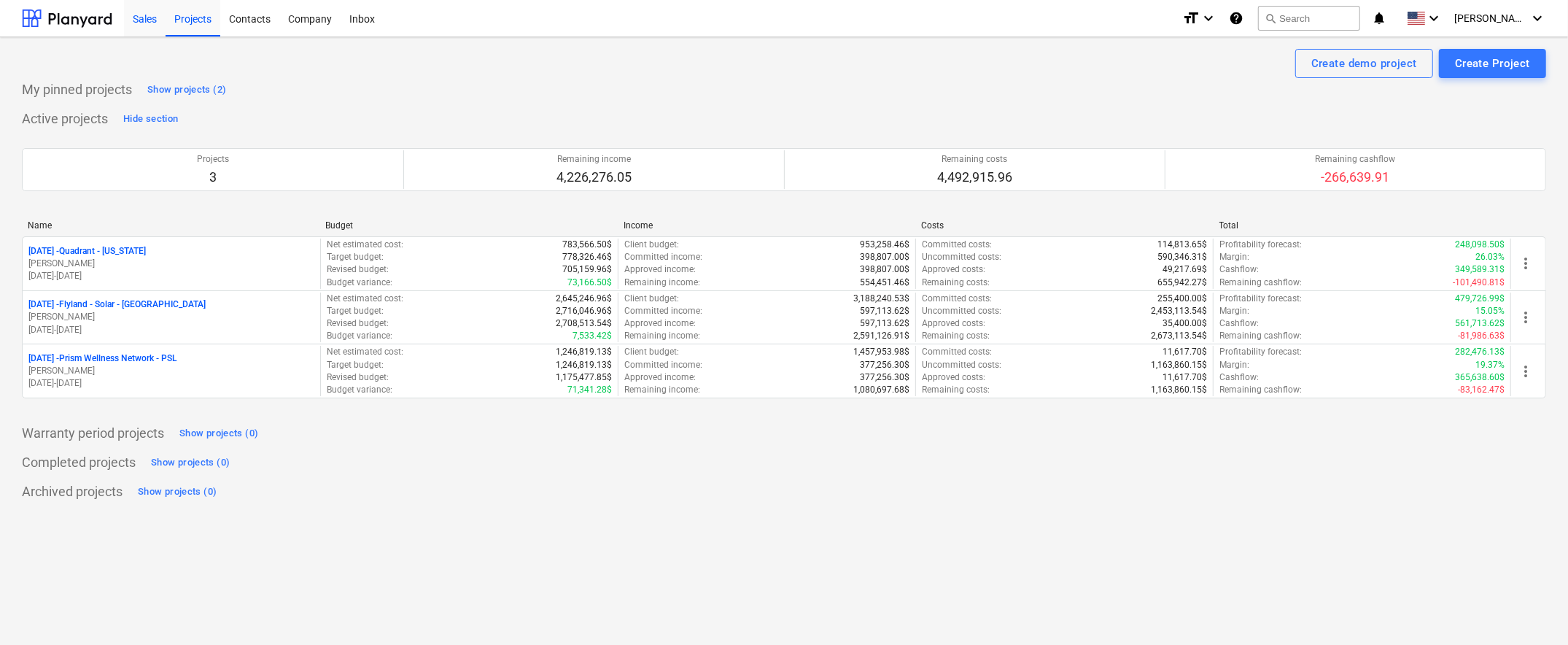
click at [149, 18] on div "Sales" at bounding box center [145, 17] width 41 height 37
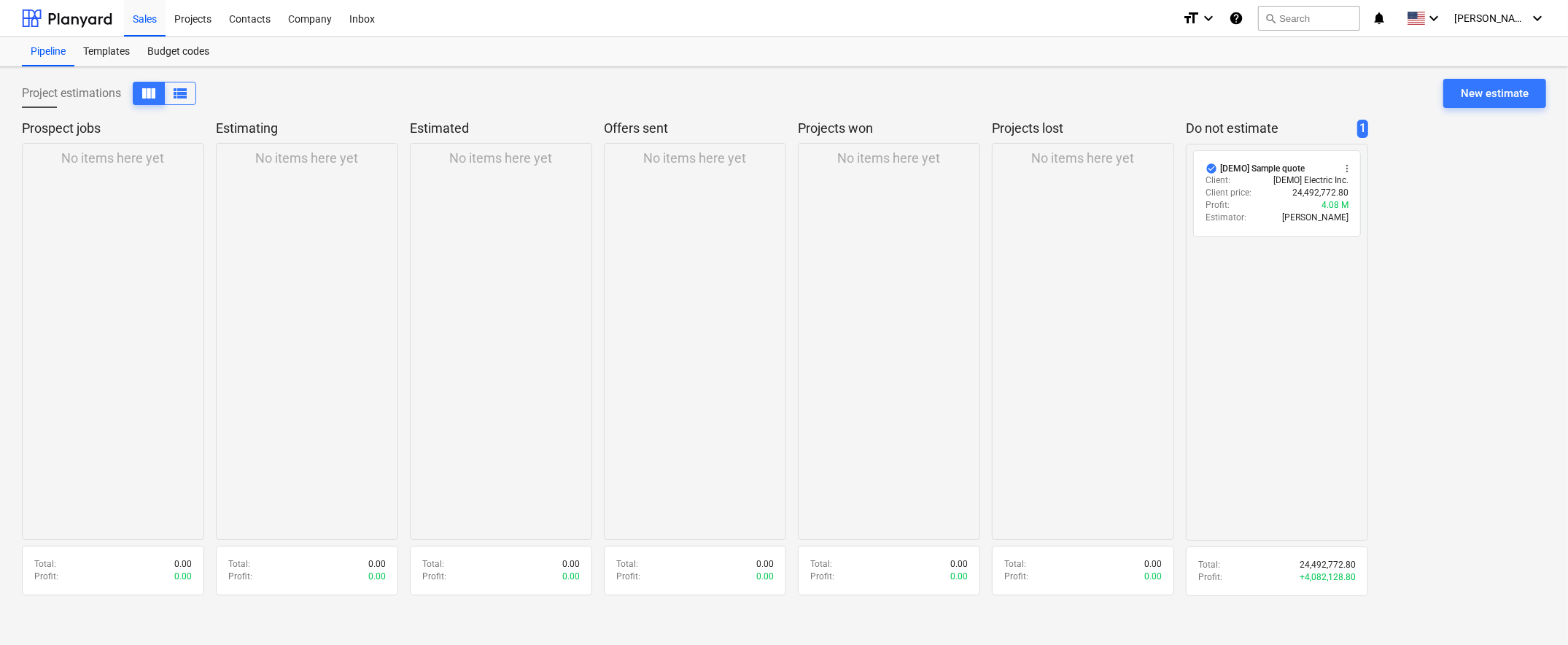
click at [118, 189] on div "No items here yet" at bounding box center [113, 341] width 183 height 396
click at [1268, 89] on div "New estimate" at bounding box center [1495, 93] width 68 height 19
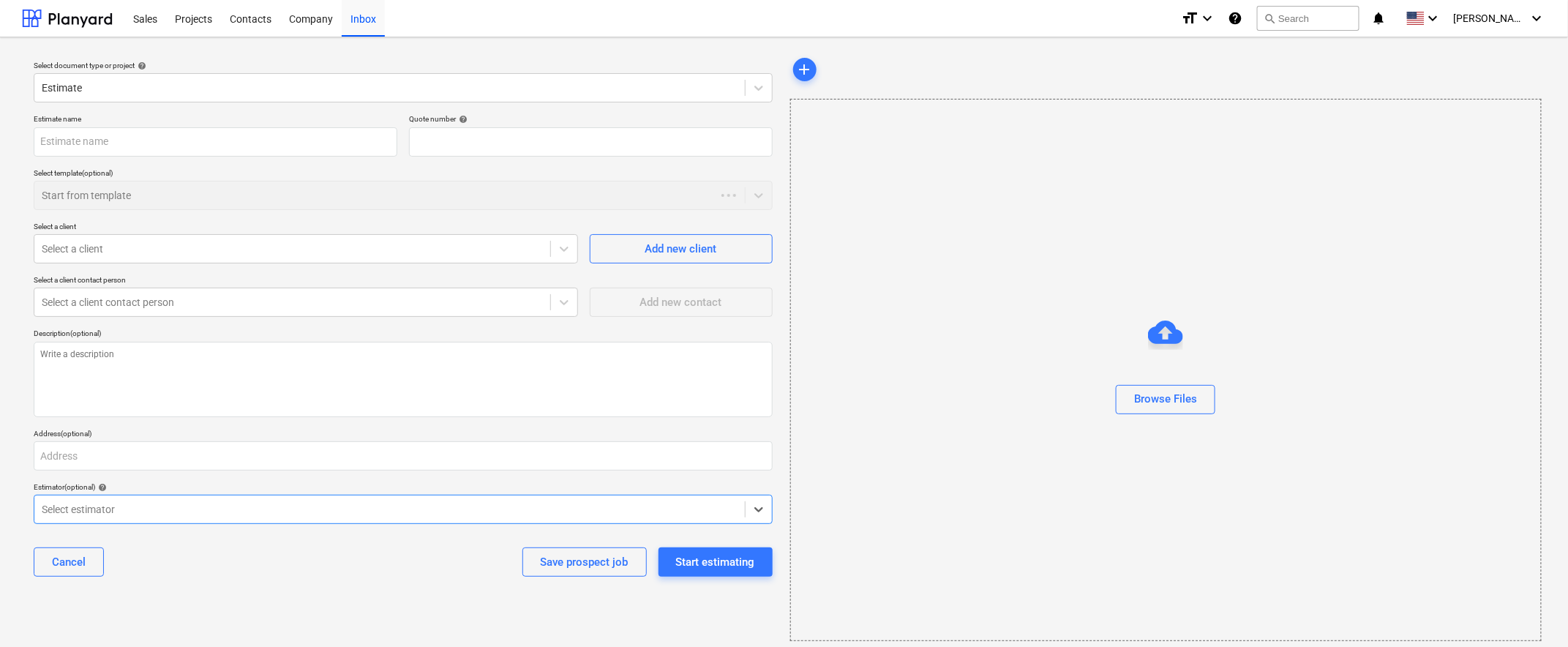
type textarea "x"
type input "QU-0007"
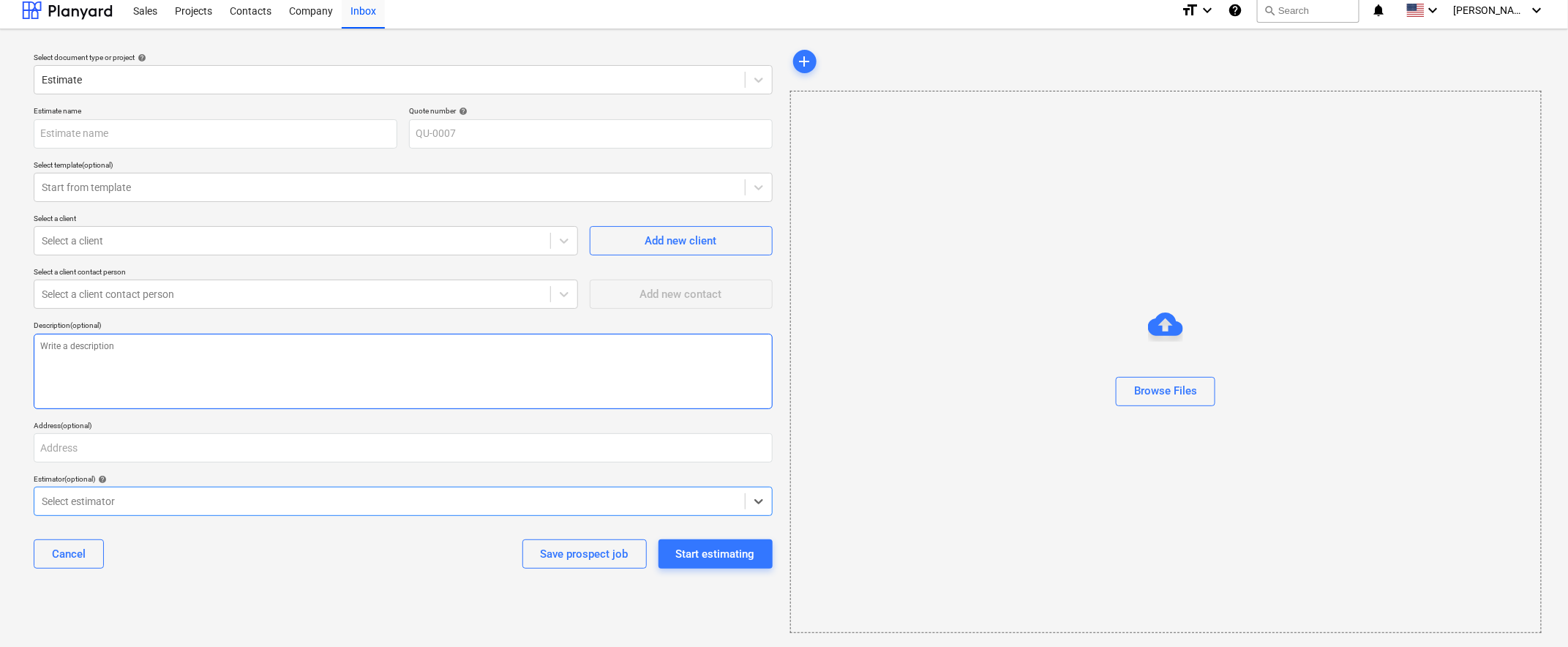
scroll to position [11, 0]
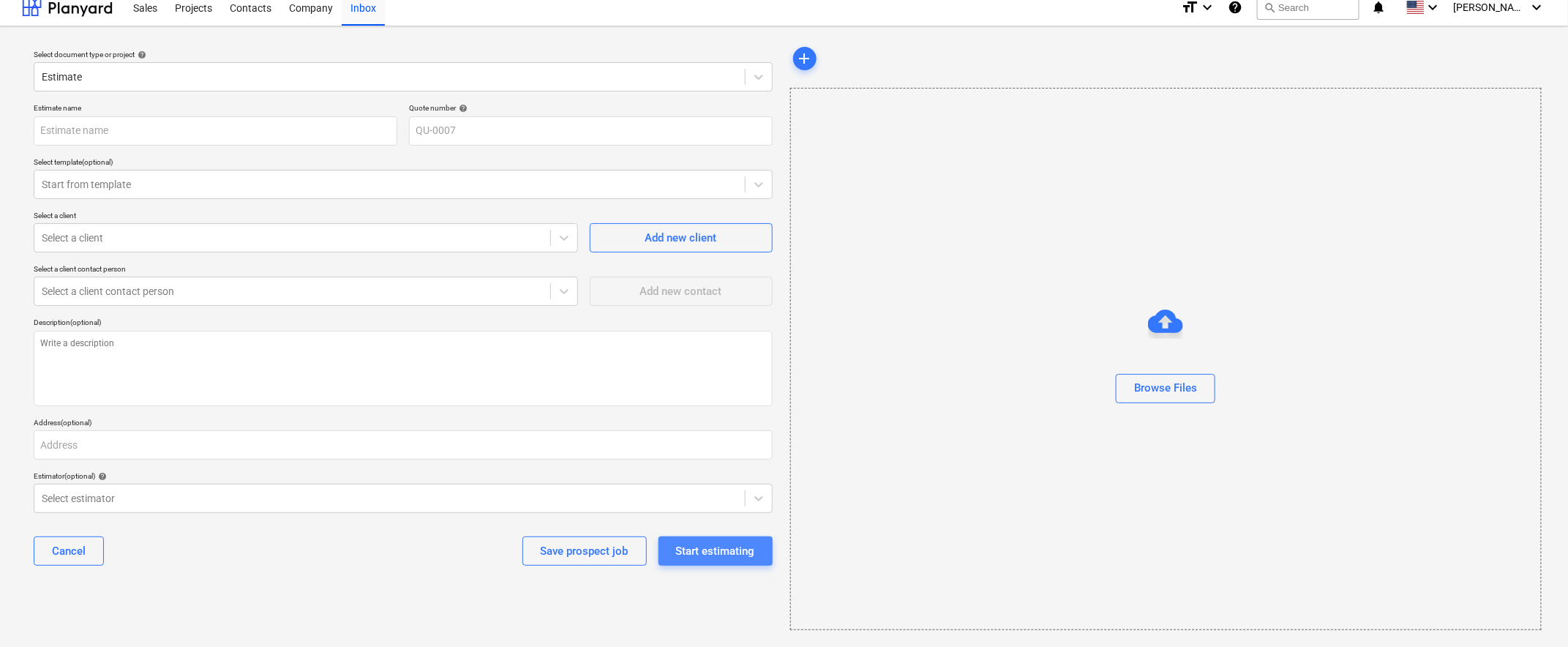
click at [720, 549] on div "Start estimating" at bounding box center [716, 551] width 79 height 19
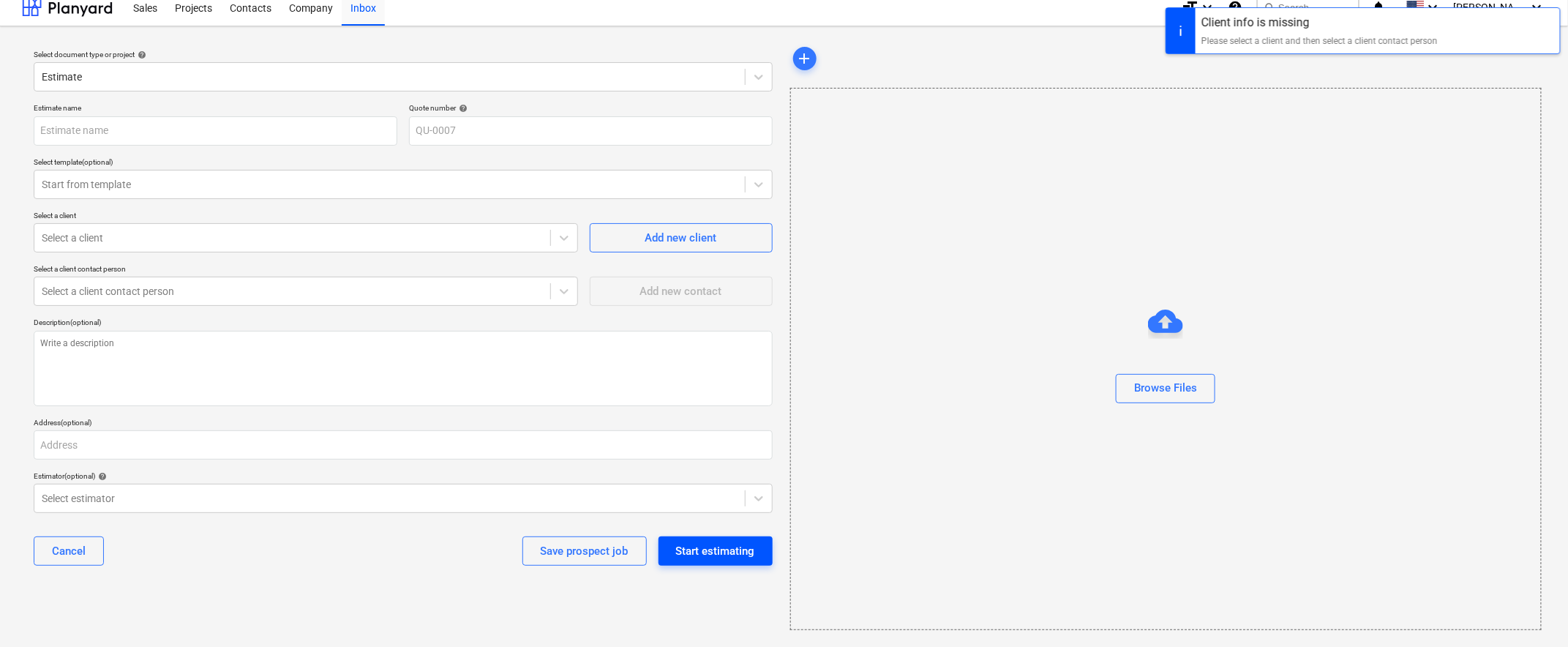
click at [720, 549] on div "Start estimating" at bounding box center [716, 551] width 79 height 19
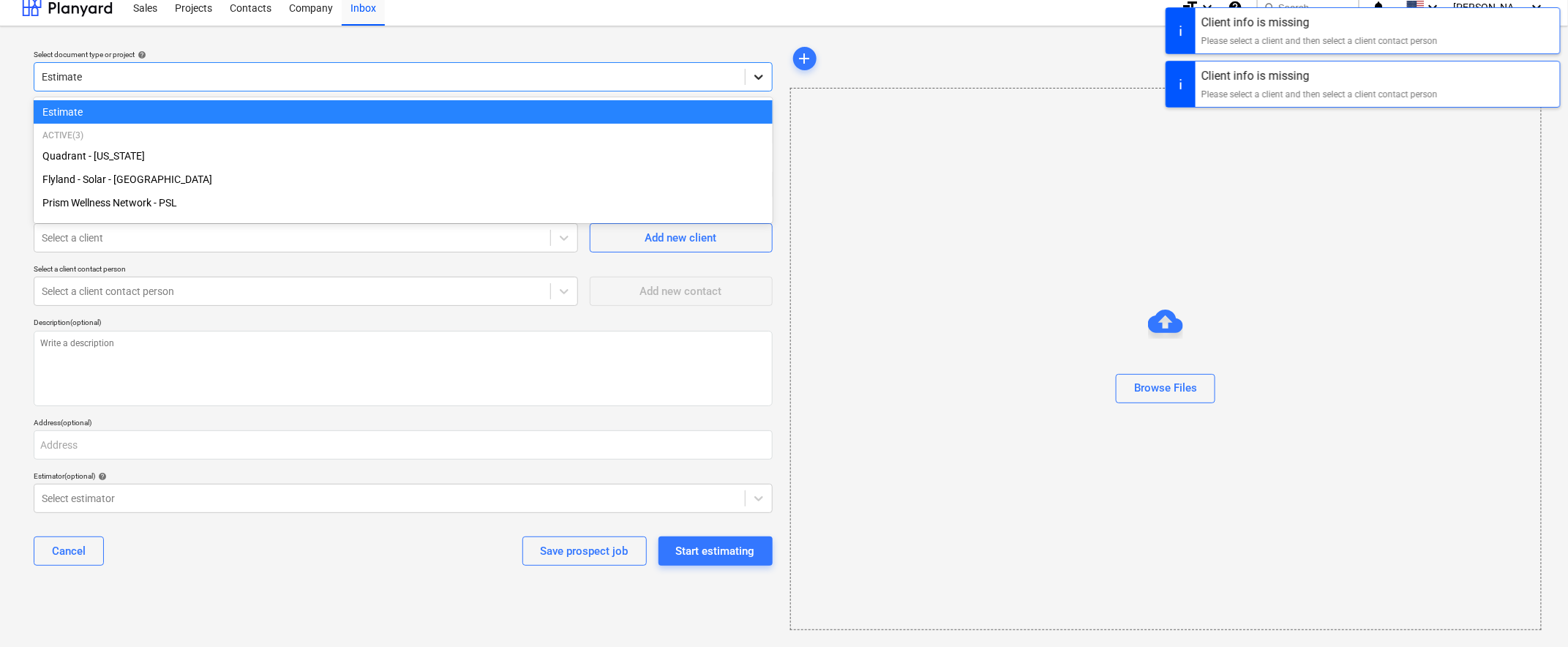
click at [770, 78] on div at bounding box center [758, 77] width 26 height 26
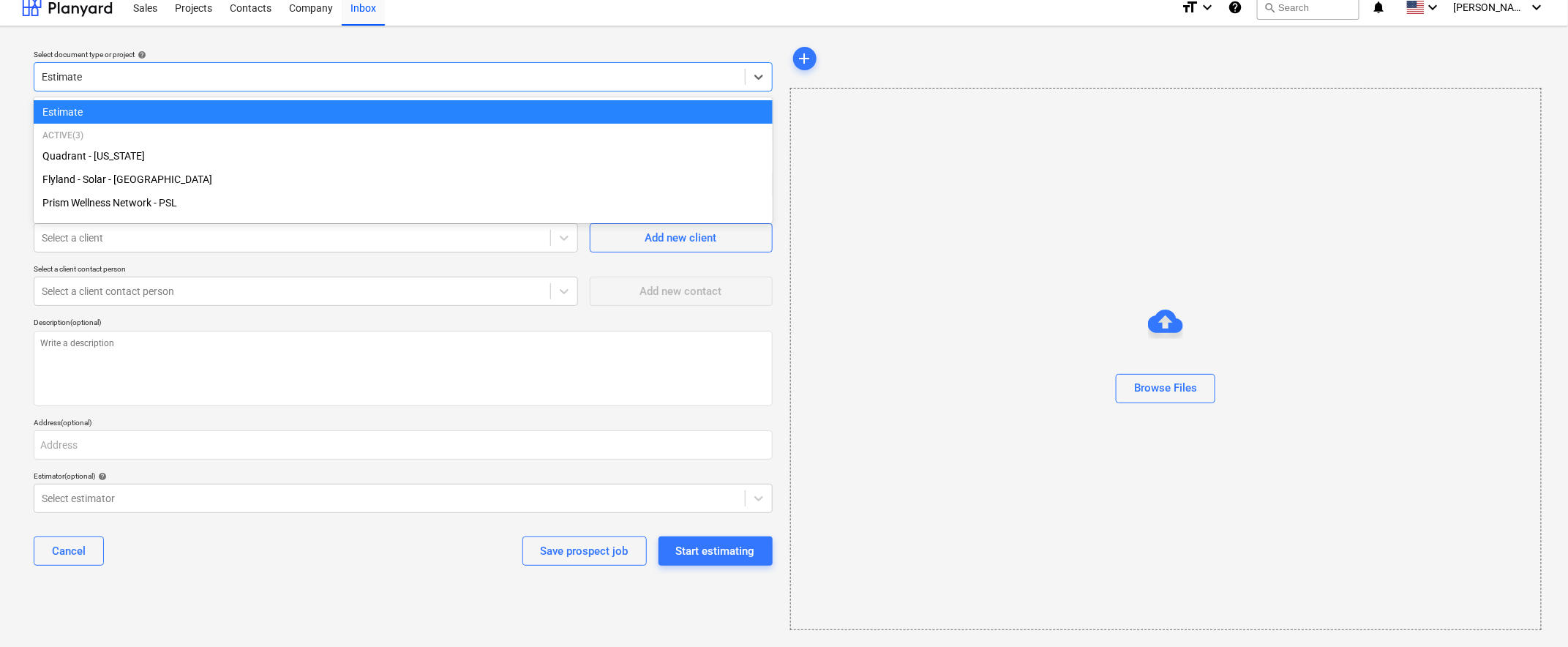
click at [886, 56] on div "add" at bounding box center [1165, 58] width 751 height 29
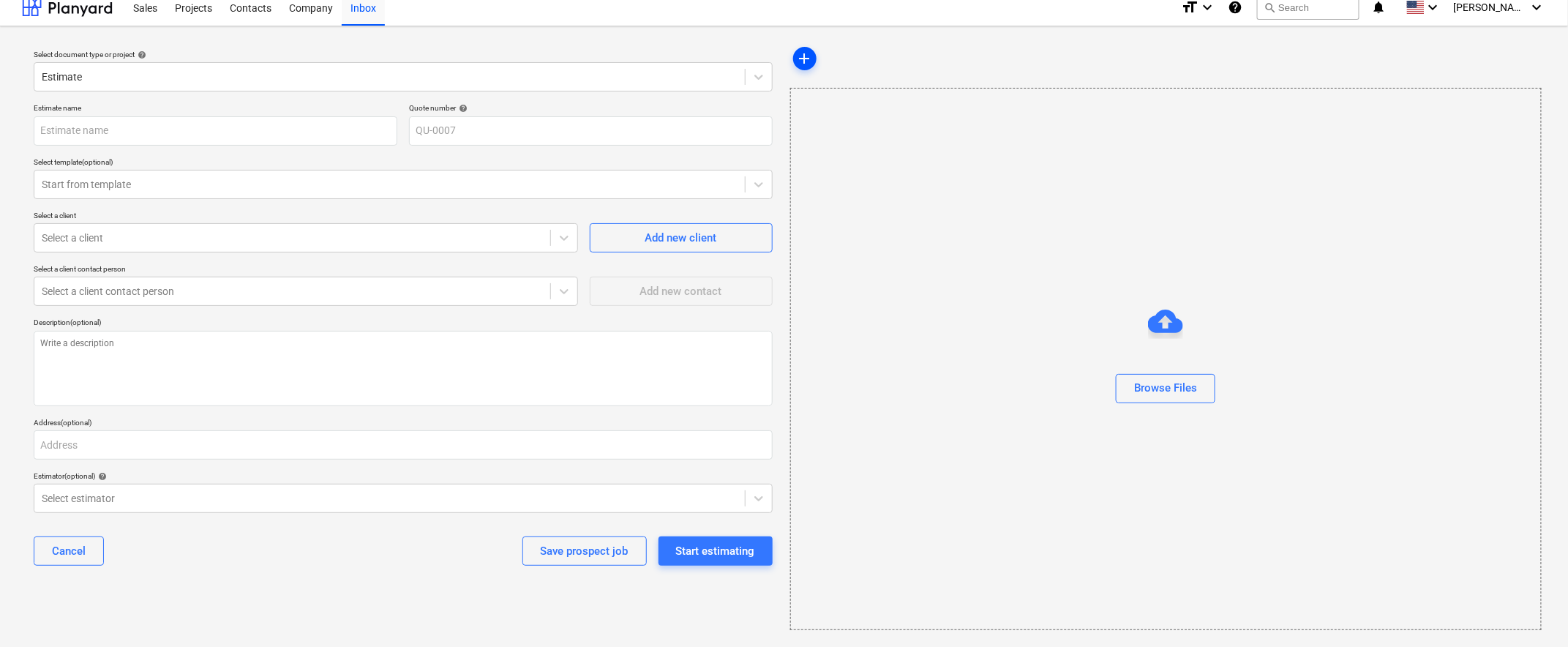
click at [805, 58] on span "add" at bounding box center [805, 59] width 18 height 18
click at [760, 75] on icon at bounding box center [758, 77] width 9 height 5
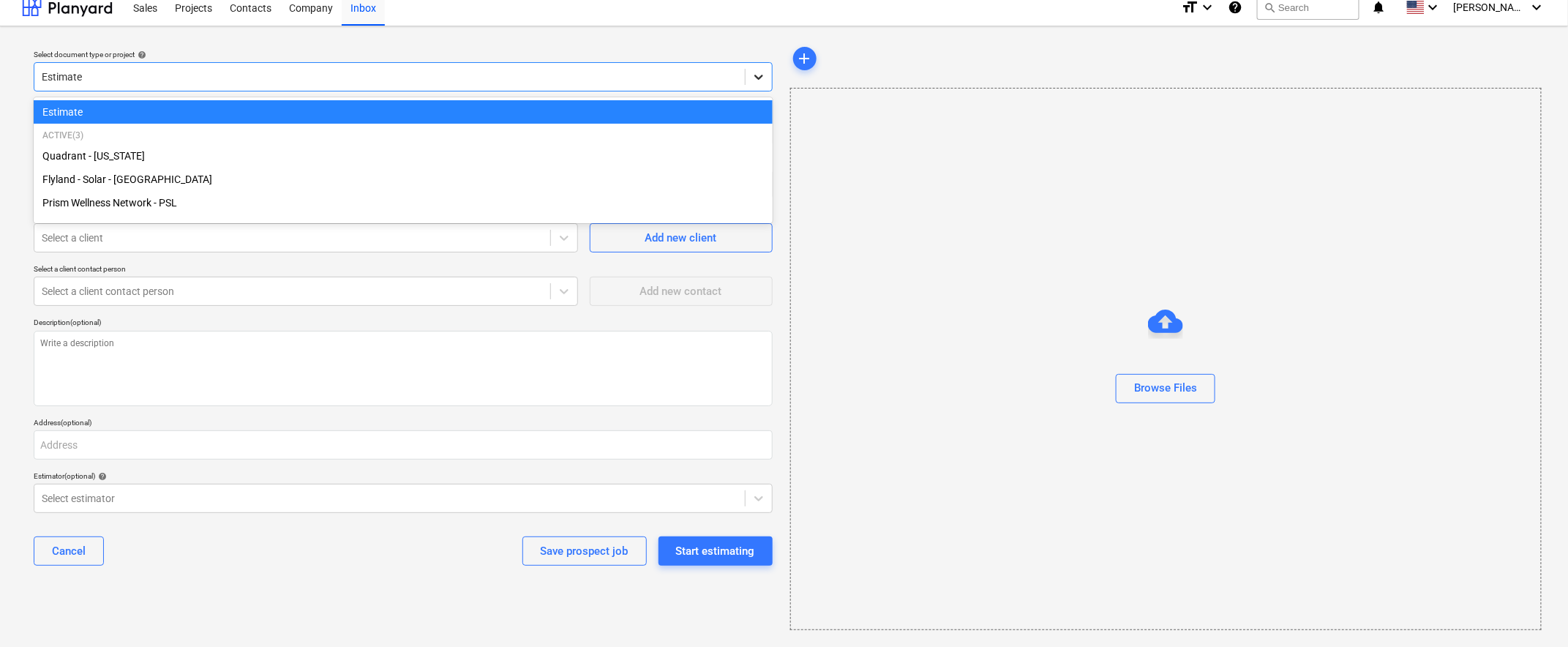
click at [763, 75] on icon at bounding box center [758, 77] width 14 height 14
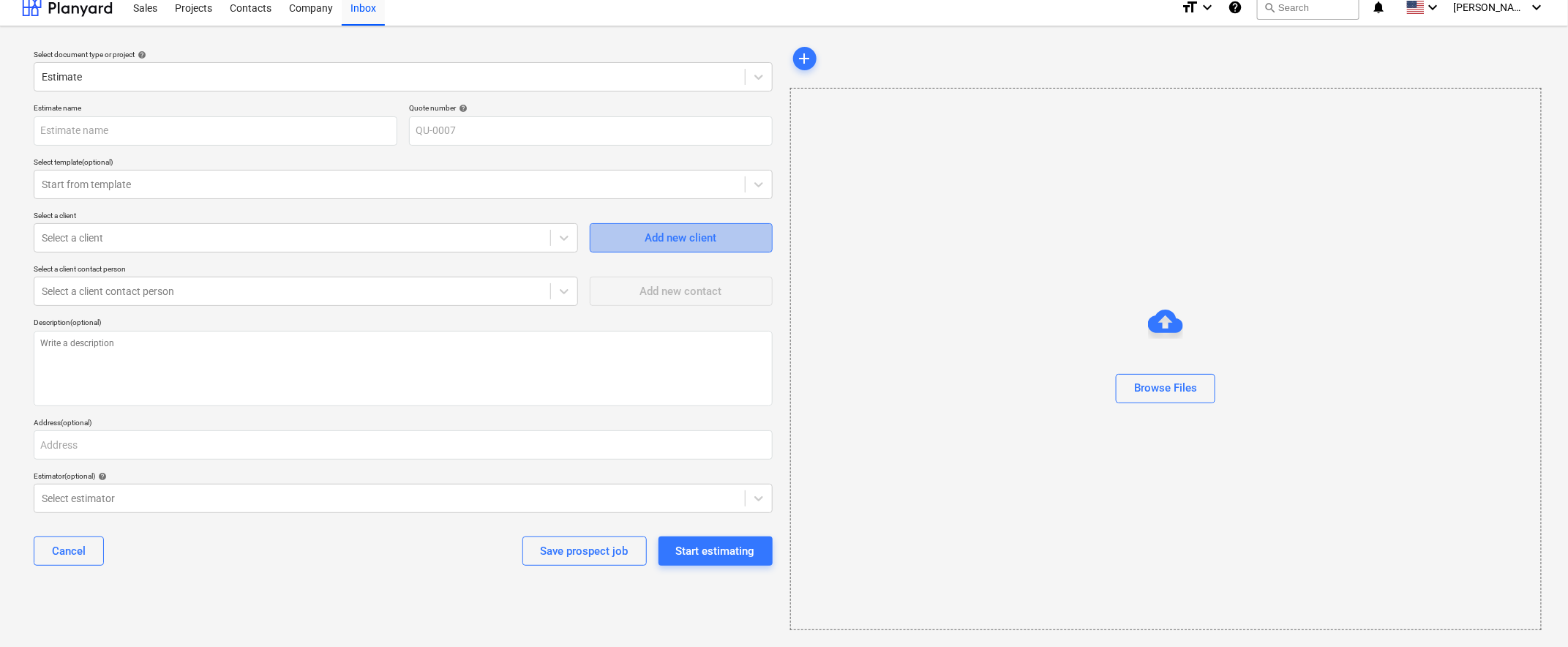
click at [704, 232] on div "Add new client" at bounding box center [681, 238] width 72 height 19
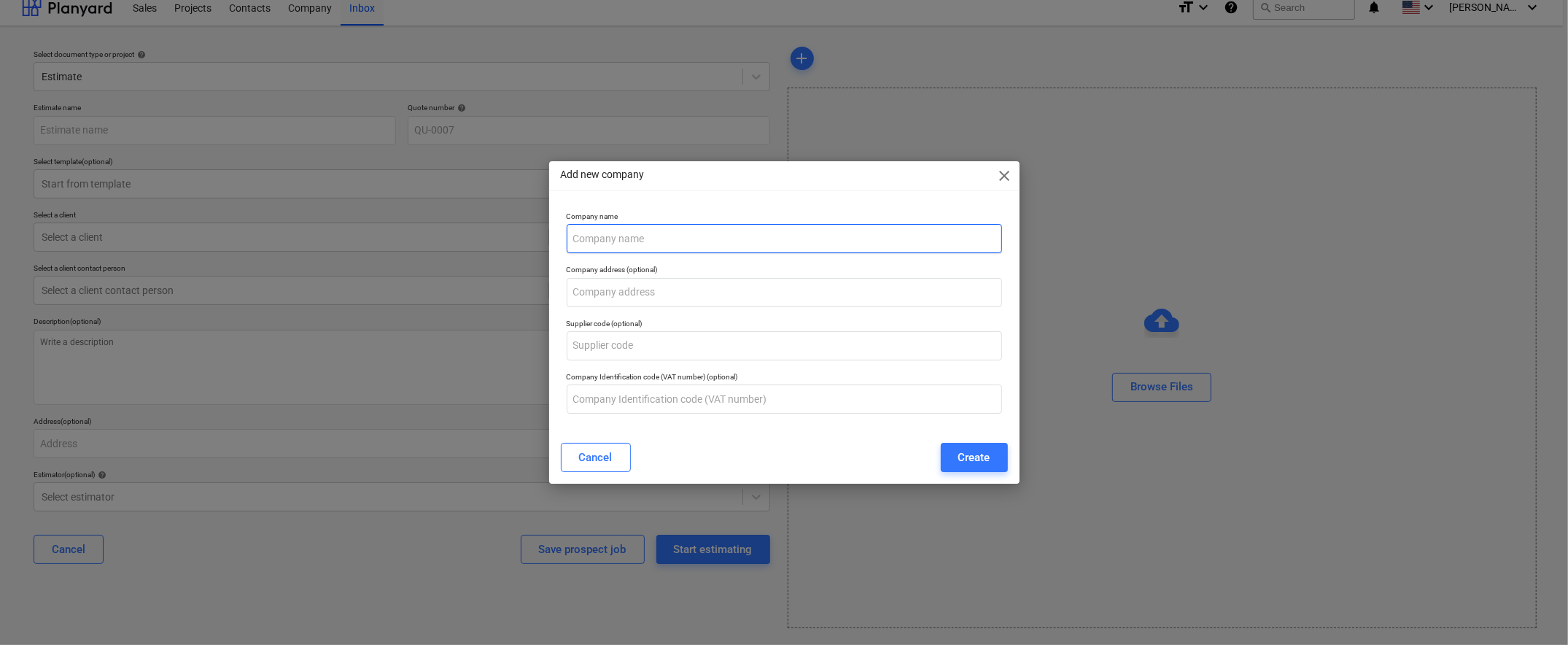
click at [702, 232] on input "text" at bounding box center [784, 238] width 435 height 29
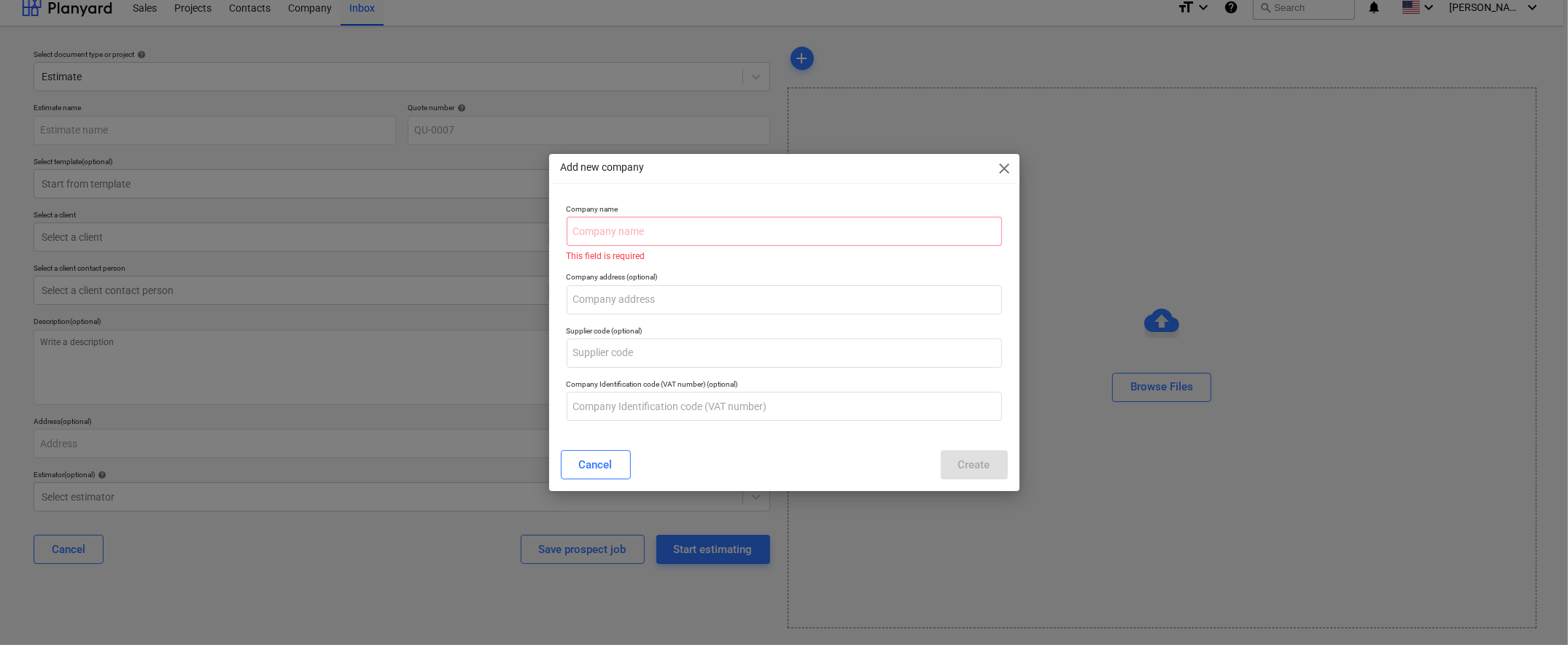
click at [1007, 169] on span "close" at bounding box center [1005, 169] width 18 height 18
type textarea "x"
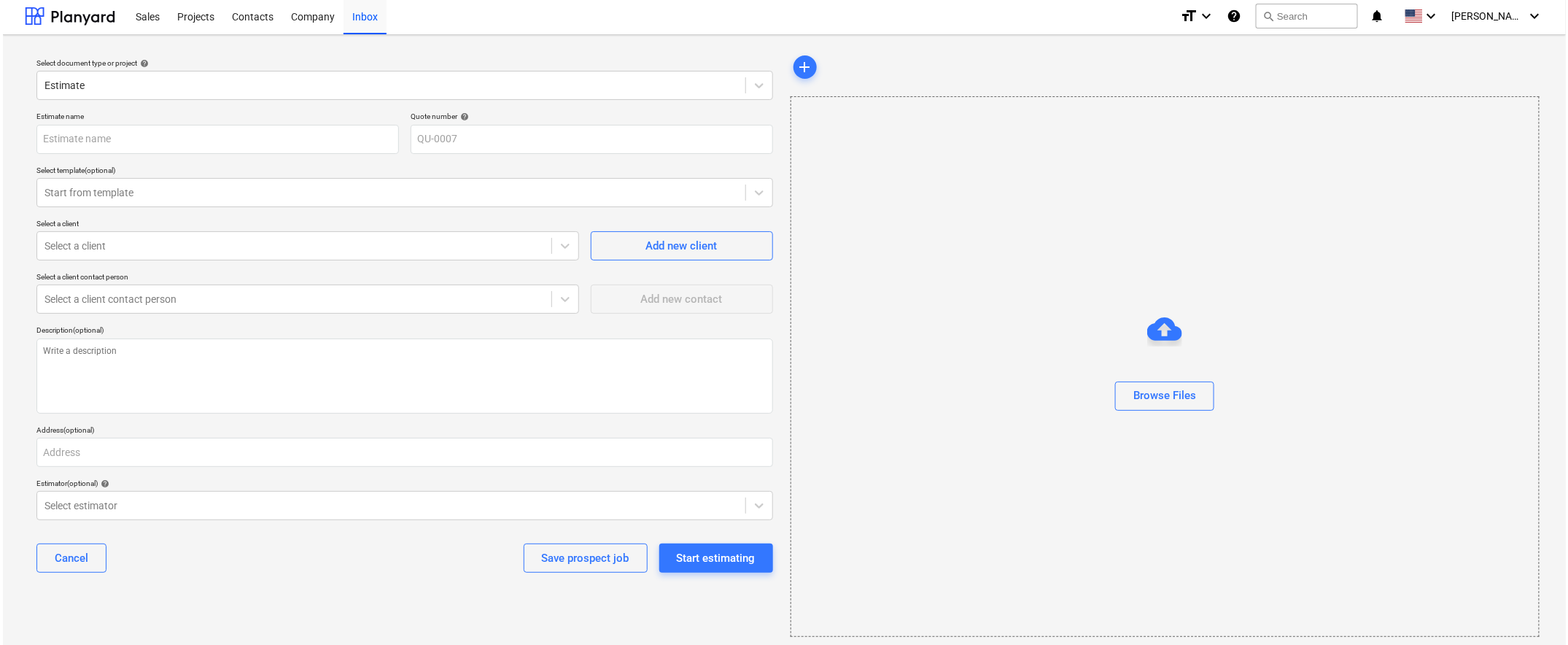
scroll to position [0, 0]
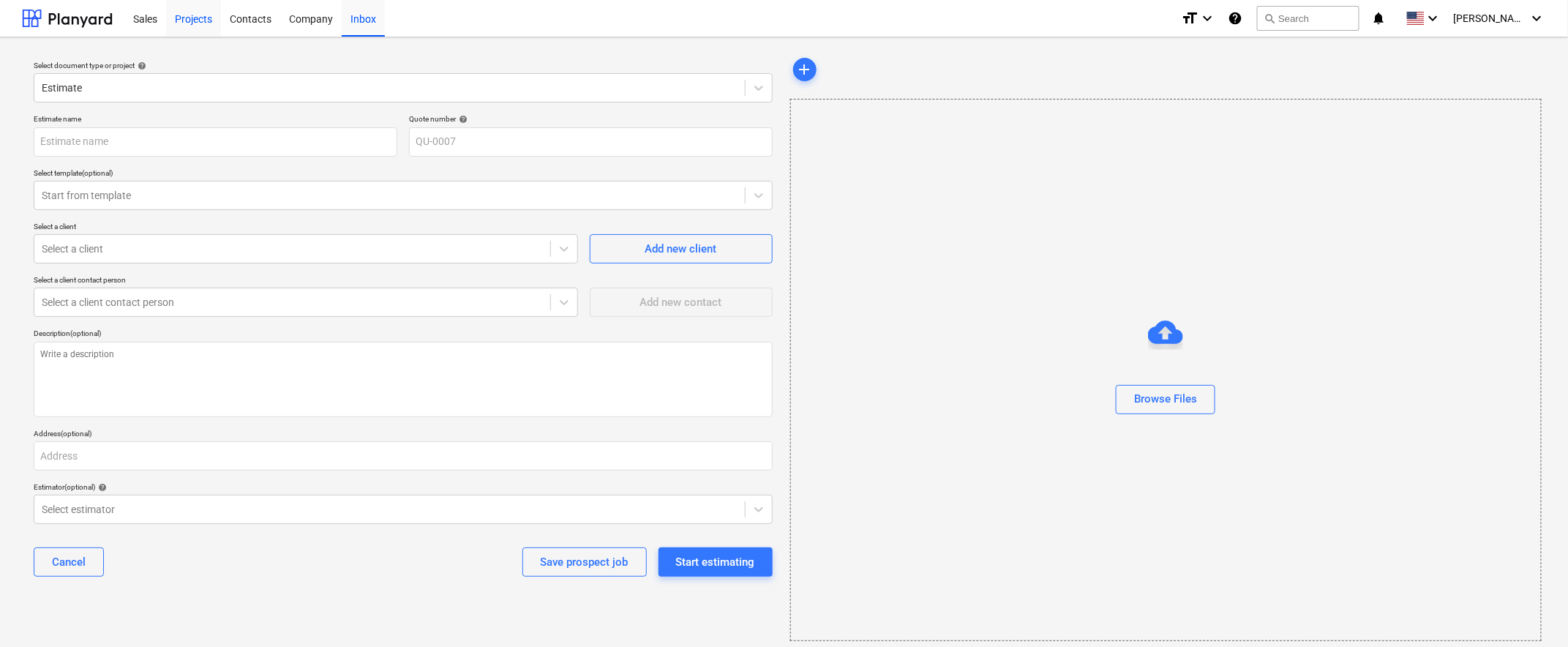
click at [190, 21] on div "Projects" at bounding box center [194, 17] width 55 height 37
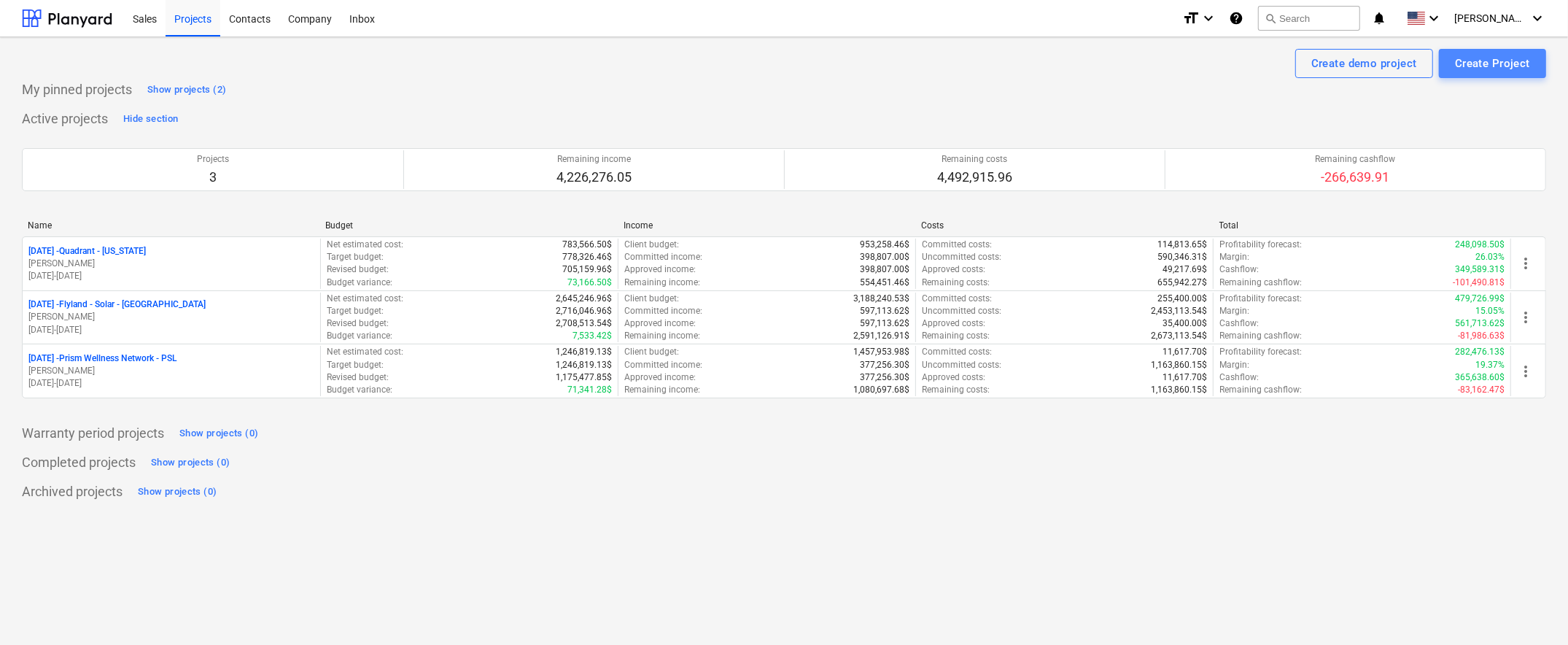
click at [1268, 65] on div "Create Project" at bounding box center [1493, 63] width 75 height 19
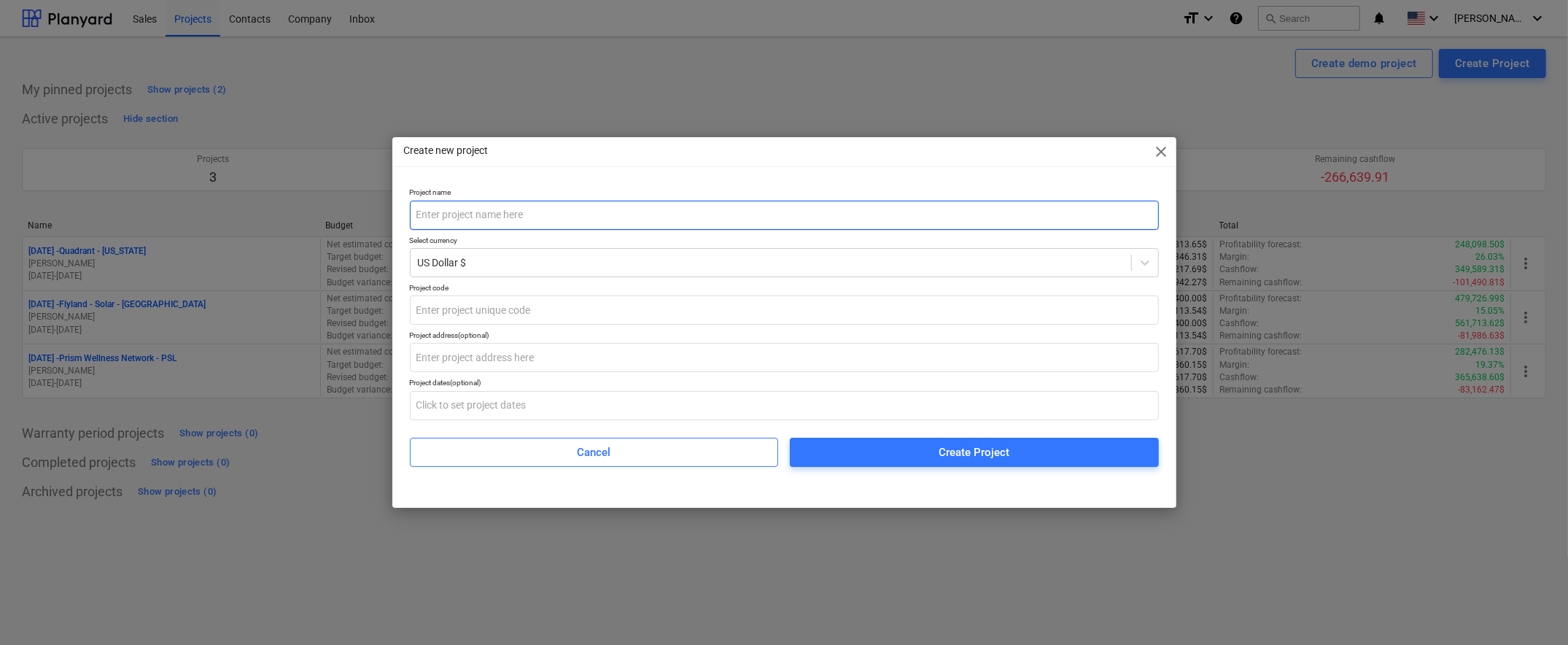
click at [875, 213] on input "text" at bounding box center [784, 215] width 749 height 29
click at [720, 218] on input "text" at bounding box center [784, 215] width 749 height 29
type input "[GEOGRAPHIC_DATA], [GEOGRAPHIC_DATA] - Detox"
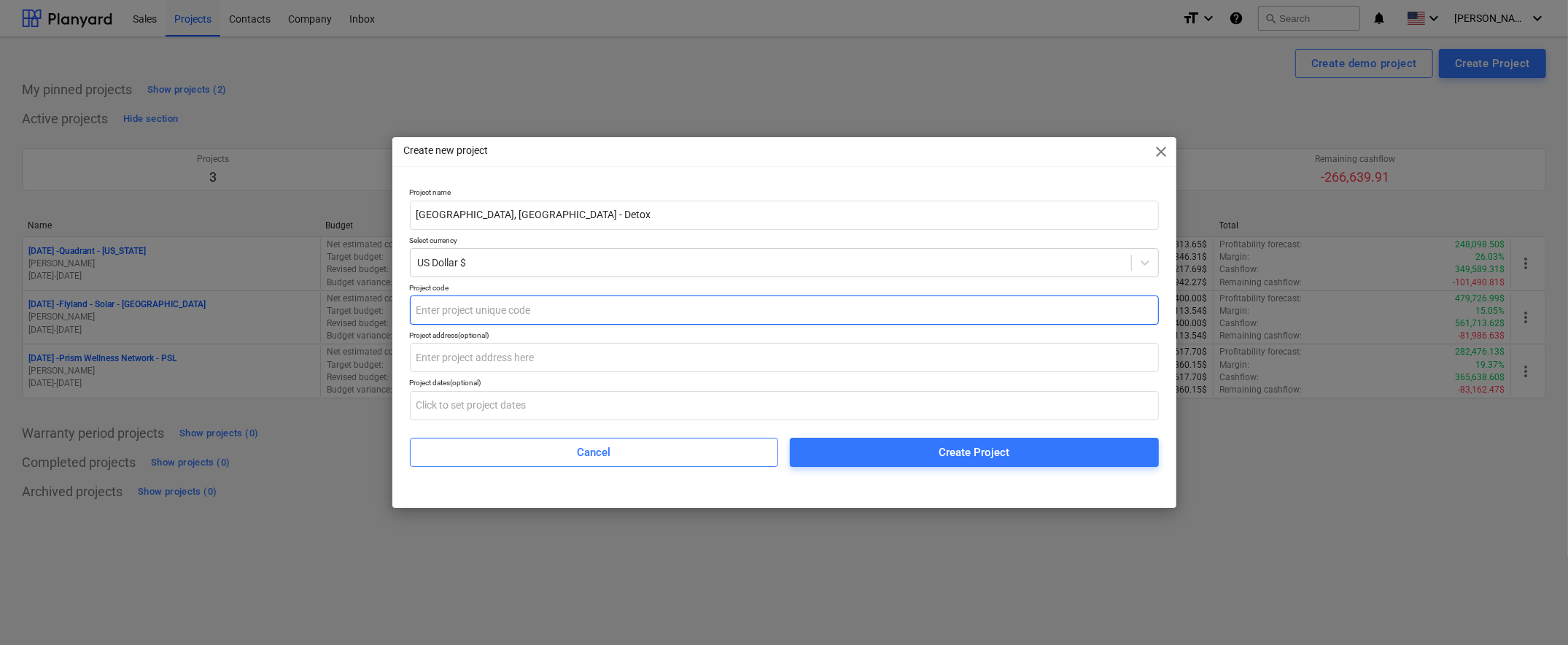
click at [532, 312] on input "text" at bounding box center [784, 310] width 749 height 29
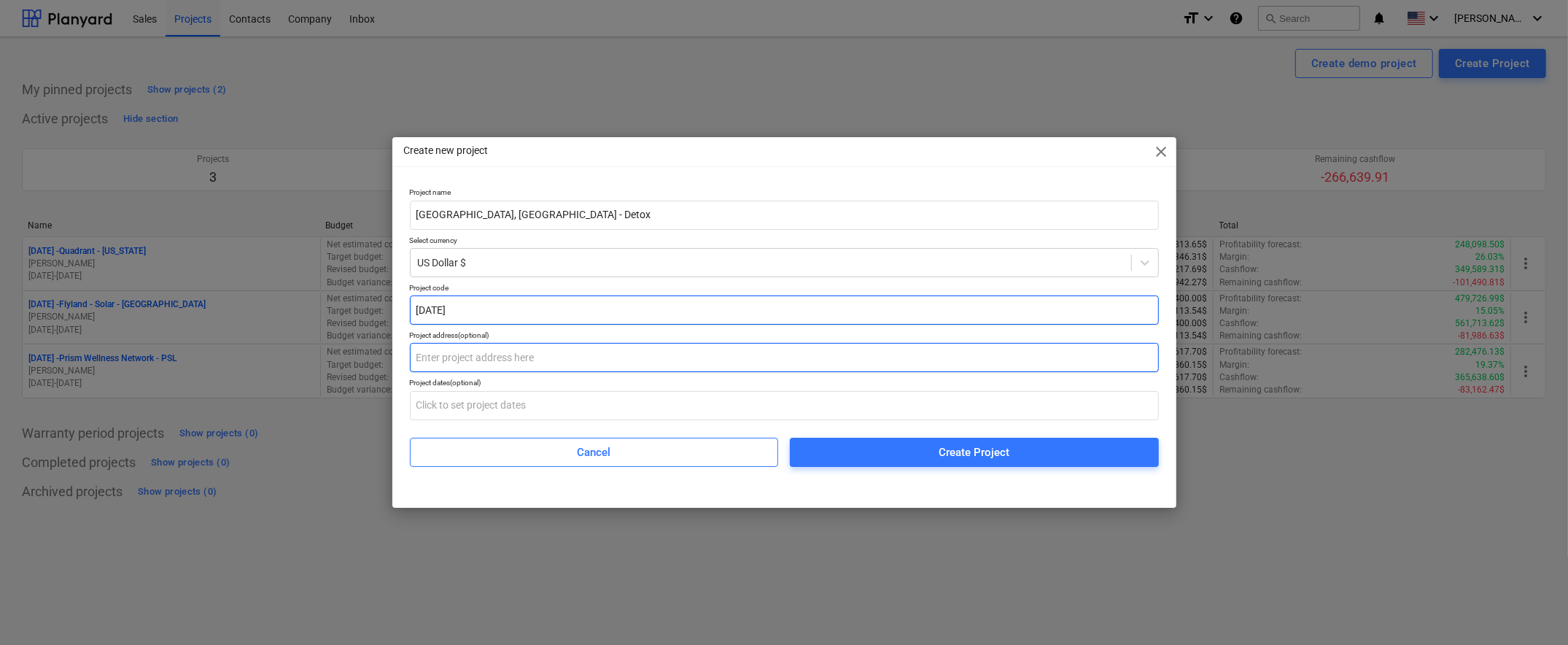
type input "[DATE]"
click at [632, 365] on input "text" at bounding box center [784, 357] width 749 height 29
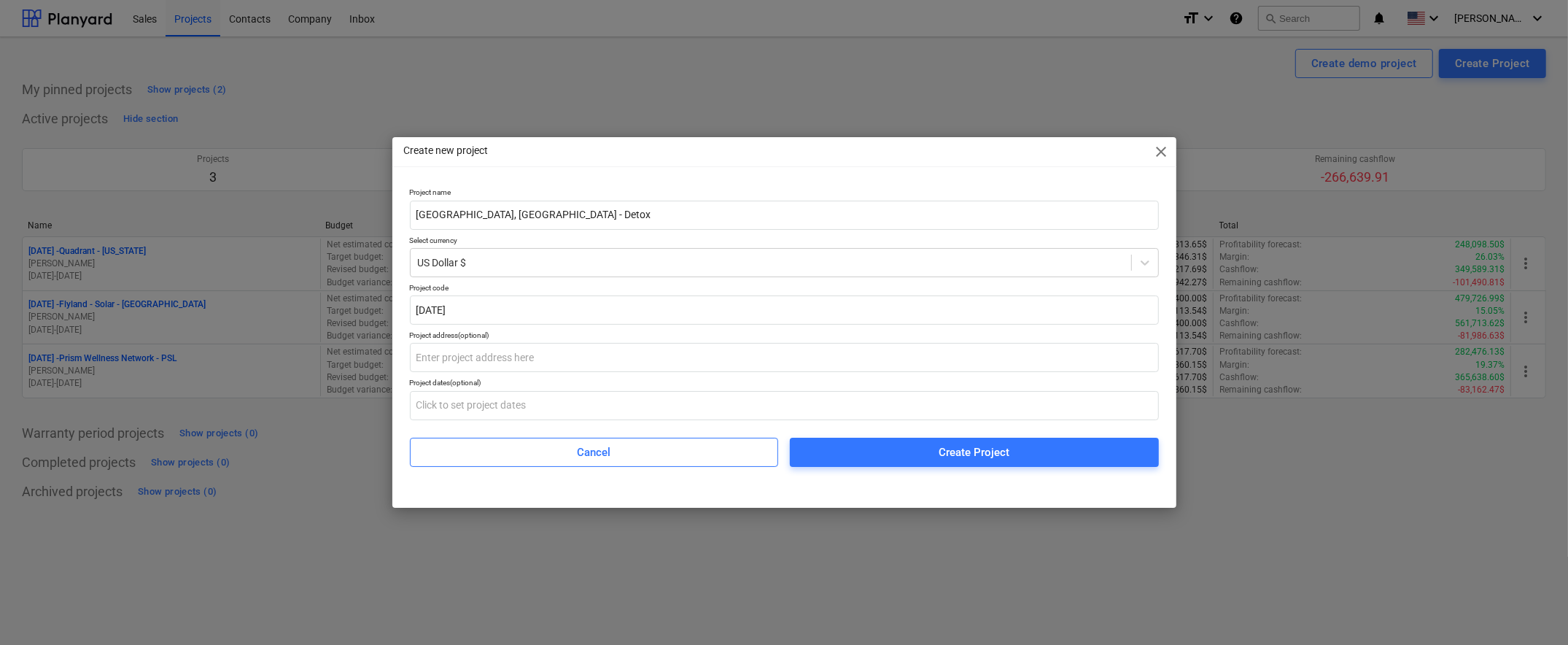
click at [1268, 480] on div "Create new project close Project name [GEOGRAPHIC_DATA], [GEOGRAPHIC_DATA] - De…" at bounding box center [784, 322] width 1568 height 645
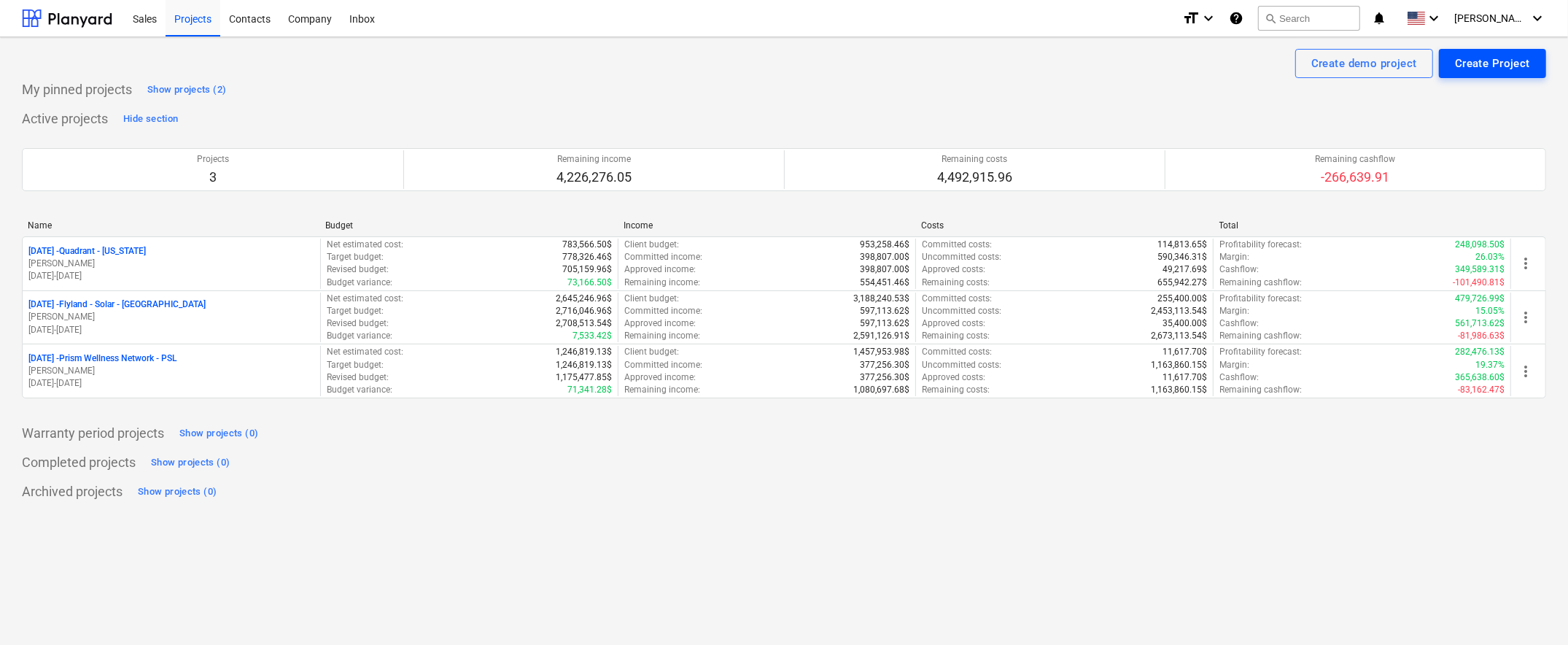
click at [1268, 63] on div "Create Project" at bounding box center [1493, 63] width 75 height 19
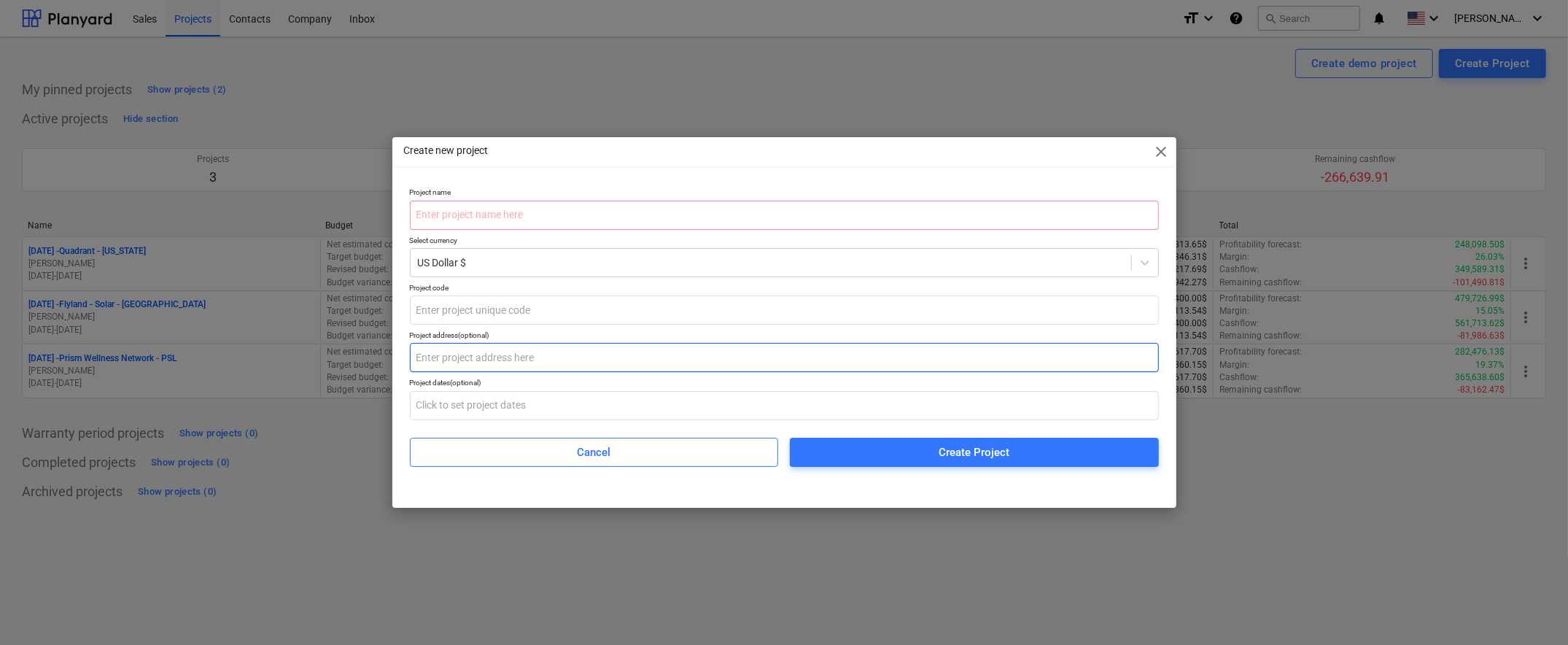
click at [547, 361] on input "text" at bounding box center [784, 357] width 749 height 29
paste input "701 E Route 70 » « [GEOGRAPHIC_DATA]"
click at [502, 357] on input "701 E Route 70 » « [GEOGRAPHIC_DATA]" at bounding box center [784, 357] width 749 height 29
type input "[STREET_ADDRESS]"
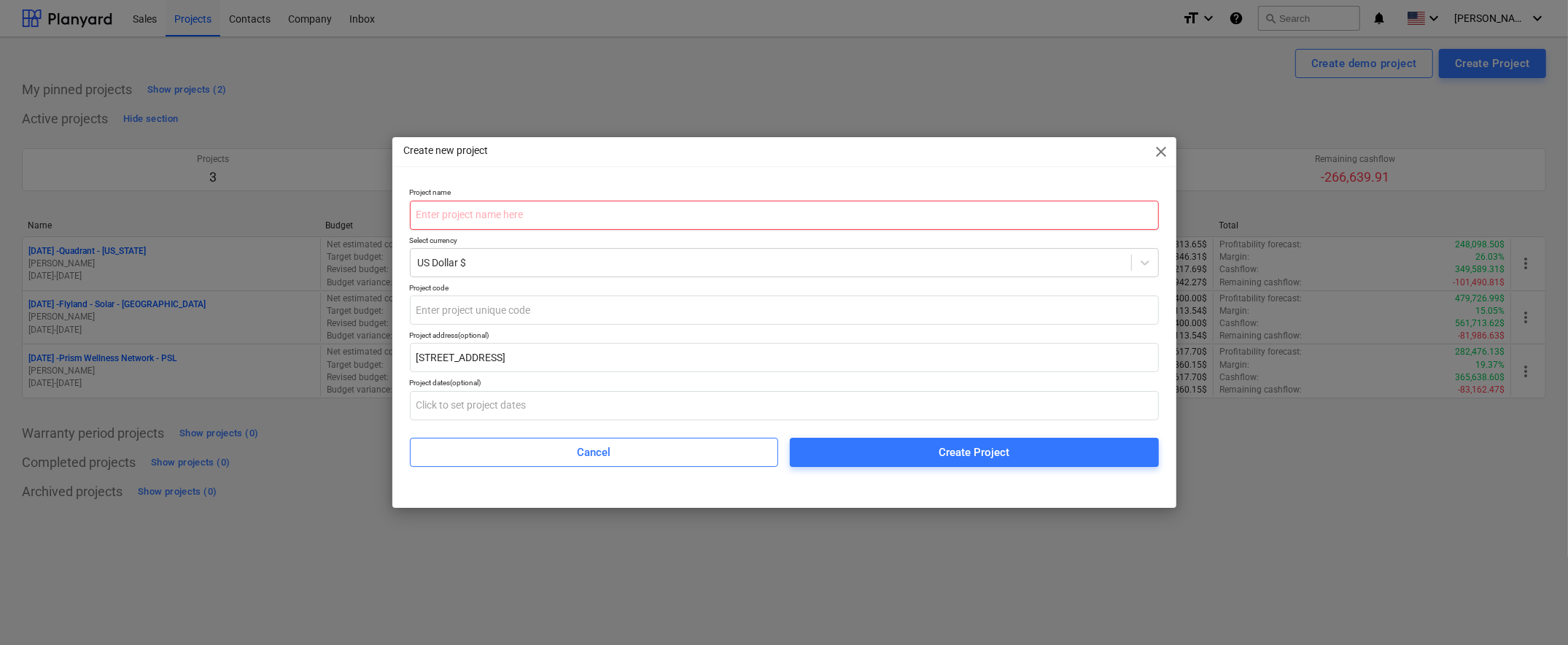
click at [544, 213] on input "text" at bounding box center [784, 215] width 749 height 29
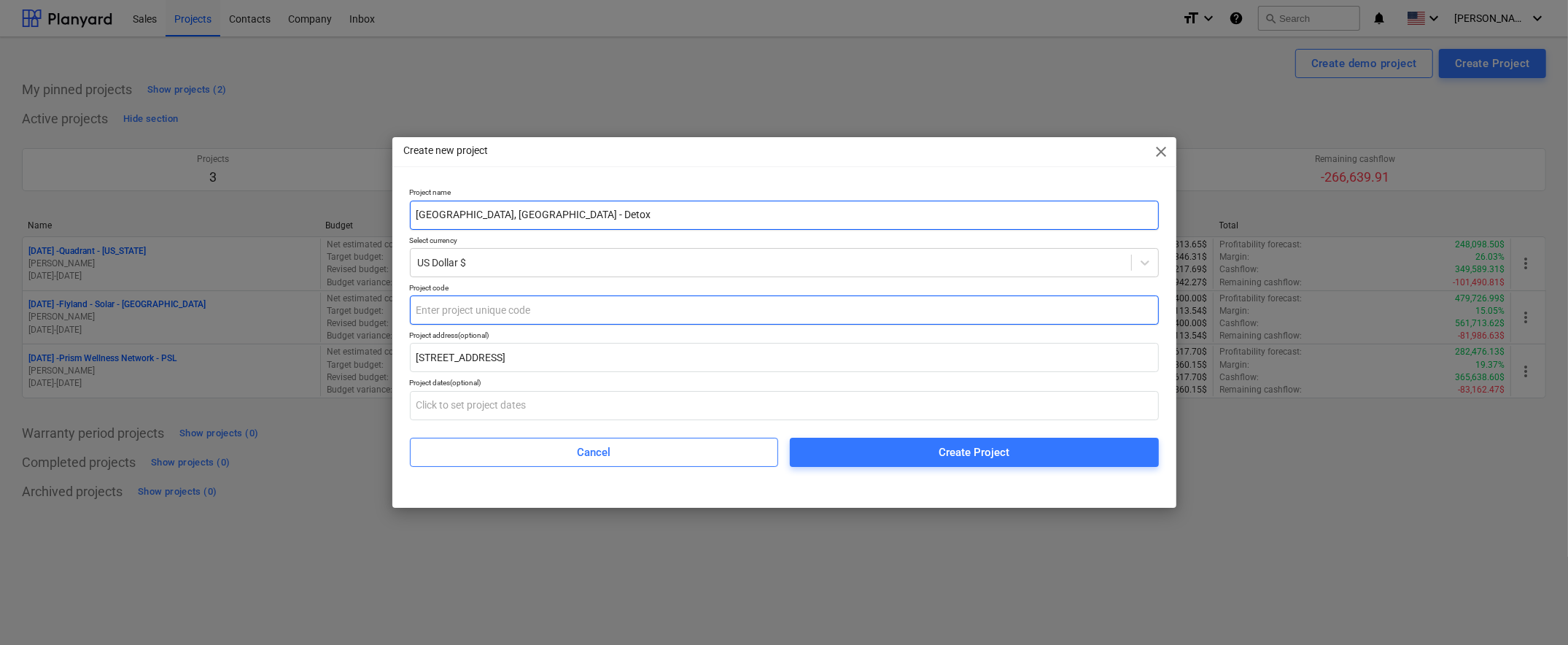
type input "[GEOGRAPHIC_DATA], [GEOGRAPHIC_DATA] - Detox"
click at [575, 303] on input "text" at bounding box center [784, 310] width 749 height 29
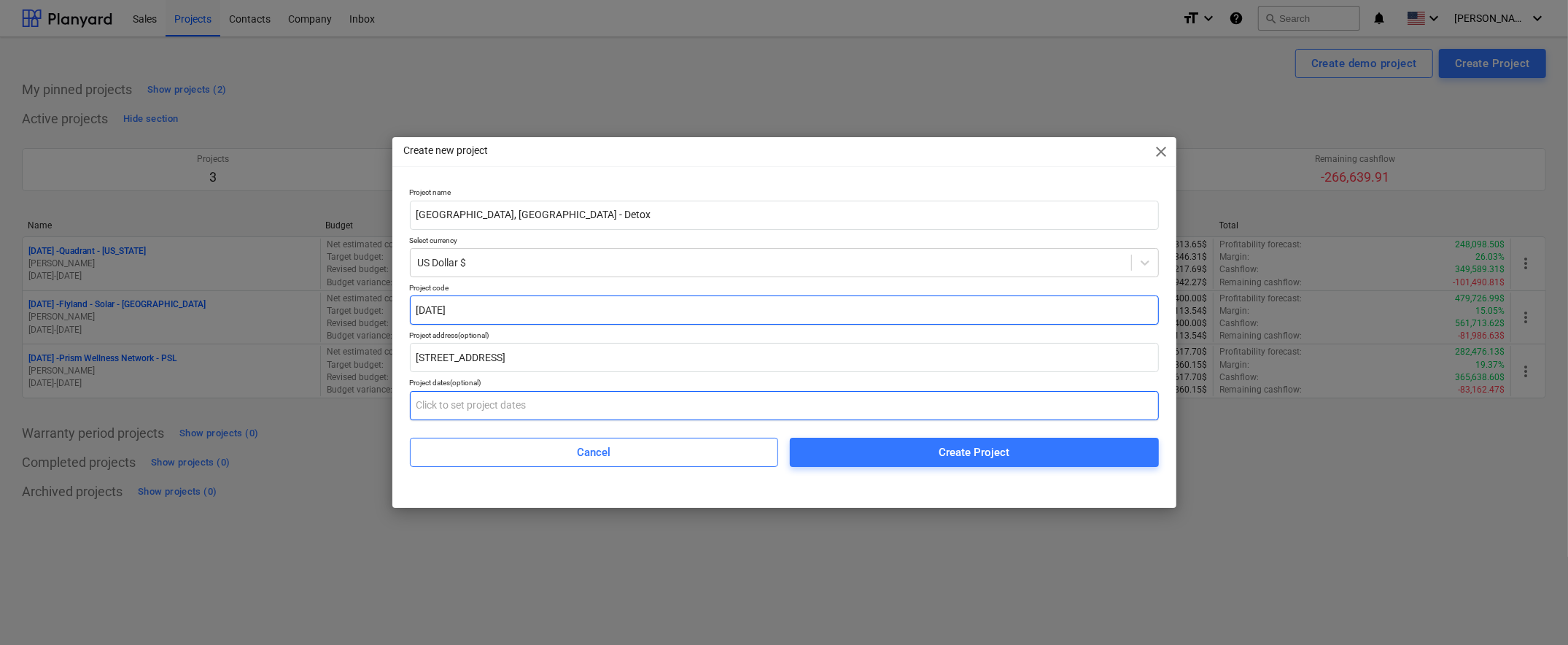
type input "[DATE]"
click at [601, 398] on input "text" at bounding box center [784, 405] width 749 height 29
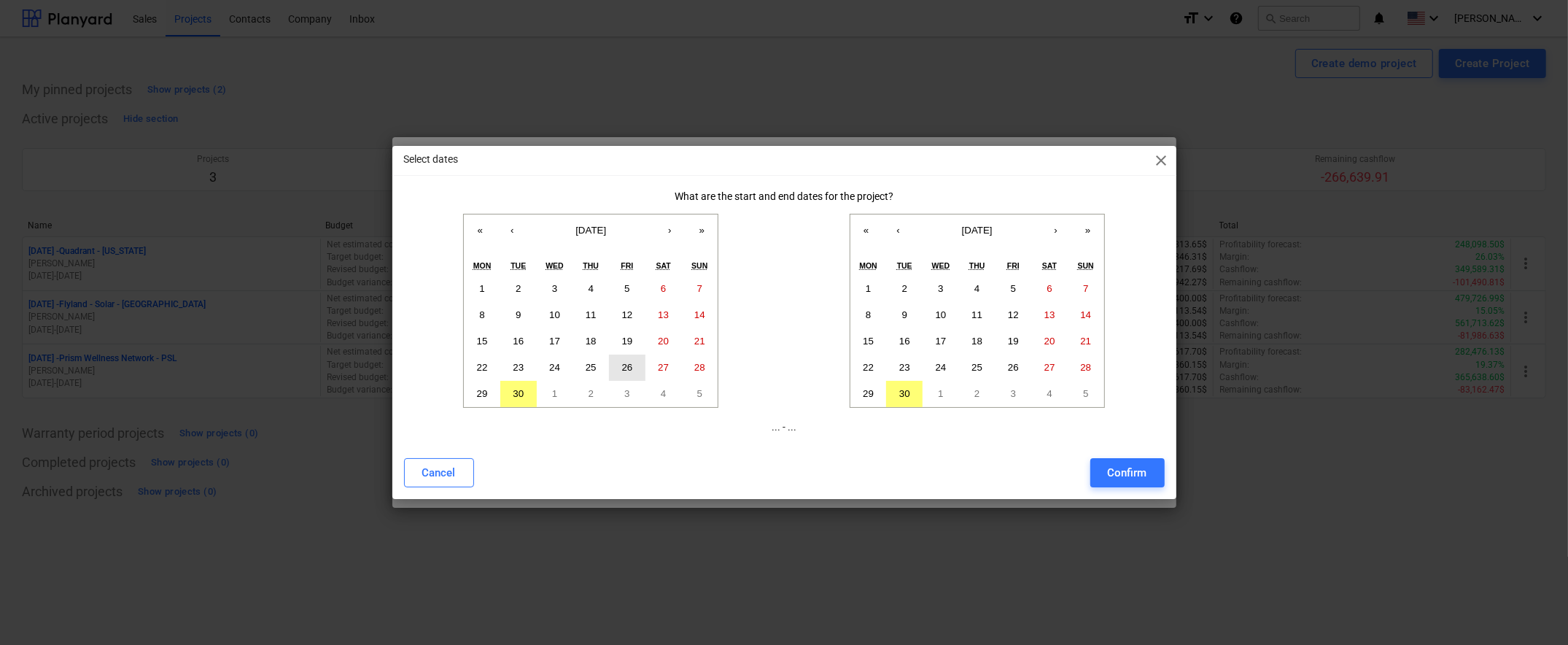
click at [627, 366] on abbr "26" at bounding box center [628, 367] width 11 height 11
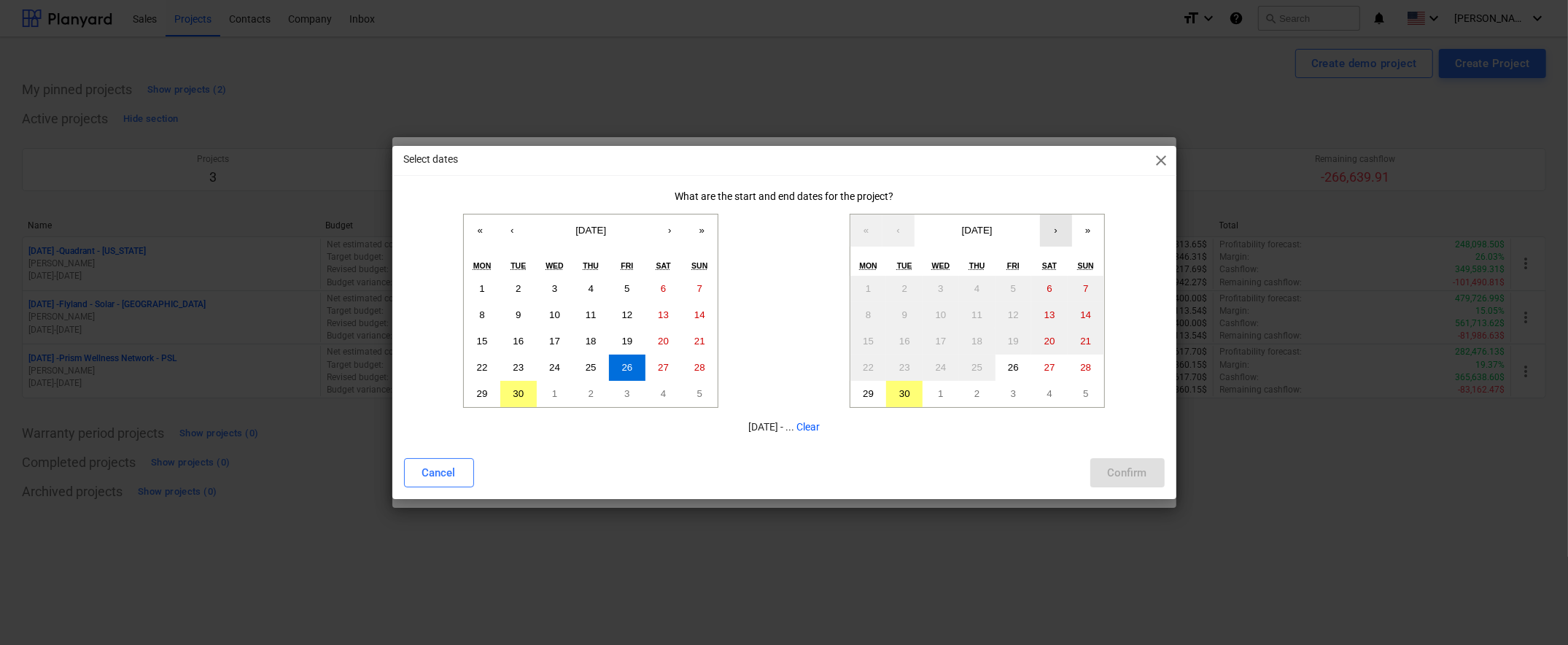
click at [1059, 232] on button "›" at bounding box center [1056, 231] width 32 height 32
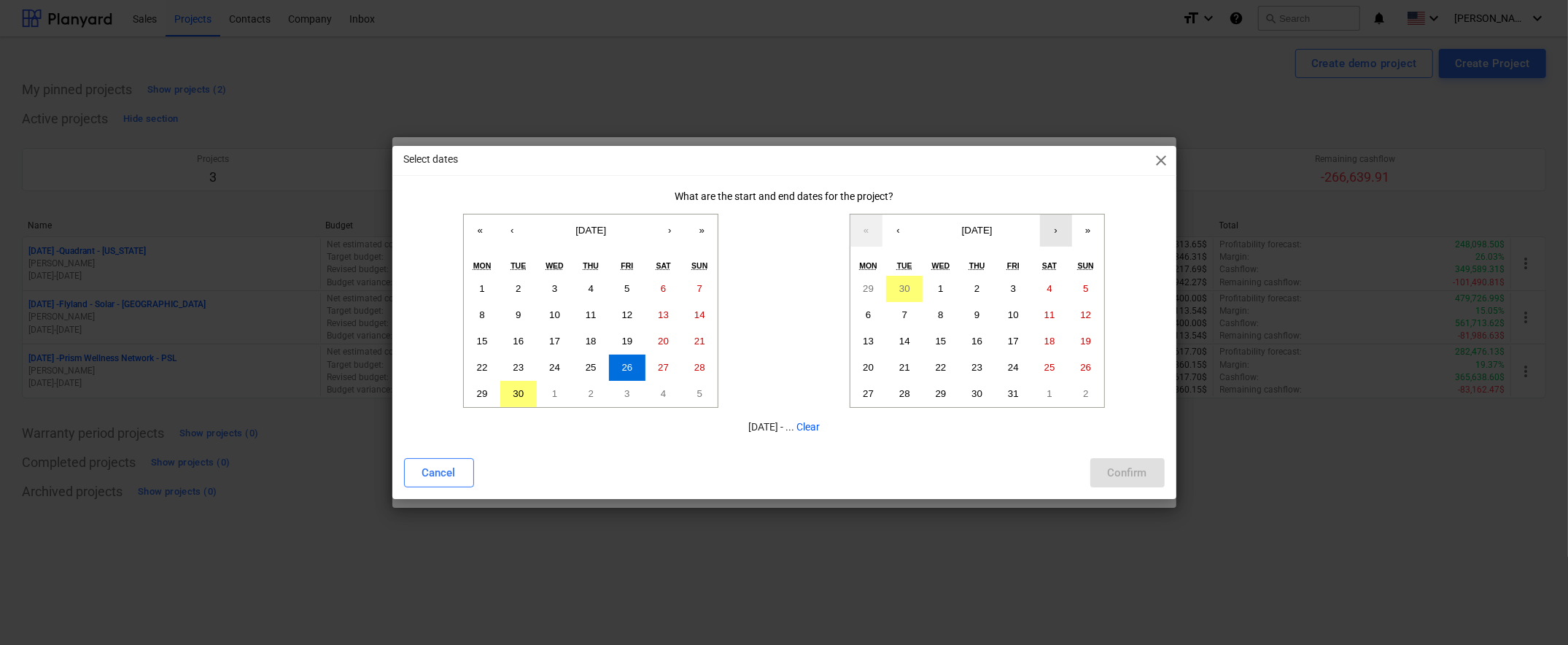
click at [1059, 232] on button "›" at bounding box center [1056, 231] width 32 height 32
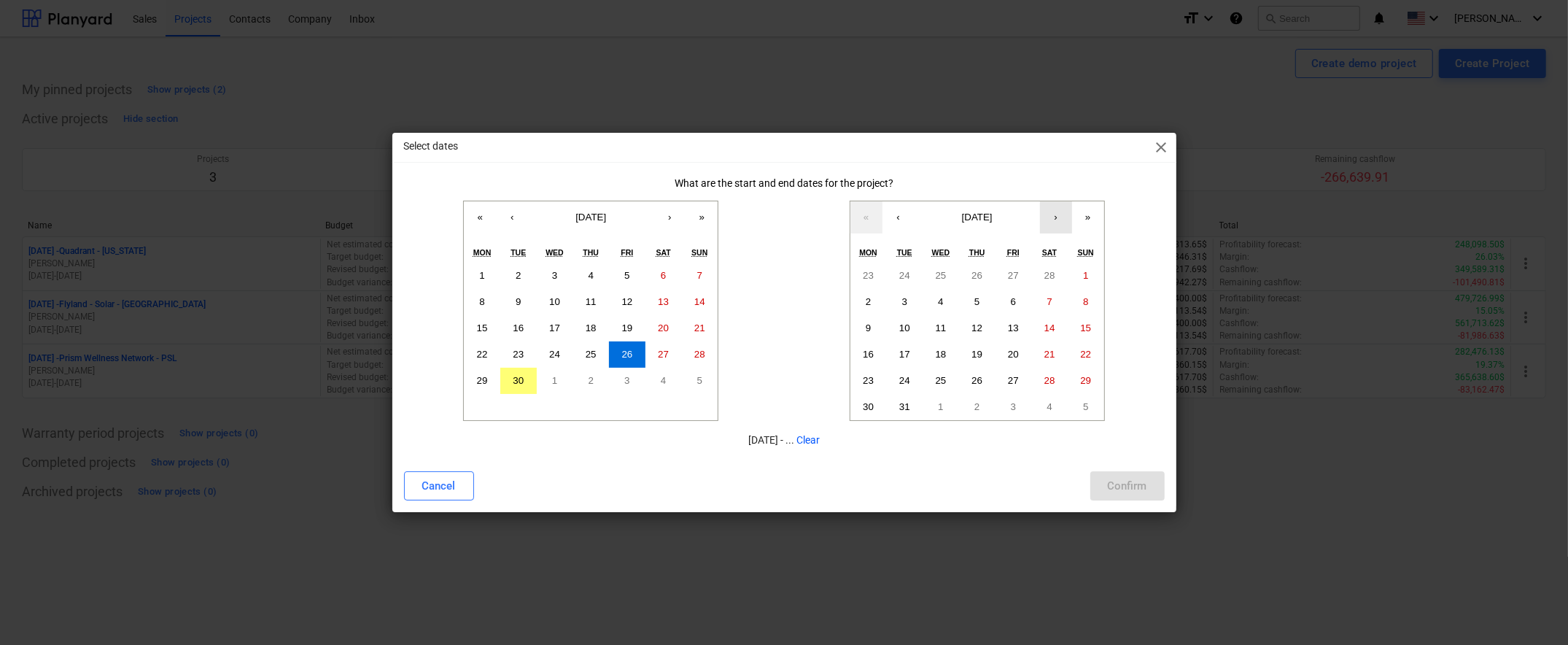
click at [1059, 232] on button "›" at bounding box center [1056, 218] width 32 height 32
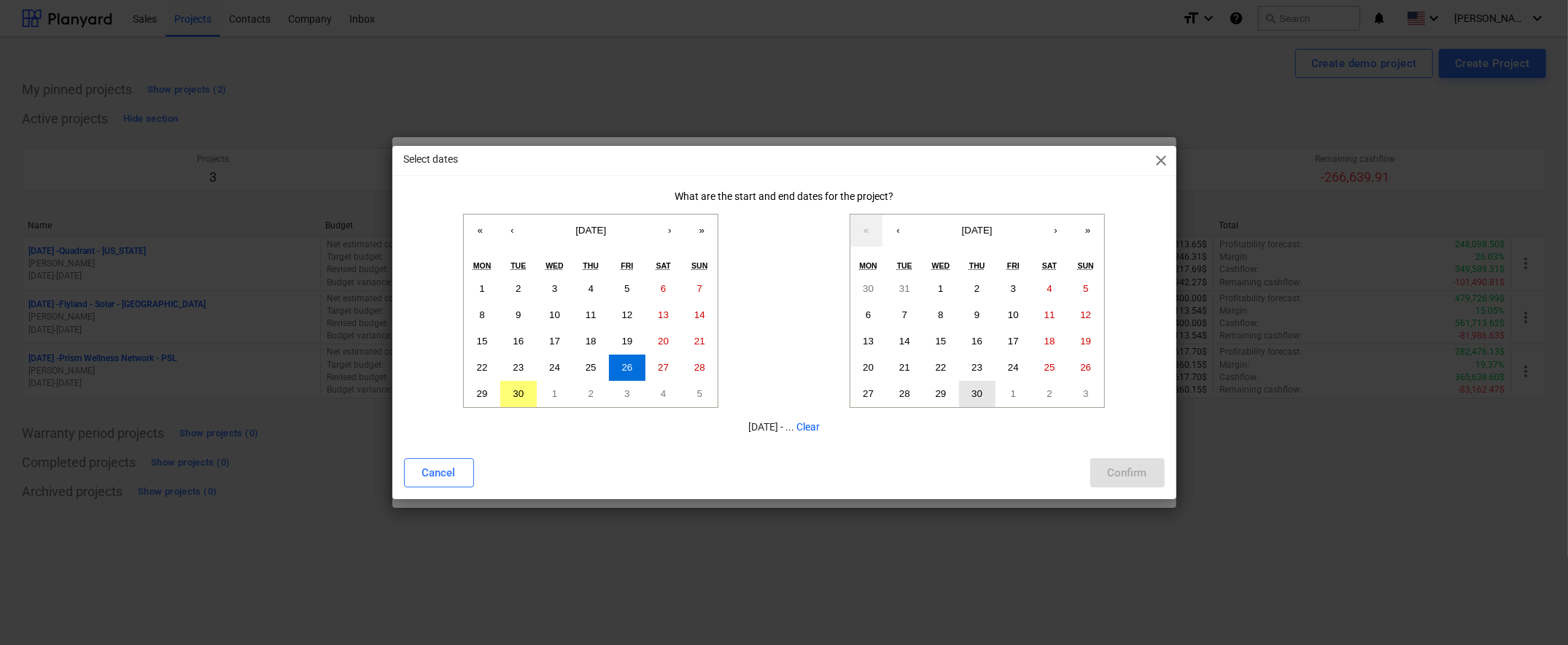
click at [981, 395] on abbr "30" at bounding box center [978, 394] width 11 height 11
click at [1139, 476] on div "Confirm" at bounding box center [1127, 473] width 40 height 19
type input "[DATE] - [DATE]"
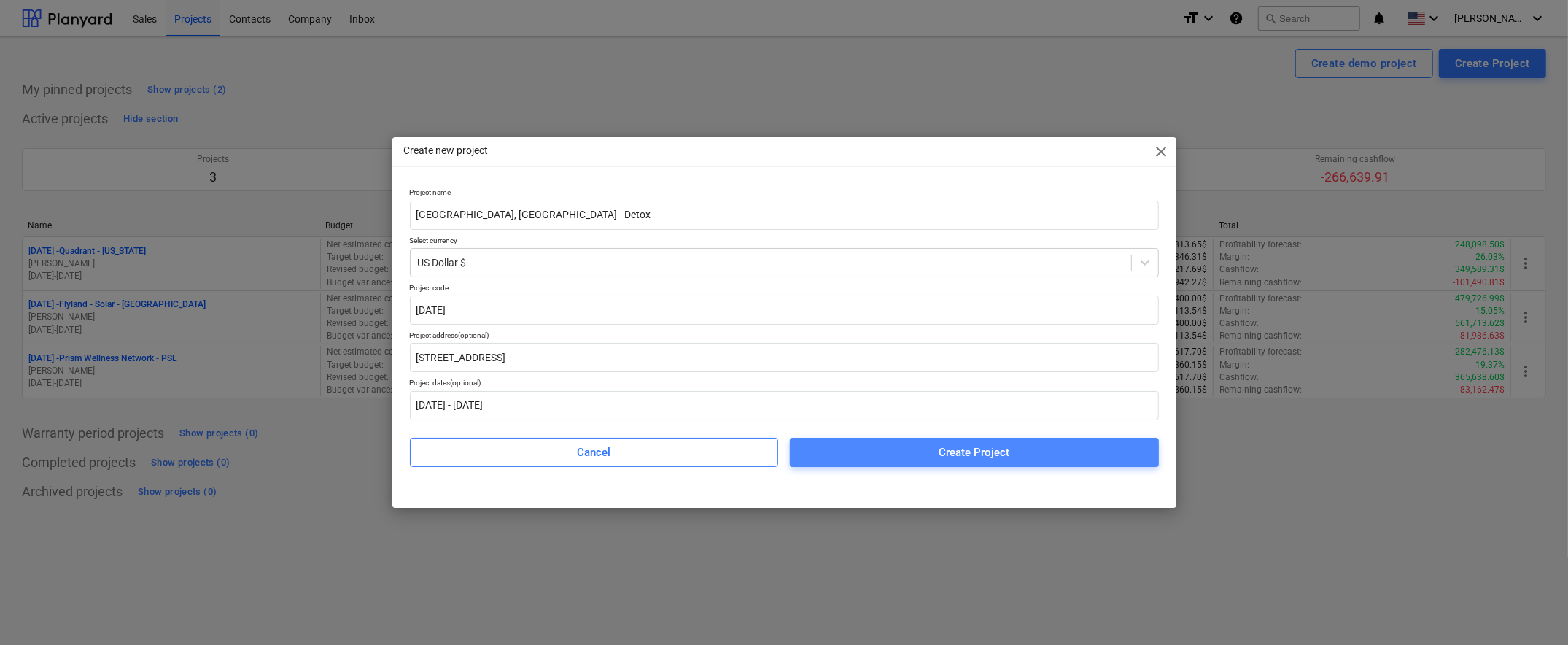
click at [935, 452] on span "Create Project" at bounding box center [974, 452] width 334 height 19
